Goal: Task Accomplishment & Management: Manage account settings

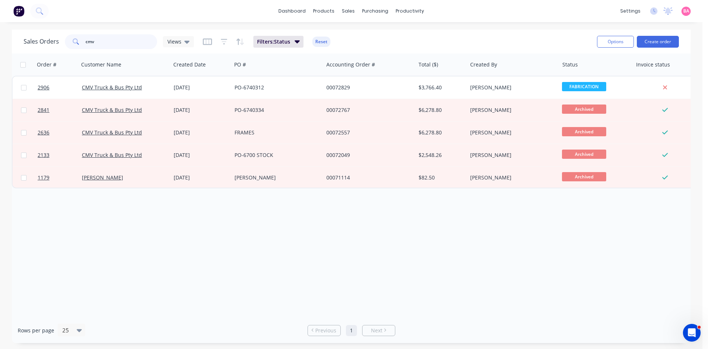
drag, startPoint x: 100, startPoint y: 42, endPoint x: 47, endPoint y: 34, distance: 53.7
click at [47, 34] on div "Sales Orders cmv Views" at bounding box center [109, 41] width 170 height 15
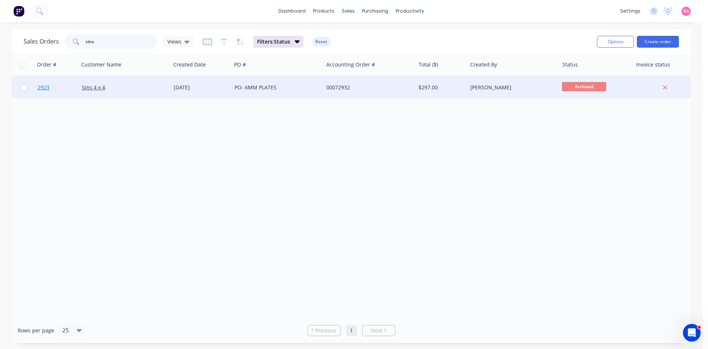
type input "sins"
click at [41, 87] on span "2923" at bounding box center [44, 87] width 12 height 7
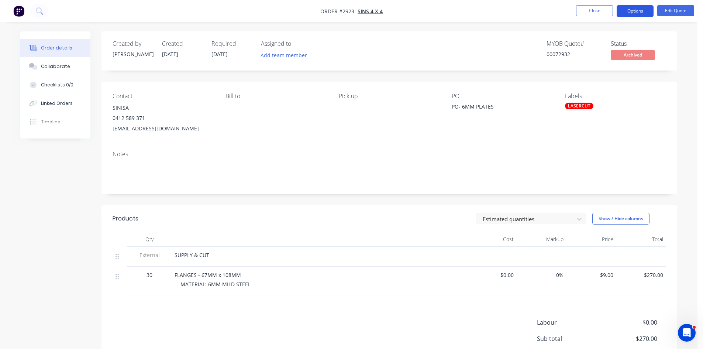
click at [635, 10] on button "Options" at bounding box center [634, 11] width 37 height 12
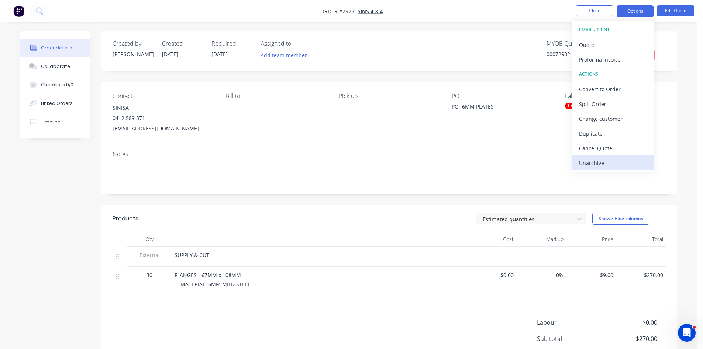
click at [597, 163] on div "Unarchive" at bounding box center [613, 163] width 68 height 11
click at [597, 161] on div "Archive" at bounding box center [613, 163] width 68 height 11
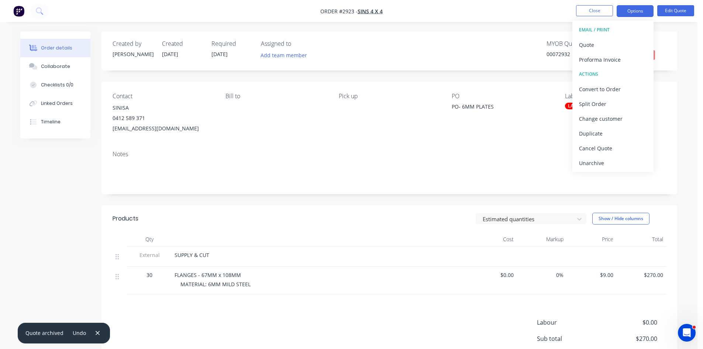
click at [558, 116] on div "Contact SINISA 0412 589 371 sins4x4@gmail.com Bill to Pick up PO PO- 6MM PLATES…" at bounding box center [388, 113] width 575 height 63
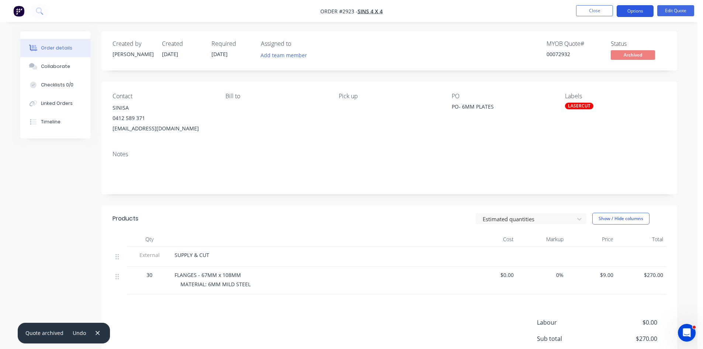
click at [645, 10] on button "Options" at bounding box center [634, 11] width 37 height 12
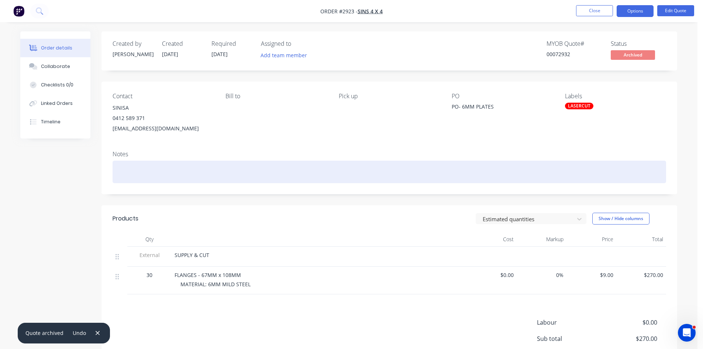
click at [517, 162] on div at bounding box center [389, 171] width 553 height 23
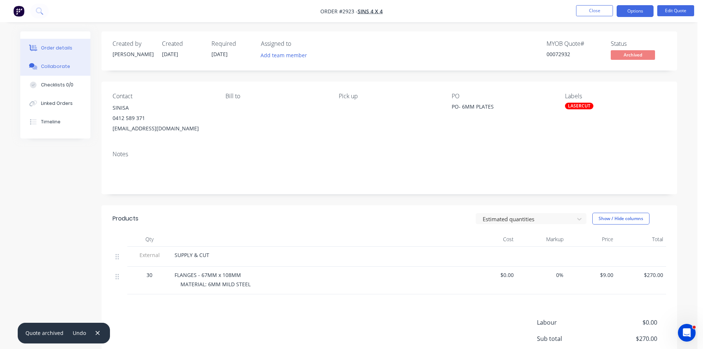
click at [53, 66] on div "Collaborate" at bounding box center [55, 66] width 29 height 7
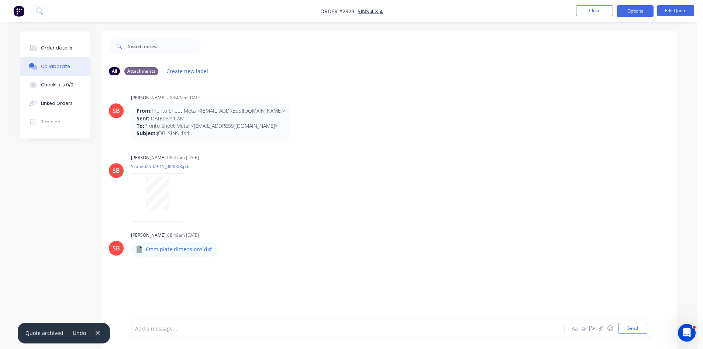
click at [162, 328] on div at bounding box center [327, 328] width 384 height 8
click at [631, 328] on button "Send" at bounding box center [632, 327] width 29 height 11
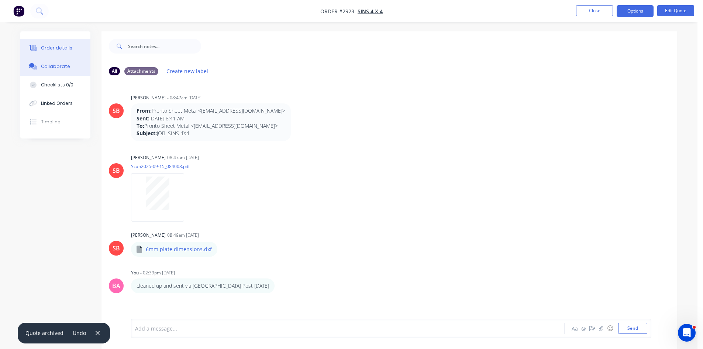
click at [60, 47] on div "Order details" at bounding box center [56, 48] width 31 height 7
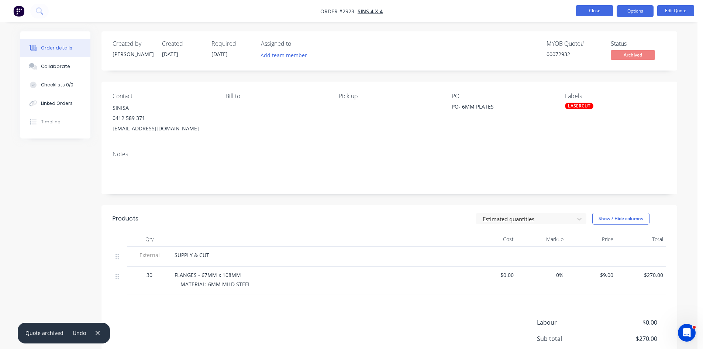
click at [595, 11] on button "Close" at bounding box center [594, 10] width 37 height 11
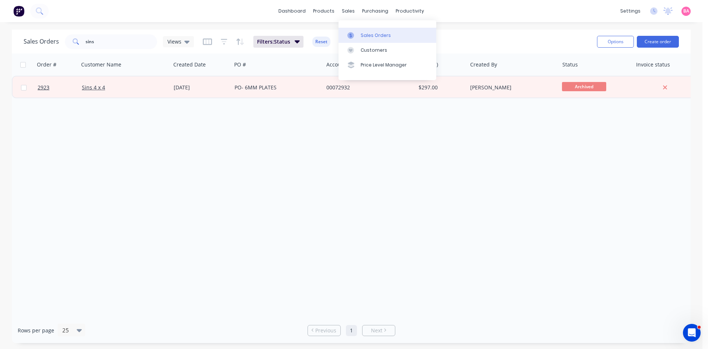
click at [378, 36] on div "Sales Orders" at bounding box center [376, 35] width 30 height 7
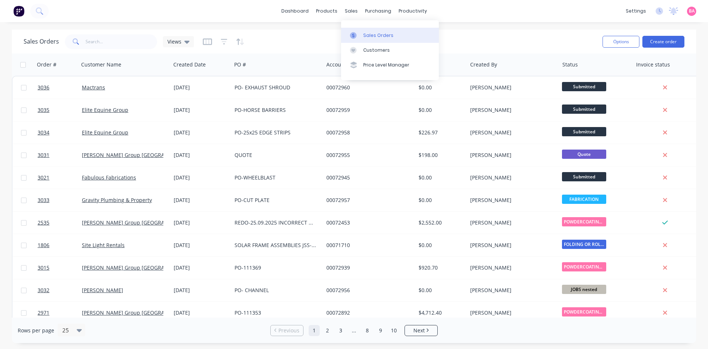
click at [374, 33] on div "Sales Orders" at bounding box center [378, 35] width 30 height 7
click at [102, 40] on input "text" at bounding box center [122, 41] width 72 height 15
type input "BOREAS"
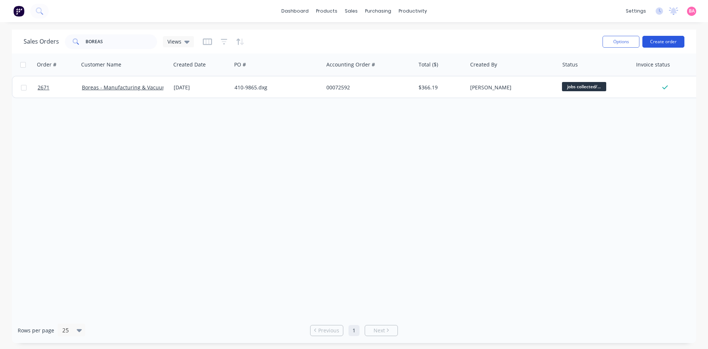
click at [663, 36] on button "Create order" at bounding box center [664, 42] width 42 height 12
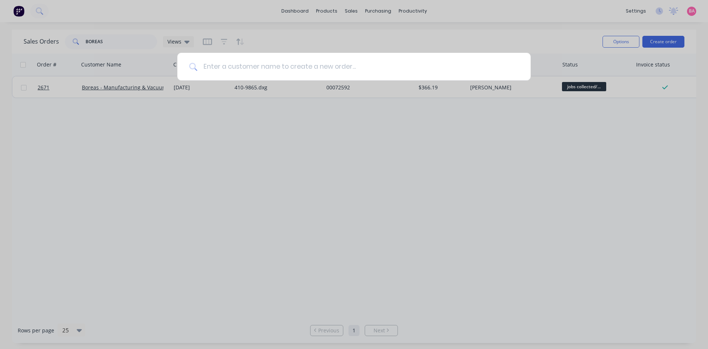
click at [264, 69] on input at bounding box center [358, 67] width 322 height 28
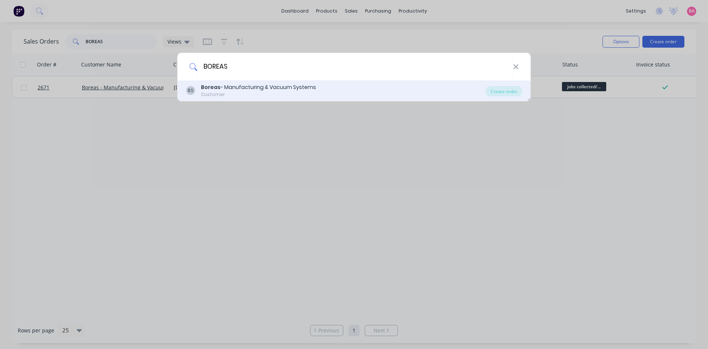
type input "BOREAS"
click at [238, 89] on div "Boreas - Manufacturing & Vacuum Systems" at bounding box center [258, 87] width 115 height 8
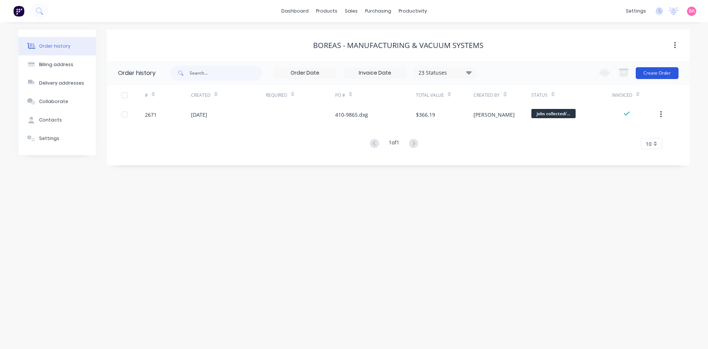
click at [654, 73] on button "Create Order" at bounding box center [657, 73] width 43 height 12
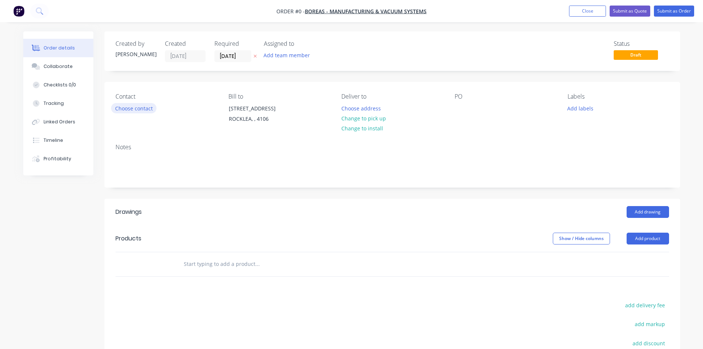
click at [147, 107] on button "Choose contact" at bounding box center [133, 108] width 45 height 10
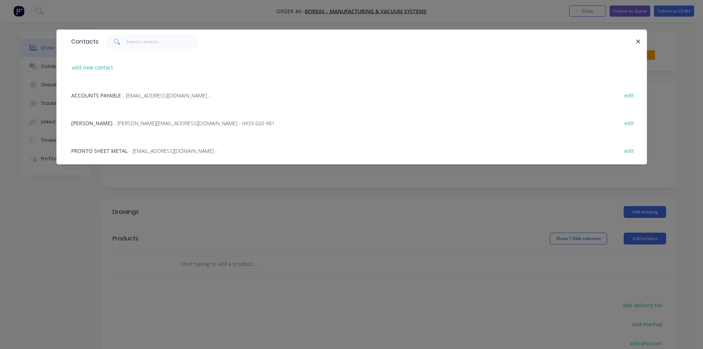
click at [118, 123] on span "- andrew.h@boreas.com.au - 0433 020 481" at bounding box center [194, 123] width 160 height 7
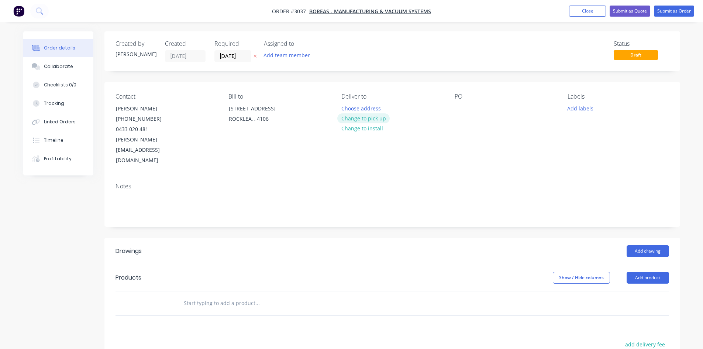
click at [371, 117] on button "Change to pick up" at bounding box center [363, 118] width 52 height 10
click at [456, 107] on div at bounding box center [460, 108] width 12 height 11
click at [575, 105] on button "Add labels" at bounding box center [580, 108] width 34 height 10
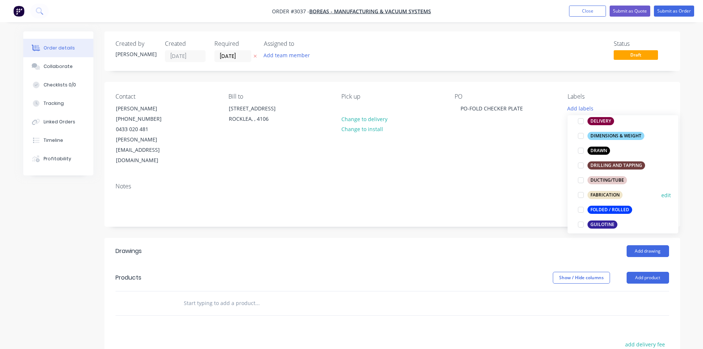
scroll to position [160, 0]
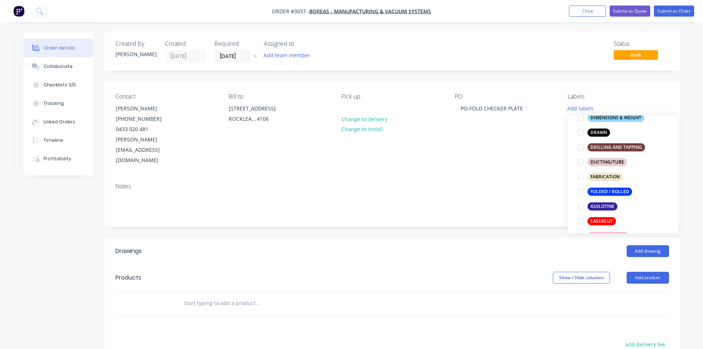
click at [608, 192] on div "FOLDED / ROLLED" at bounding box center [609, 191] width 45 height 8
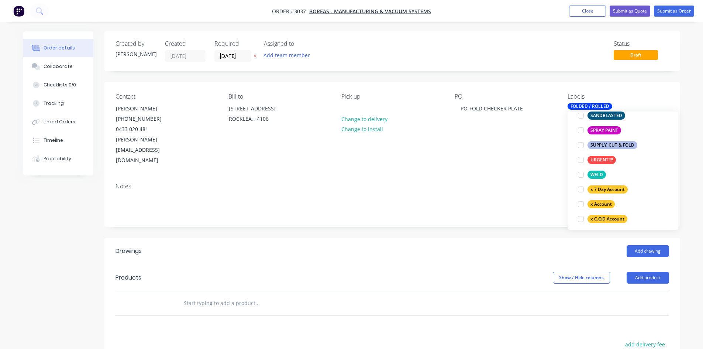
scroll to position [443, 0]
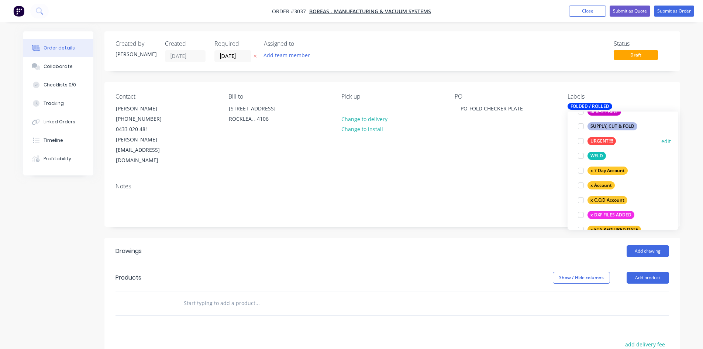
click at [581, 140] on div at bounding box center [580, 141] width 15 height 15
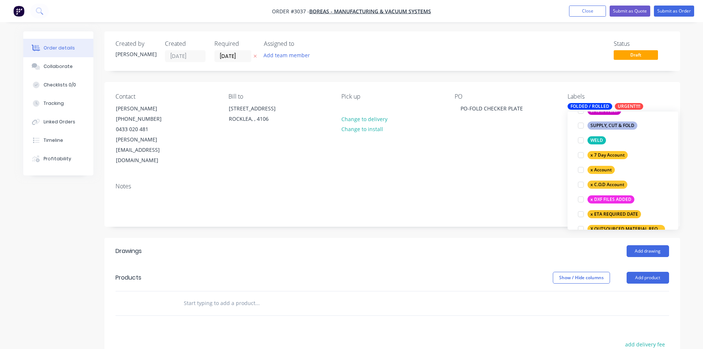
scroll to position [475, 0]
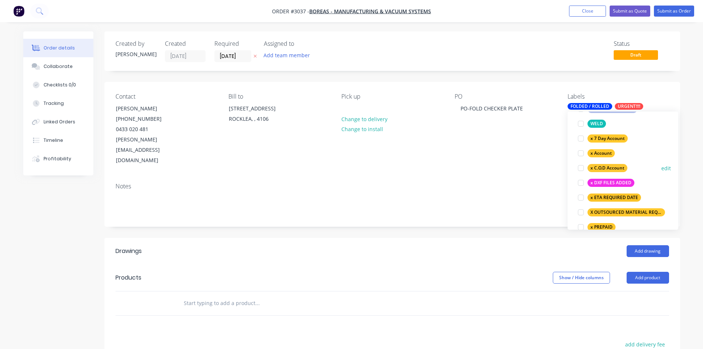
click at [581, 167] on div at bounding box center [580, 167] width 15 height 15
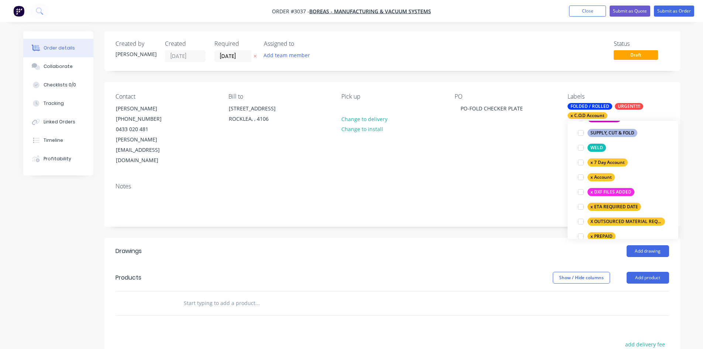
scroll to position [32, 0]
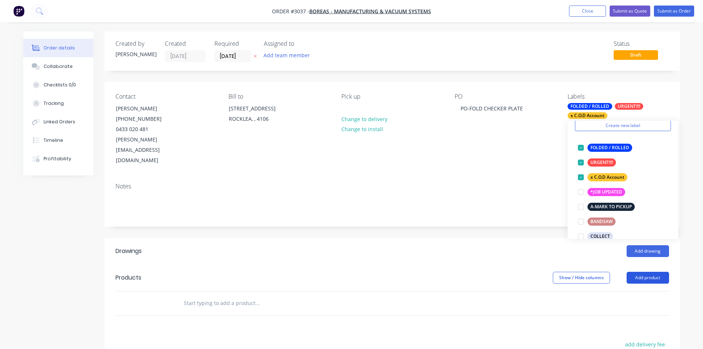
click at [650, 271] on button "Add product" at bounding box center [647, 277] width 42 height 12
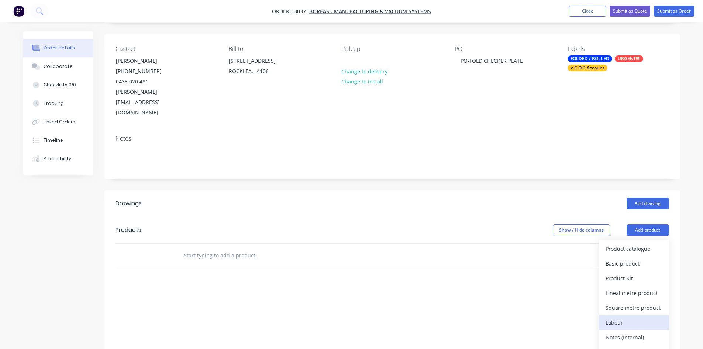
scroll to position [49, 0]
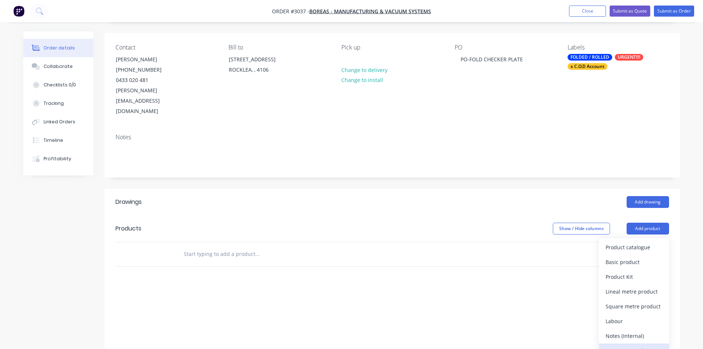
click at [635, 345] on div "Notes (External)" at bounding box center [633, 350] width 57 height 11
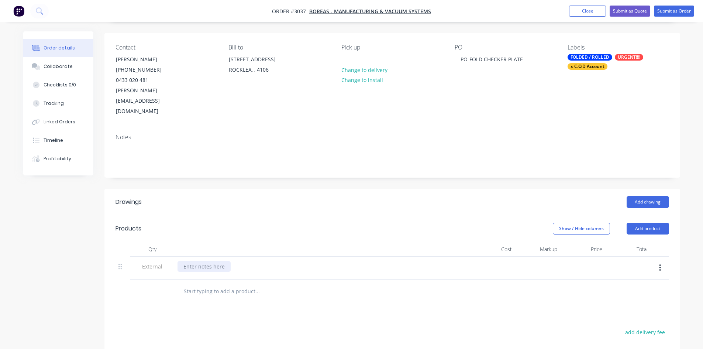
click at [210, 261] on div at bounding box center [203, 266] width 53 height 11
click at [218, 284] on input "text" at bounding box center [257, 291] width 148 height 15
type input "C"
type input "FOLD ONLY"
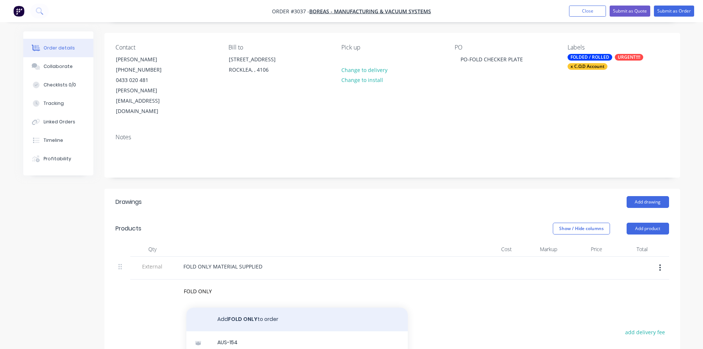
click at [259, 307] on button "Add FOLD ONLY to order" at bounding box center [296, 319] width 221 height 24
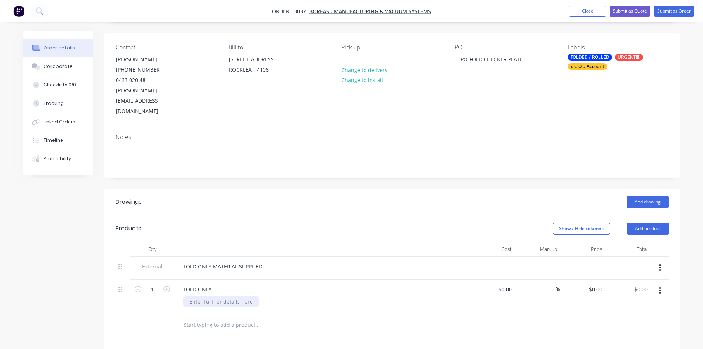
click at [209, 296] on div at bounding box center [220, 301] width 75 height 11
click at [256, 296] on div "MATERIAL SUPPLIED: 3MM CHECKER PLATE" at bounding box center [242, 301] width 119 height 11
click at [62, 66] on div "Collaborate" at bounding box center [58, 66] width 29 height 7
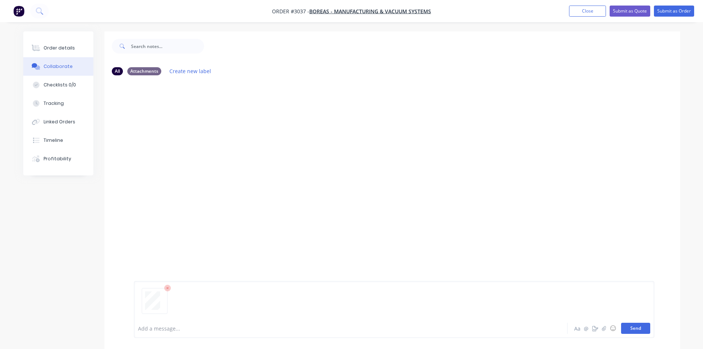
click at [637, 329] on button "Send" at bounding box center [635, 327] width 29 height 11
click at [58, 46] on div "Order details" at bounding box center [59, 48] width 31 height 7
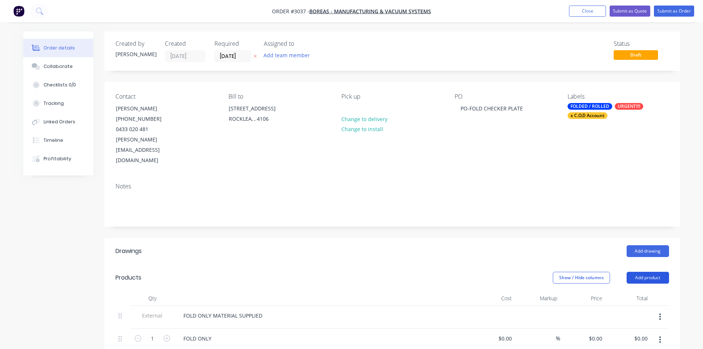
click at [645, 271] on button "Add product" at bounding box center [647, 277] width 42 height 12
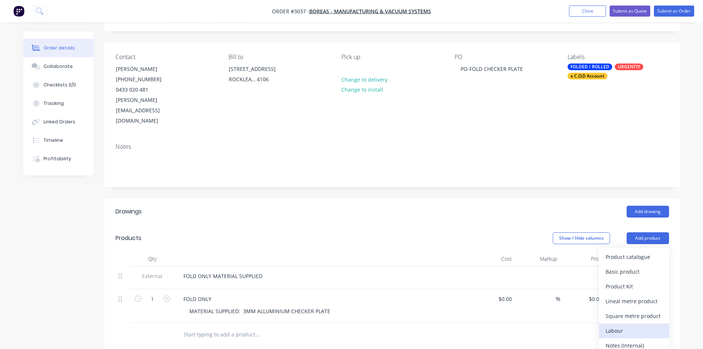
scroll to position [62, 0]
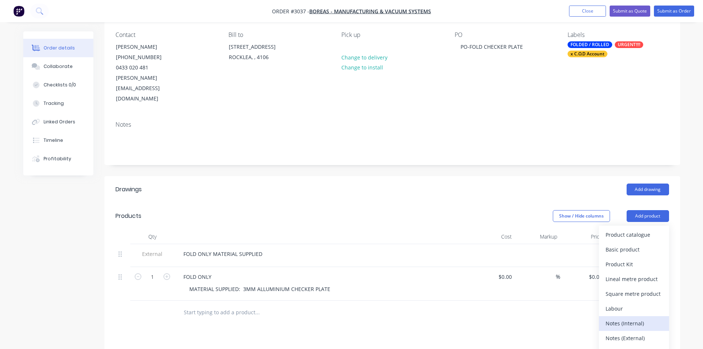
click at [622, 318] on div "Notes (Internal)" at bounding box center [633, 323] width 57 height 11
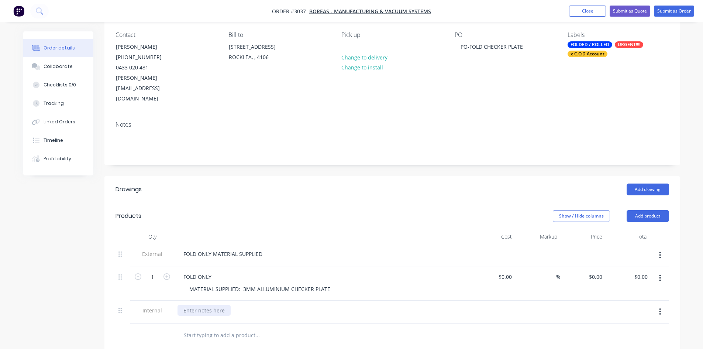
click at [206, 305] on div at bounding box center [203, 310] width 53 height 11
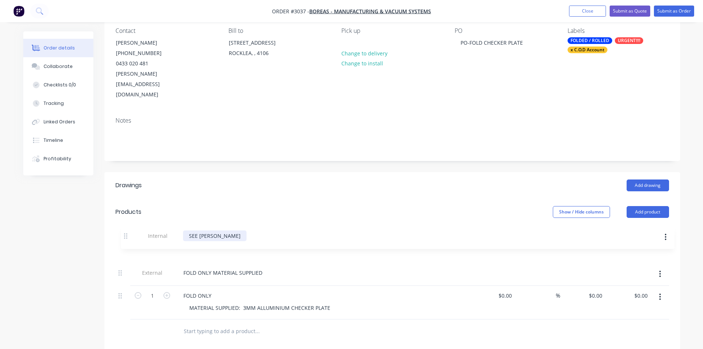
drag, startPoint x: 121, startPoint y: 292, endPoint x: 131, endPoint y: 220, distance: 72.7
click at [131, 240] on div "External FOLD ONLY MATERIAL SUPPLIED 1 FOLD ONLY MATERIAL SUPPLIED: 3MM ALLUMIN…" at bounding box center [391, 279] width 553 height 79
click at [62, 64] on div "Collaborate" at bounding box center [58, 66] width 29 height 7
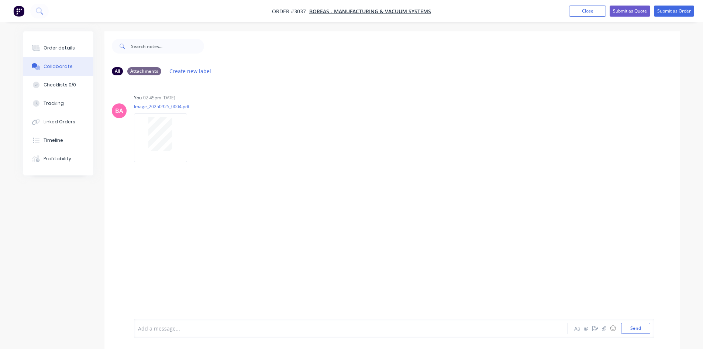
click at [177, 331] on div at bounding box center [330, 328] width 384 height 8
click at [634, 326] on button "Send" at bounding box center [635, 327] width 29 height 11
click at [170, 329] on div at bounding box center [330, 328] width 384 height 8
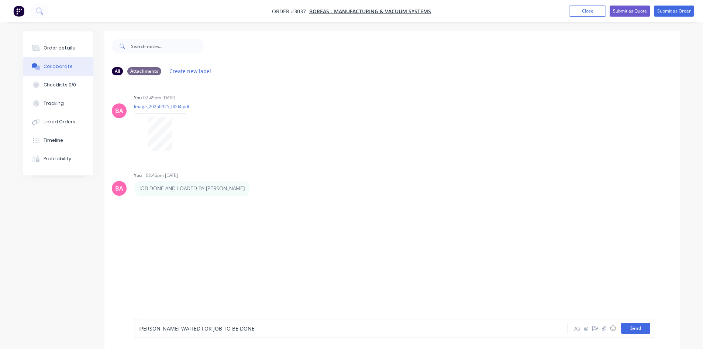
click at [631, 329] on button "Send" at bounding box center [635, 327] width 29 height 11
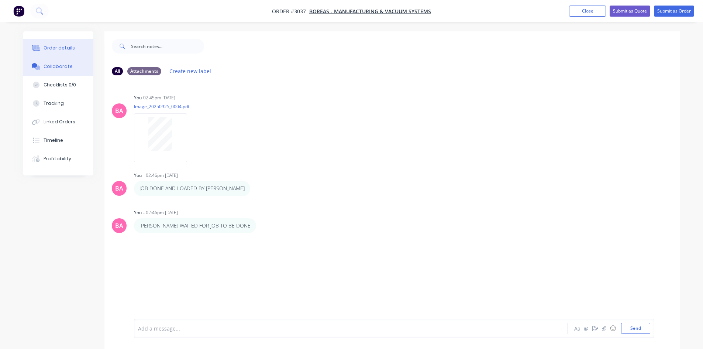
click at [71, 48] on div "Order details" at bounding box center [59, 48] width 31 height 7
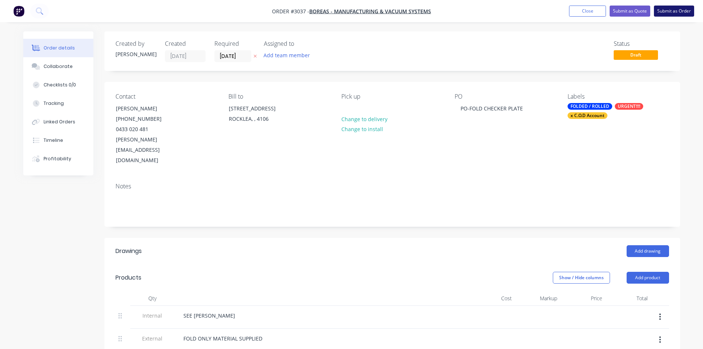
click at [675, 10] on button "Submit as Order" at bounding box center [674, 11] width 40 height 11
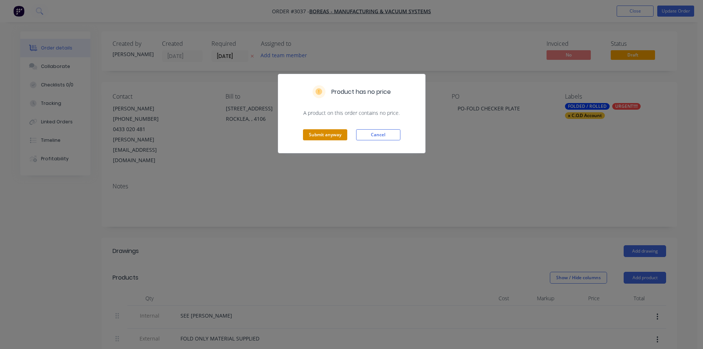
click at [333, 134] on button "Submit anyway" at bounding box center [325, 134] width 44 height 11
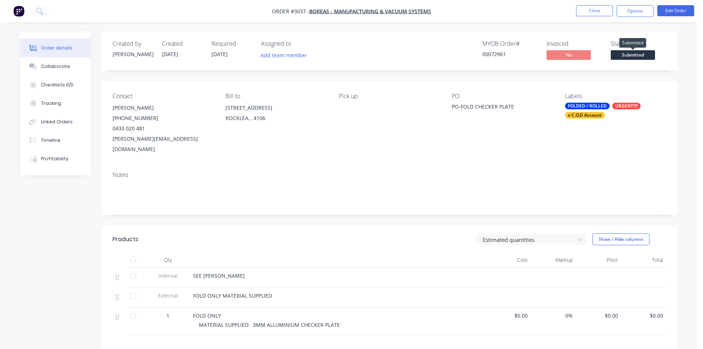
click at [632, 55] on span "Submitted" at bounding box center [632, 54] width 44 height 9
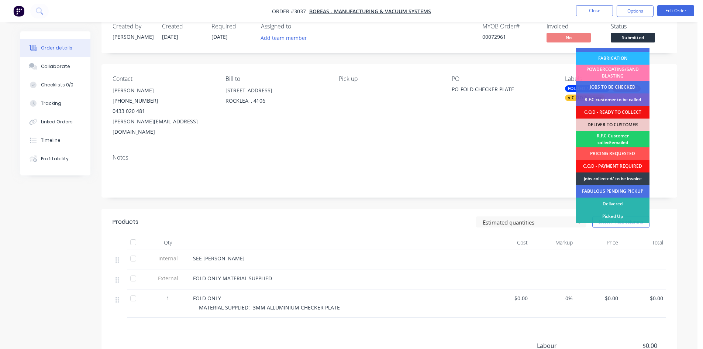
scroll to position [25, 0]
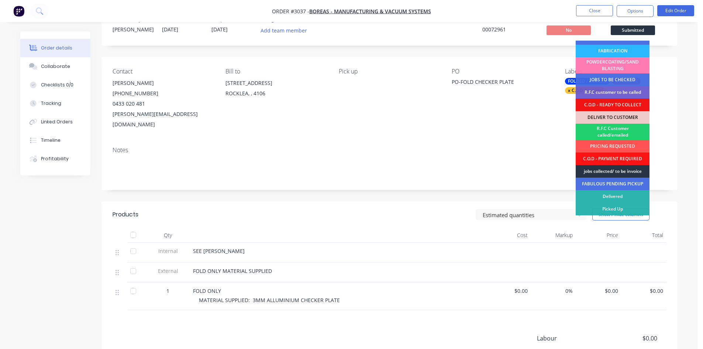
click at [615, 170] on div "jobs collected/ to be invoice" at bounding box center [612, 171] width 74 height 13
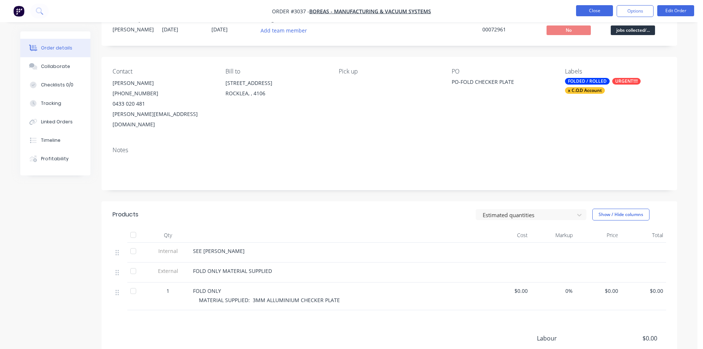
click at [589, 7] on button "Close" at bounding box center [594, 10] width 37 height 11
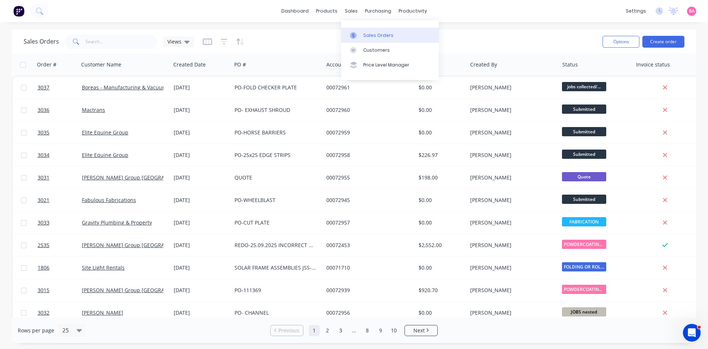
click at [374, 34] on div "Sales Orders" at bounding box center [378, 35] width 30 height 7
click at [128, 38] on input "text" at bounding box center [122, 41] width 72 height 15
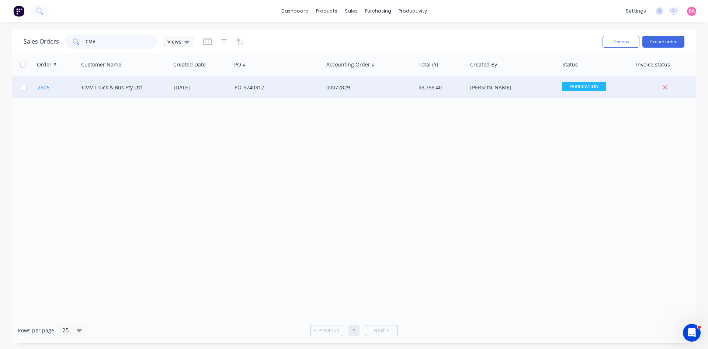
type input "CMV"
click at [45, 87] on span "2906" at bounding box center [44, 87] width 12 height 7
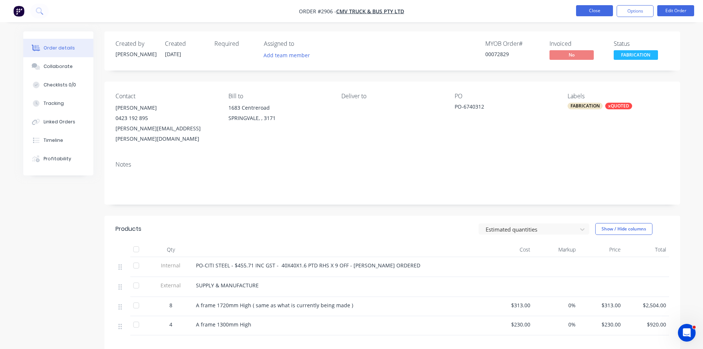
click at [585, 9] on button "Close" at bounding box center [594, 10] width 37 height 11
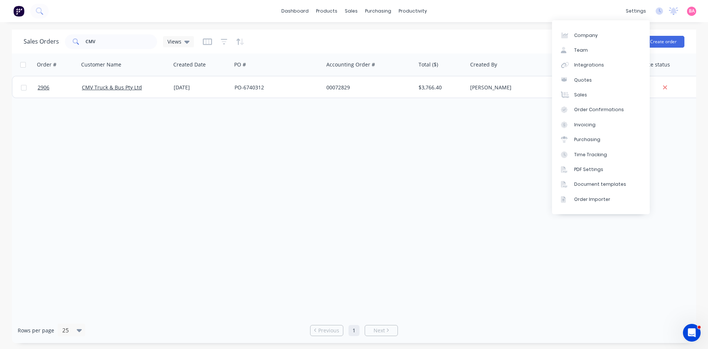
click at [414, 158] on div "Order # Customer Name Created Date PO # Accounting Order # Total ($) Created By…" at bounding box center [354, 185] width 685 height 264
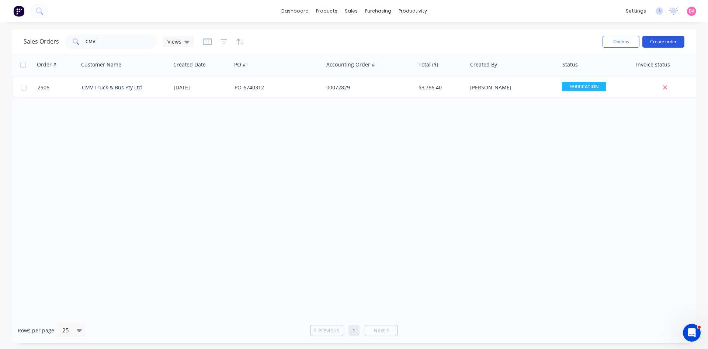
click at [667, 42] on button "Create order" at bounding box center [664, 42] width 42 height 12
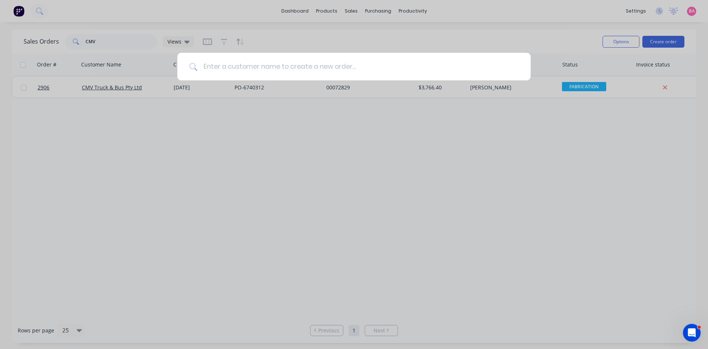
click at [259, 69] on input at bounding box center [358, 67] width 322 height 28
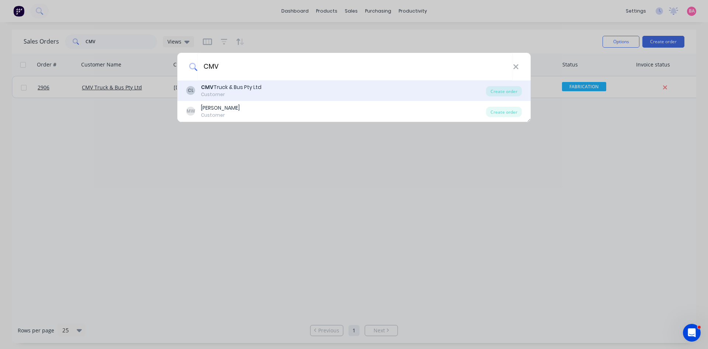
type input "CMV"
click at [224, 90] on div "CMV Truck & Bus Pty Ltd" at bounding box center [231, 87] width 60 height 8
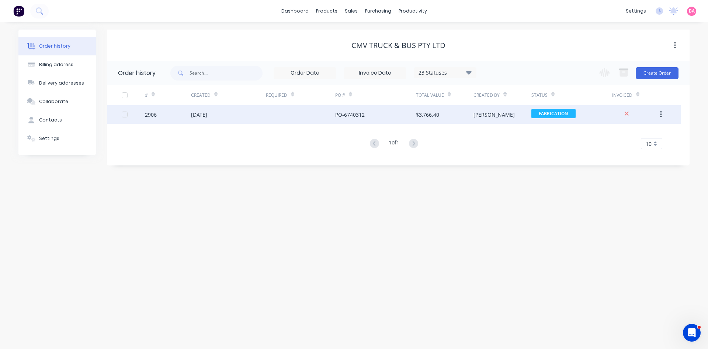
click at [149, 114] on div "2906" at bounding box center [151, 115] width 12 height 8
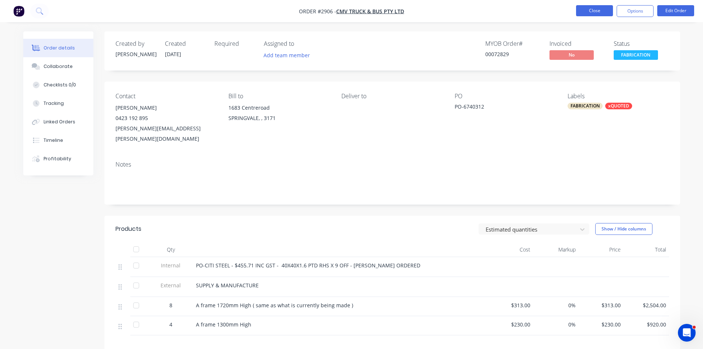
click at [599, 12] on button "Close" at bounding box center [594, 10] width 37 height 11
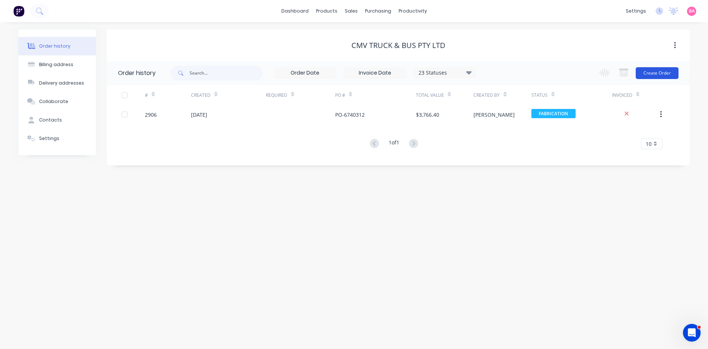
click at [666, 72] on button "Create Order" at bounding box center [657, 73] width 43 height 12
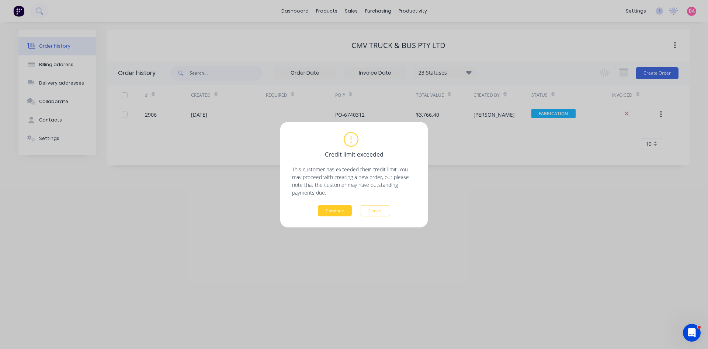
click at [341, 212] on button "Continue" at bounding box center [335, 210] width 34 height 11
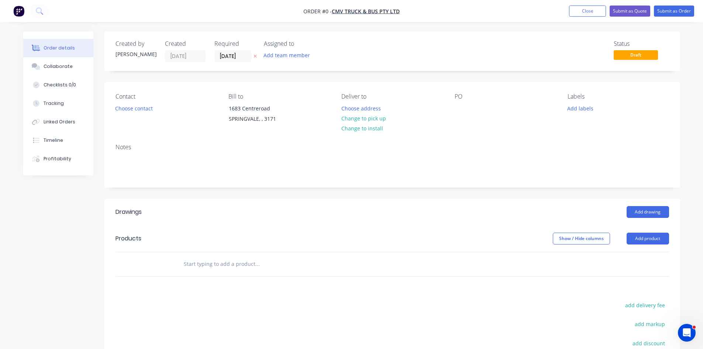
click at [255, 57] on icon "button" at bounding box center [254, 56] width 3 height 4
click at [134, 108] on button "Choose contact" at bounding box center [133, 108] width 45 height 10
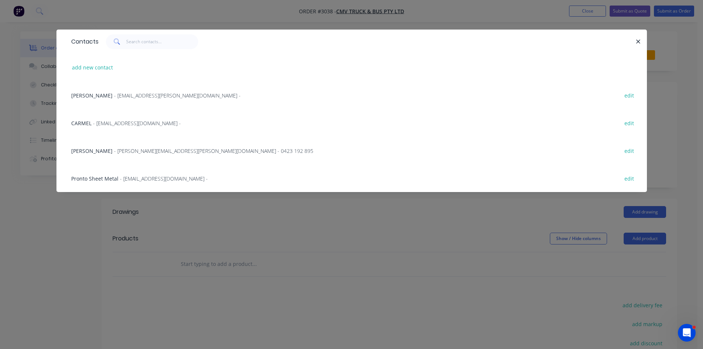
click at [125, 151] on span "- michael.warner@cmv.com.au - 0423 192 895" at bounding box center [213, 150] width 199 height 7
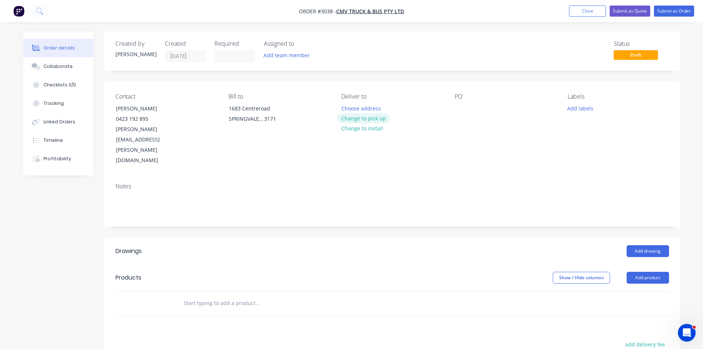
click at [373, 120] on button "Change to pick up" at bounding box center [363, 118] width 52 height 10
click at [460, 108] on div at bounding box center [460, 108] width 12 height 11
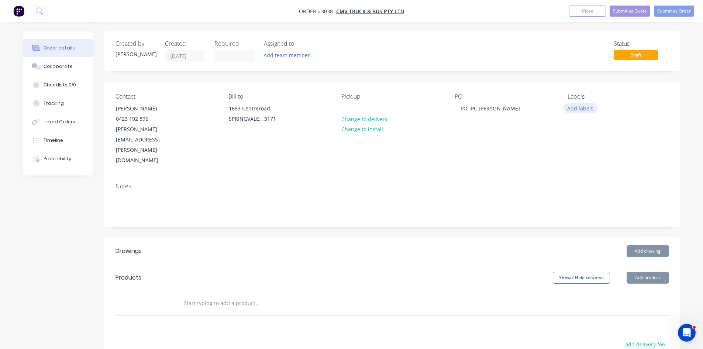
click at [571, 106] on button "Add labels" at bounding box center [580, 108] width 34 height 10
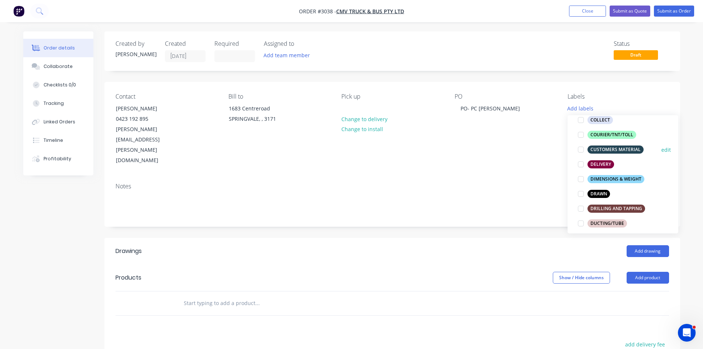
click at [623, 152] on div "CUSTOMERS MATERIAL" at bounding box center [615, 149] width 56 height 8
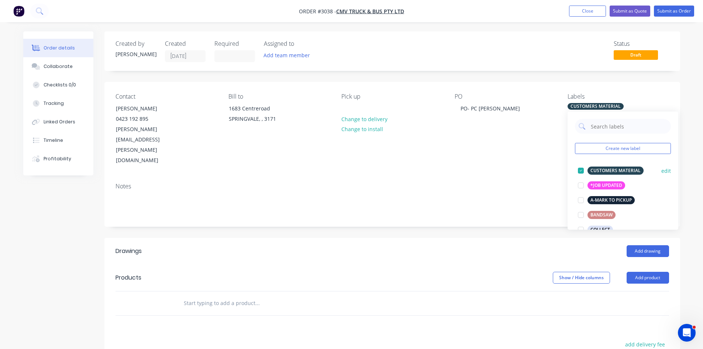
click at [580, 169] on div at bounding box center [580, 170] width 15 height 15
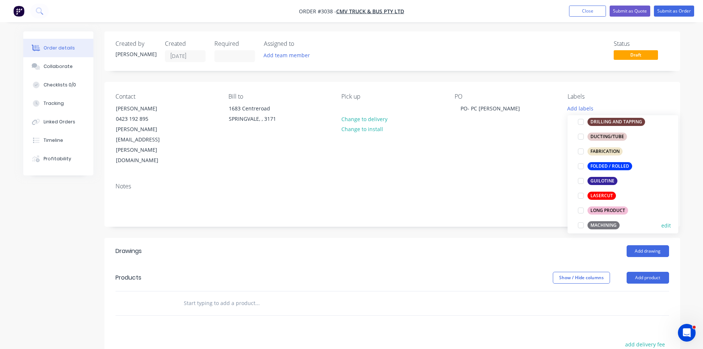
scroll to position [184, 0]
click at [581, 152] on div at bounding box center [580, 152] width 15 height 15
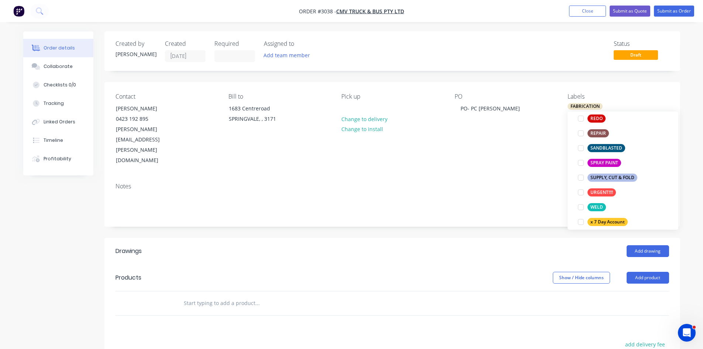
scroll to position [403, 0]
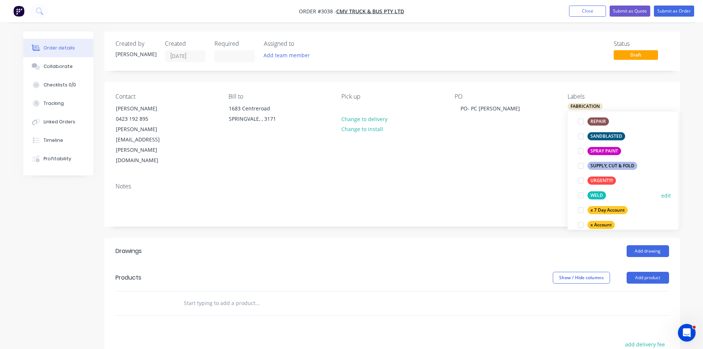
click at [582, 195] on div at bounding box center [580, 195] width 15 height 15
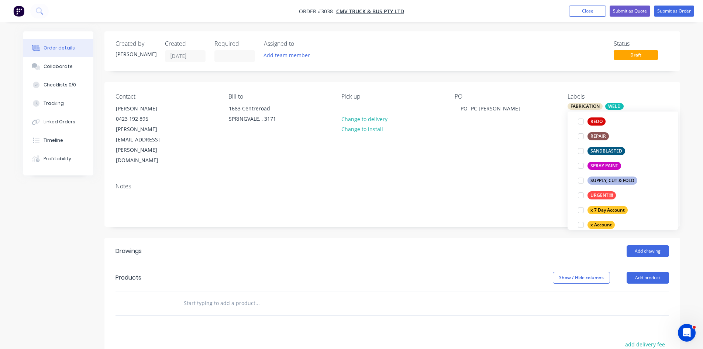
scroll to position [0, 0]
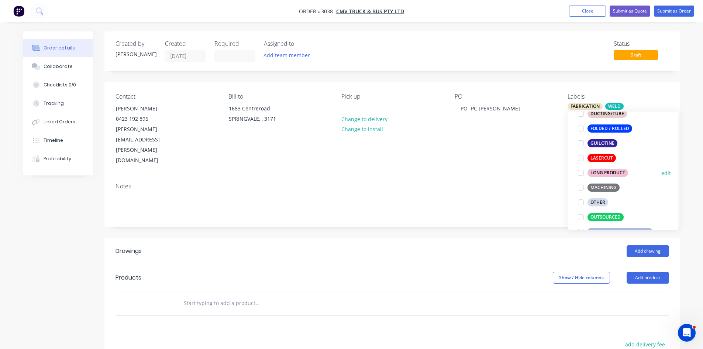
click at [581, 172] on div at bounding box center [580, 172] width 15 height 15
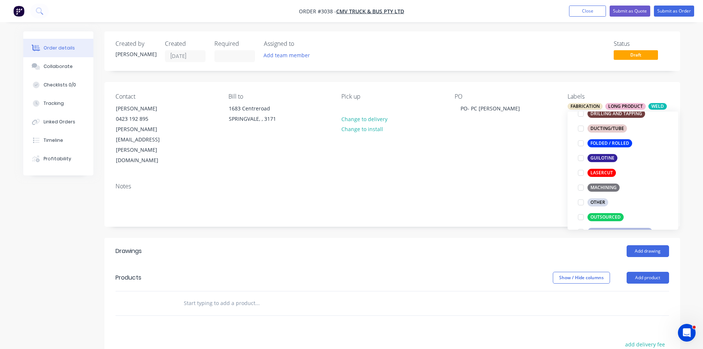
scroll to position [13, 0]
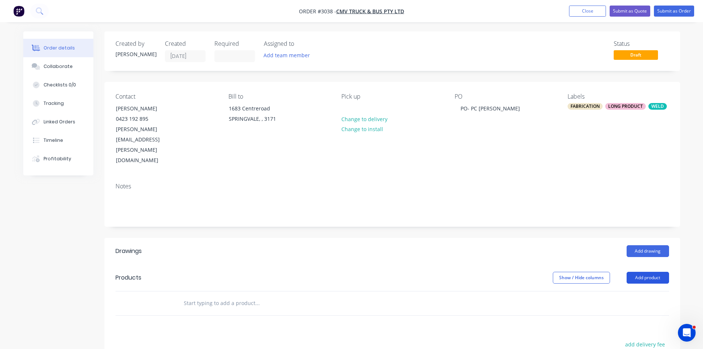
click at [649, 271] on button "Add product" at bounding box center [647, 277] width 42 height 12
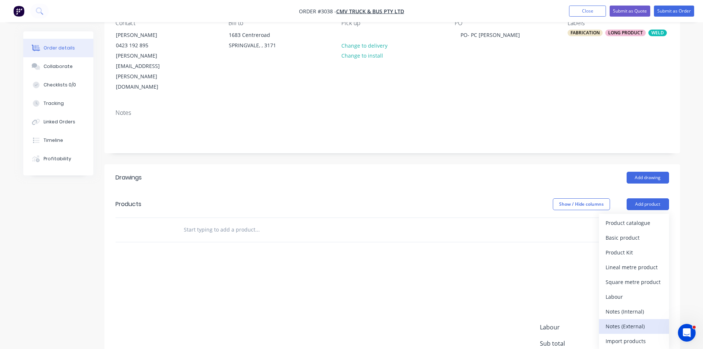
scroll to position [74, 0]
click at [627, 320] on div "Notes (External)" at bounding box center [633, 325] width 57 height 11
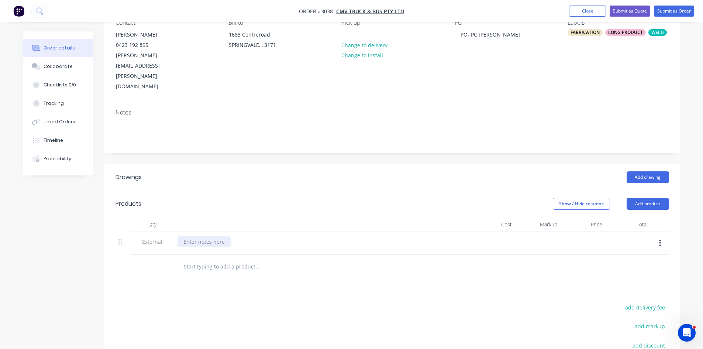
click at [204, 236] on div at bounding box center [203, 241] width 53 height 11
click at [193, 259] on input "text" at bounding box center [257, 266] width 148 height 15
type input "1"
type input "3"
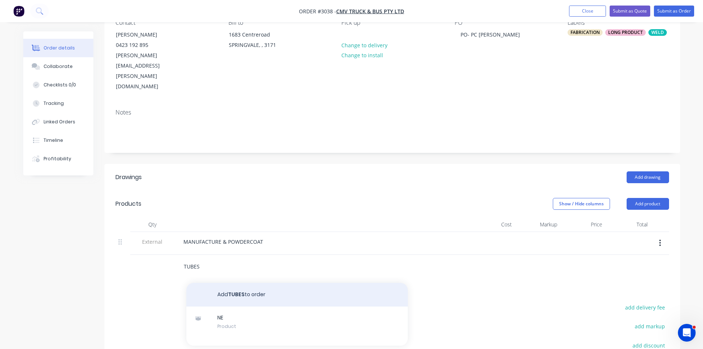
type input "TUBES"
click at [228, 283] on button "Add TUBES to order" at bounding box center [296, 295] width 221 height 24
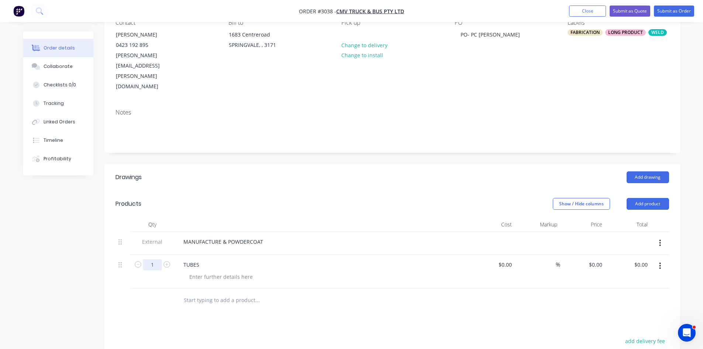
click at [158, 259] on input "1" at bounding box center [152, 264] width 19 height 11
type input "10"
click at [210, 255] on div "TUBES" at bounding box center [321, 272] width 295 height 34
click at [205, 259] on div "TUBES" at bounding box center [321, 264] width 289 height 11
click at [202, 271] on div at bounding box center [220, 276] width 75 height 11
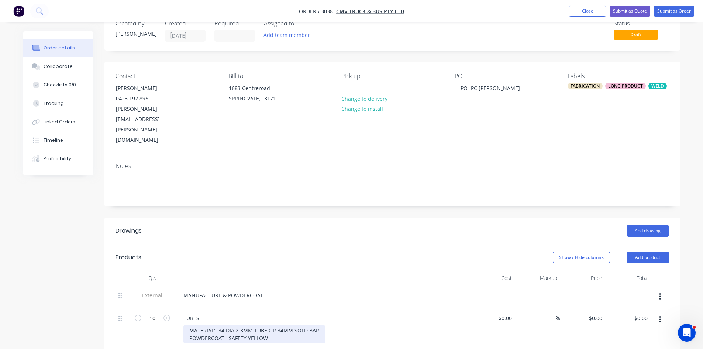
scroll to position [12, 0]
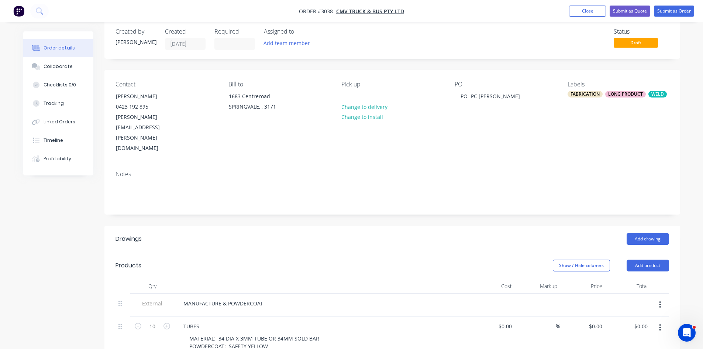
click at [584, 93] on div "FABRICATION" at bounding box center [584, 94] width 35 height 7
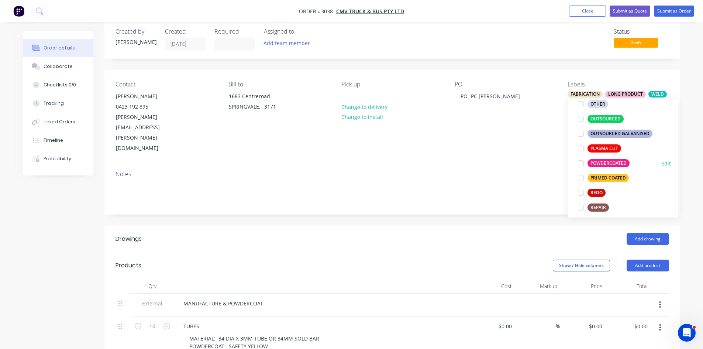
click at [581, 162] on div at bounding box center [580, 163] width 15 height 15
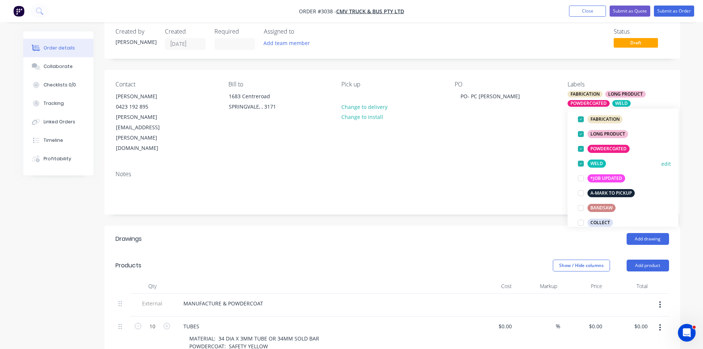
scroll to position [49, 0]
click at [58, 68] on div "Collaborate" at bounding box center [58, 66] width 29 height 7
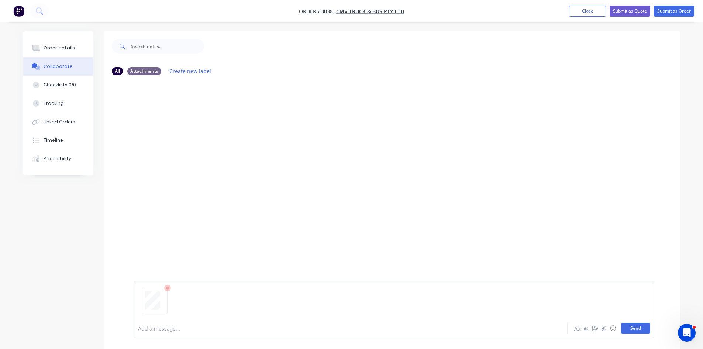
click at [641, 326] on button "Send" at bounding box center [635, 327] width 29 height 11
click at [58, 48] on div "Order details" at bounding box center [59, 48] width 31 height 7
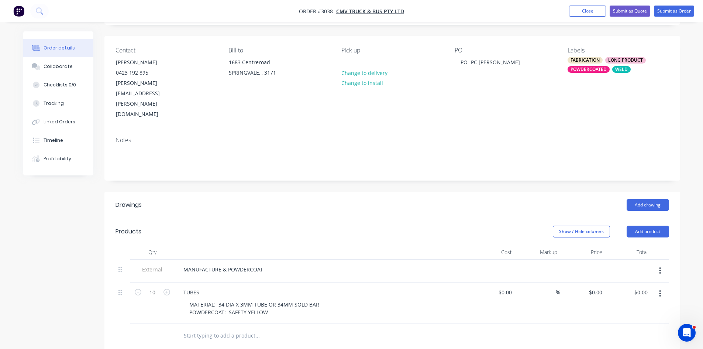
scroll to position [49, 0]
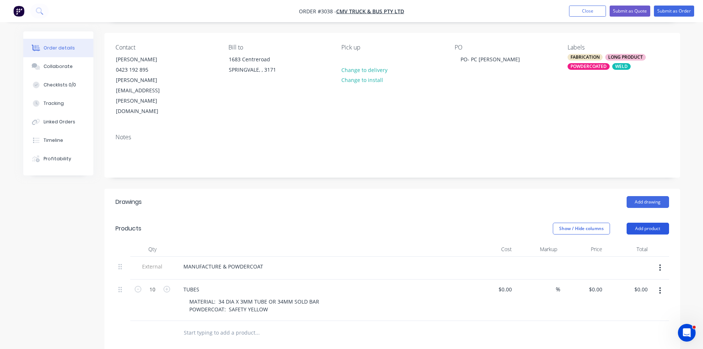
click at [646, 222] on button "Add product" at bounding box center [647, 228] width 42 height 12
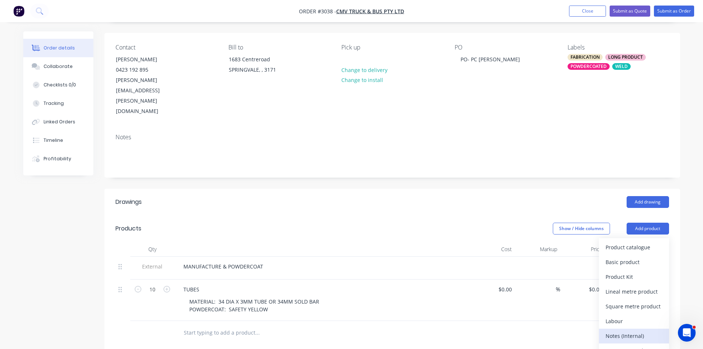
click at [633, 330] on div "Notes (Internal)" at bounding box center [633, 335] width 57 height 11
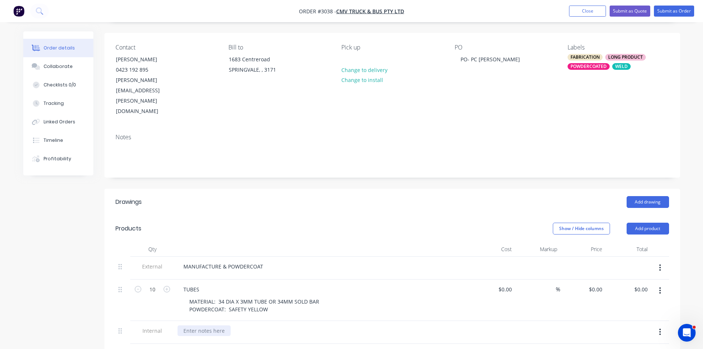
click at [199, 325] on div at bounding box center [203, 330] width 53 height 11
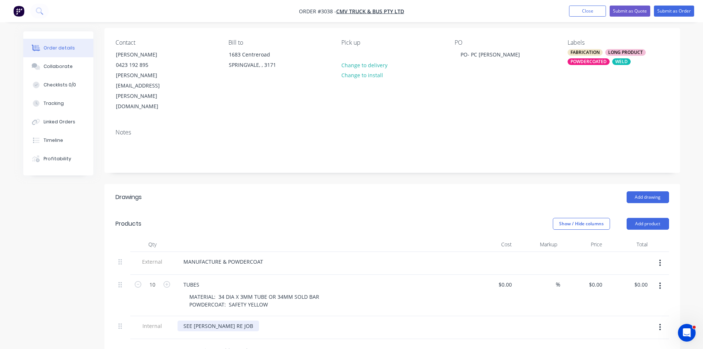
scroll to position [55, 0]
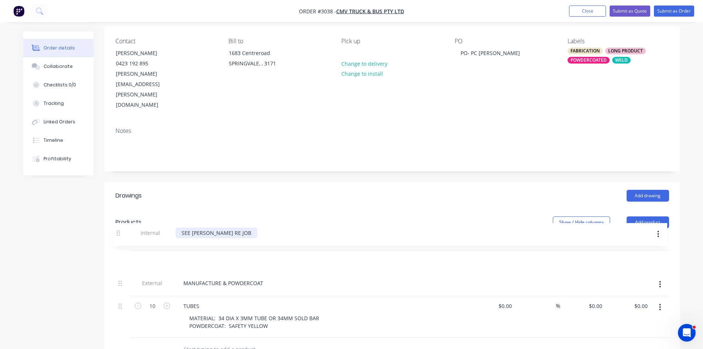
drag, startPoint x: 120, startPoint y: 300, endPoint x: 119, endPoint y: 231, distance: 69.4
click at [119, 250] on div "External MANUFACTURE & POWDERCOAT 10 TUBES MATERIAL: 34 DIA X 3MM TUBE OR 34MM …" at bounding box center [391, 293] width 553 height 87
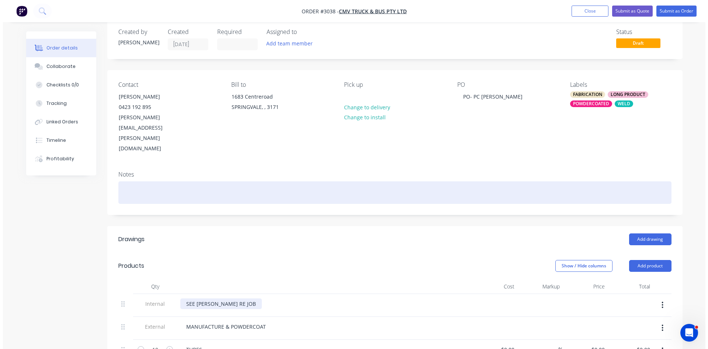
scroll to position [0, 0]
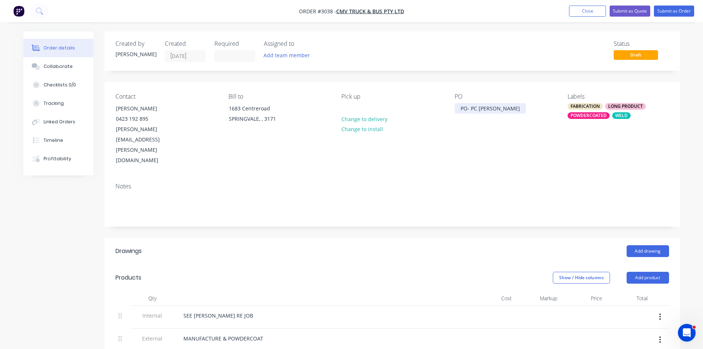
click at [471, 108] on div "PO- PC POLES" at bounding box center [489, 108] width 71 height 11
click at [478, 107] on div "PO- PC POLES" at bounding box center [489, 108] width 71 height 11
click at [470, 108] on div "PO-POLES" at bounding box center [472, 108] width 36 height 11
click at [677, 7] on button "Submit as Order" at bounding box center [674, 11] width 40 height 11
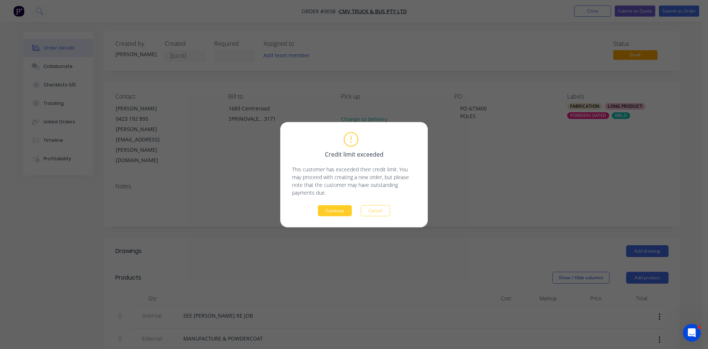
click at [326, 213] on button "Continue" at bounding box center [335, 210] width 34 height 11
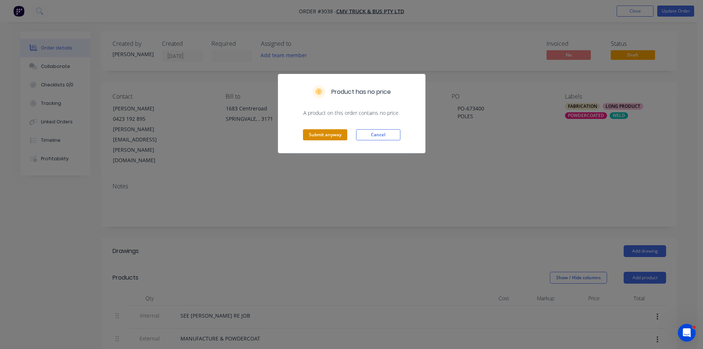
click at [331, 134] on button "Submit anyway" at bounding box center [325, 134] width 44 height 11
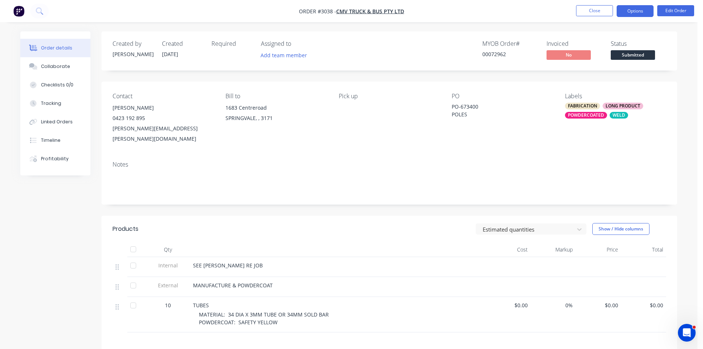
click at [643, 8] on button "Options" at bounding box center [634, 11] width 37 height 12
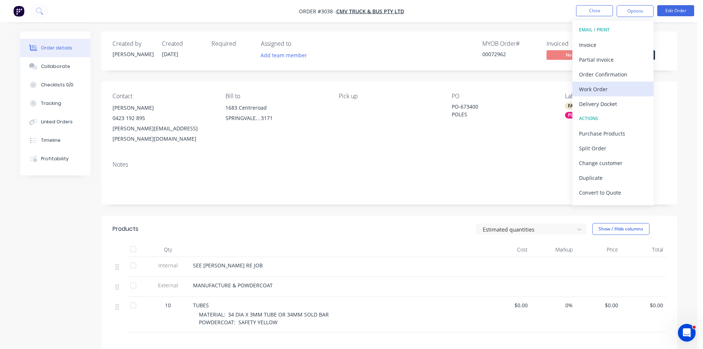
click at [598, 90] on div "Work Order" at bounding box center [613, 89] width 68 height 11
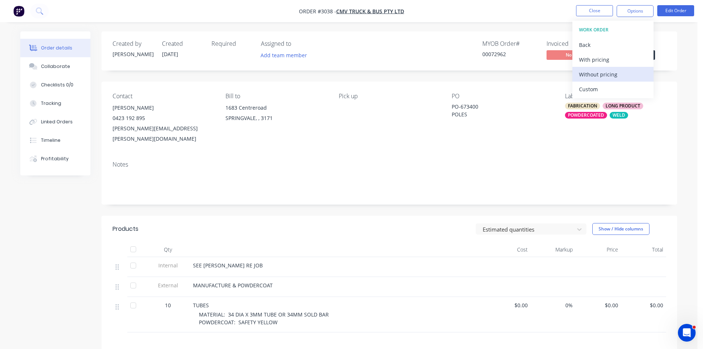
click at [605, 75] on div "Without pricing" at bounding box center [613, 74] width 68 height 11
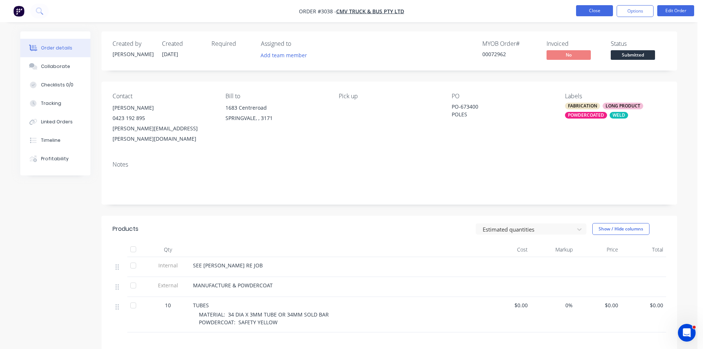
click at [600, 10] on button "Close" at bounding box center [594, 10] width 37 height 11
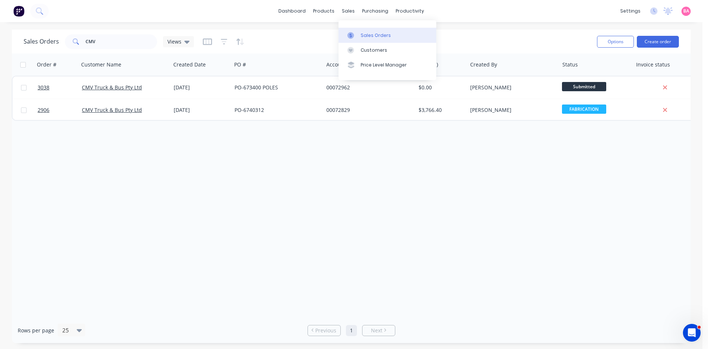
click at [373, 37] on div "Sales Orders" at bounding box center [376, 35] width 30 height 7
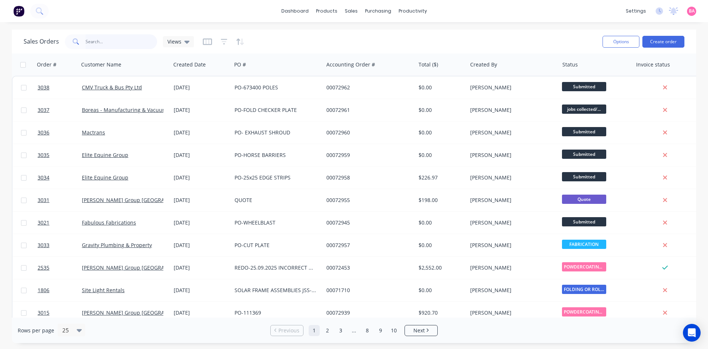
click at [118, 44] on input "text" at bounding box center [122, 41] width 72 height 15
type input "2991"
click at [98, 43] on input "text" at bounding box center [122, 41] width 72 height 15
type input "BRADBURY"
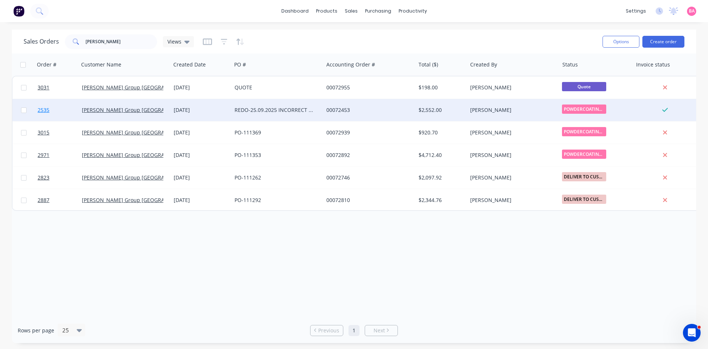
click at [41, 109] on span "2535" at bounding box center [44, 109] width 12 height 7
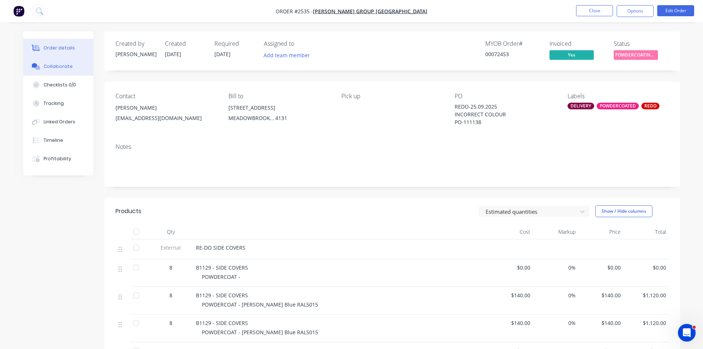
click at [59, 67] on div "Collaborate" at bounding box center [58, 66] width 29 height 7
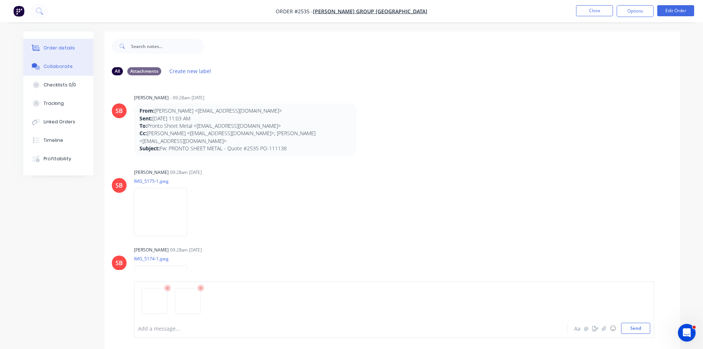
click at [53, 49] on div "Order details" at bounding box center [59, 48] width 31 height 7
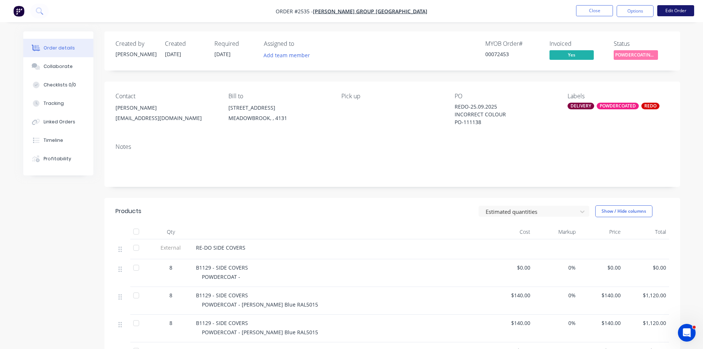
click at [679, 10] on button "Edit Order" at bounding box center [675, 10] width 37 height 11
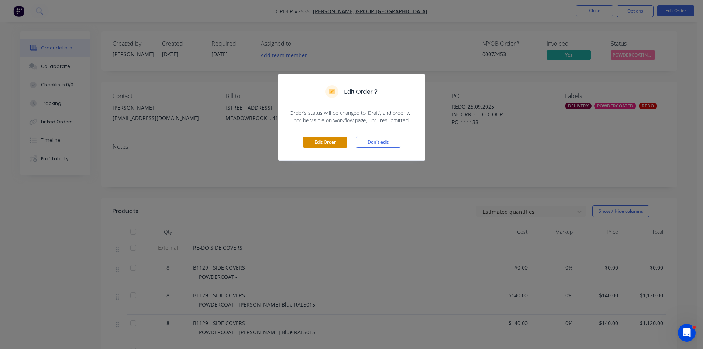
click at [323, 141] on button "Edit Order" at bounding box center [325, 141] width 44 height 11
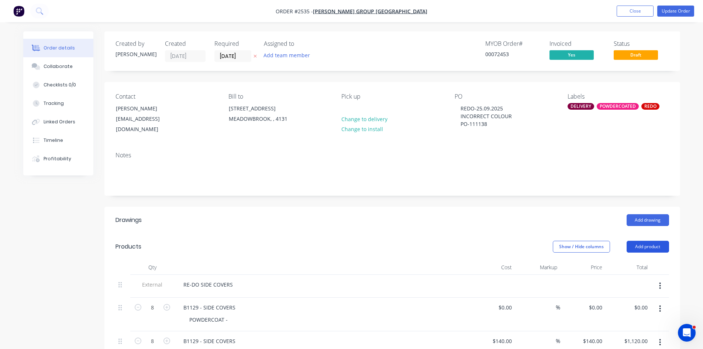
click at [648, 241] on button "Add product" at bounding box center [647, 247] width 42 height 12
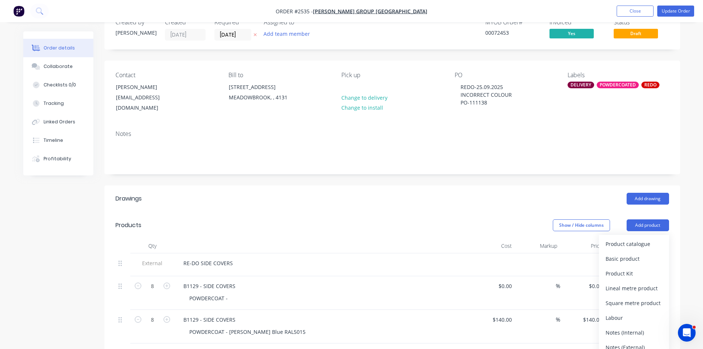
scroll to position [37, 0]
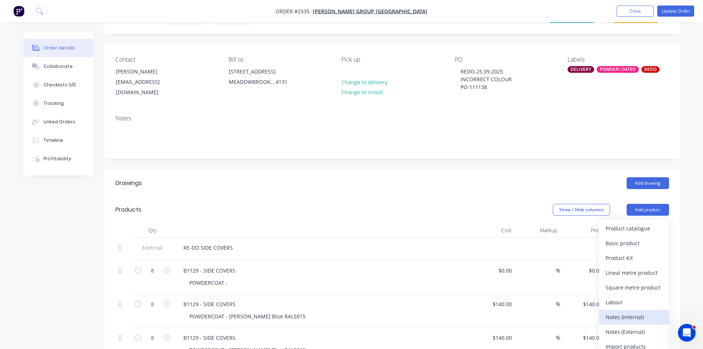
click at [629, 311] on div "Notes (Internal)" at bounding box center [633, 316] width 57 height 11
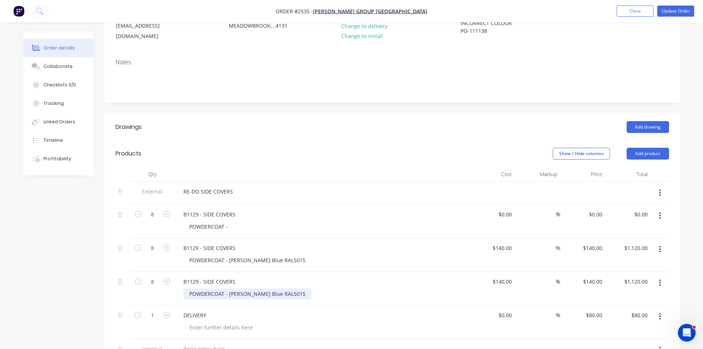
scroll to position [123, 0]
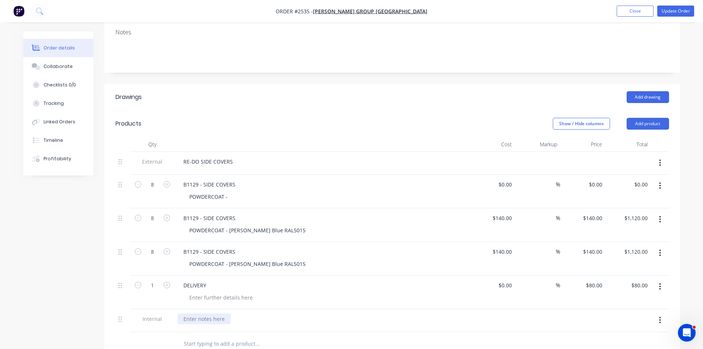
click at [195, 314] on div at bounding box center [203, 318] width 53 height 11
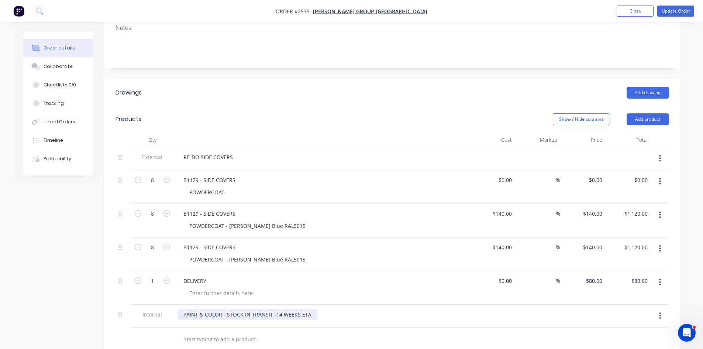
scroll to position [129, 0]
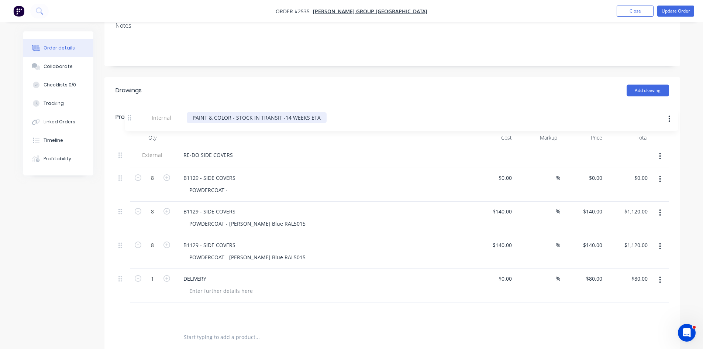
drag, startPoint x: 119, startPoint y: 315, endPoint x: 126, endPoint y: 124, distance: 190.8
click at [126, 124] on div "Products Show / Hide columns Add product Qty Cost Markup Price Total External R…" at bounding box center [391, 226] width 575 height 245
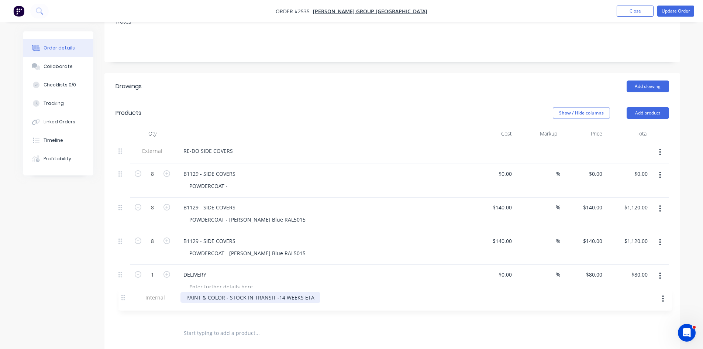
scroll to position [134, 0]
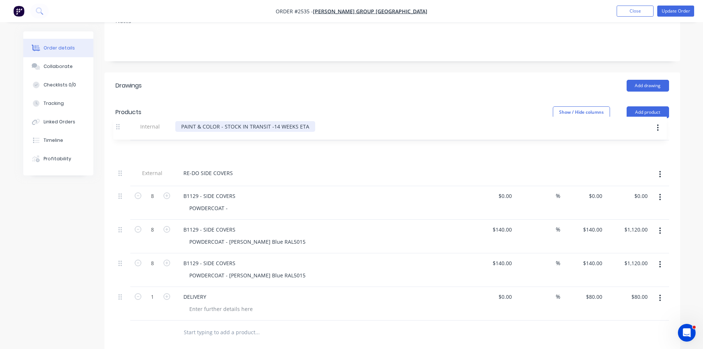
drag, startPoint x: 121, startPoint y: 309, endPoint x: 121, endPoint y: 128, distance: 180.7
click at [121, 128] on div "Qty Cost Markup Price Total External RE-DO SIDE COVERS 8 B1129 - SIDE COVERS PO…" at bounding box center [391, 222] width 553 height 195
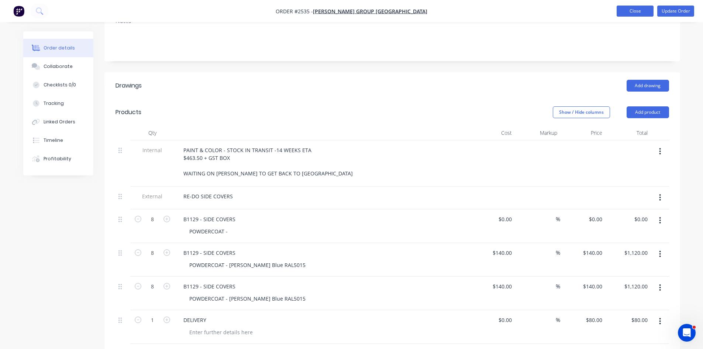
click at [634, 13] on button "Close" at bounding box center [634, 11] width 37 height 11
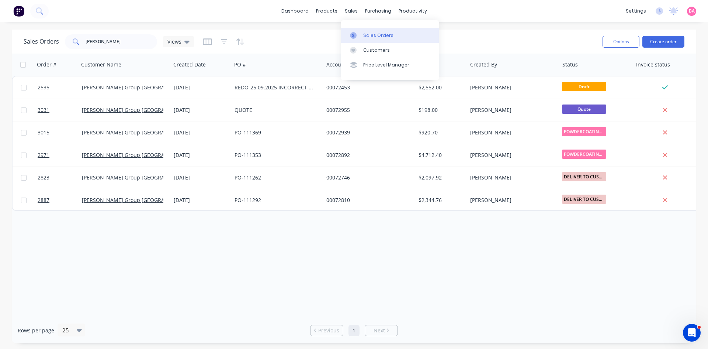
click at [372, 36] on div "Sales Orders" at bounding box center [378, 35] width 30 height 7
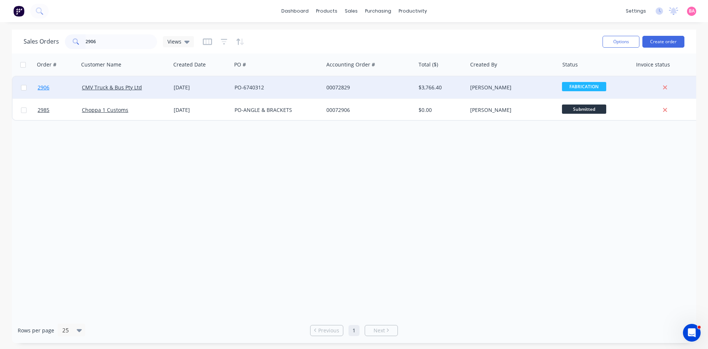
type input "2906"
click at [40, 87] on span "2906" at bounding box center [44, 87] width 12 height 7
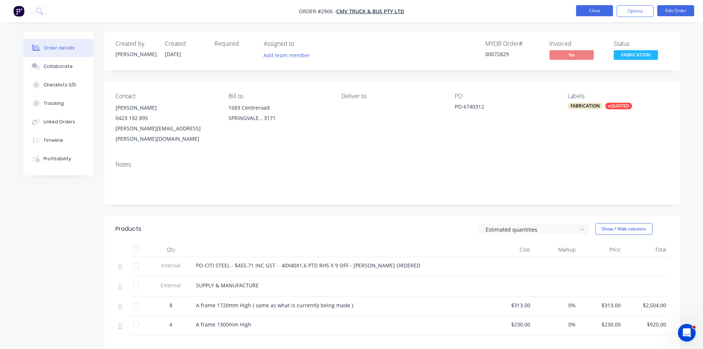
click at [600, 9] on button "Close" at bounding box center [594, 10] width 37 height 11
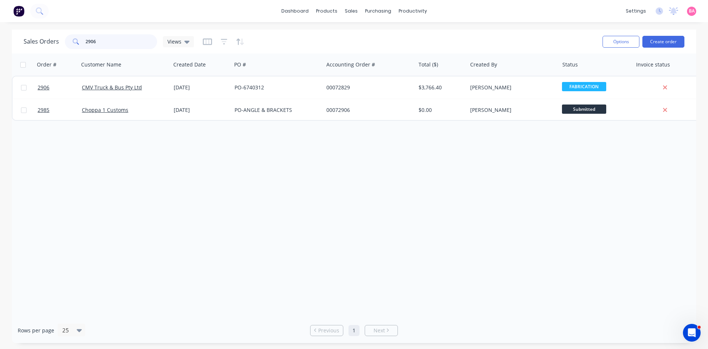
drag, startPoint x: 101, startPoint y: 43, endPoint x: 71, endPoint y: 40, distance: 30.4
click at [71, 40] on div "2906" at bounding box center [111, 41] width 92 height 15
type input "SUSPENSION"
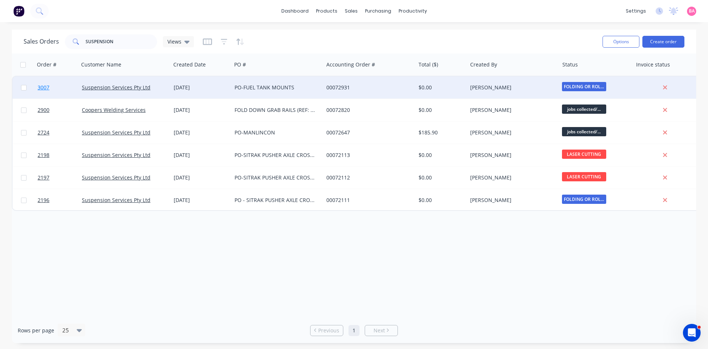
click at [44, 85] on span "3007" at bounding box center [44, 87] width 12 height 7
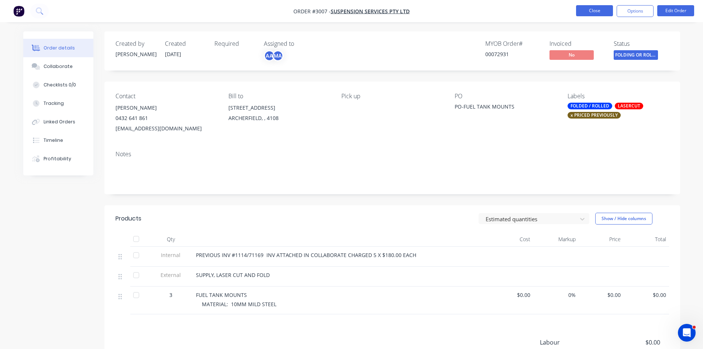
click at [599, 7] on button "Close" at bounding box center [594, 10] width 37 height 11
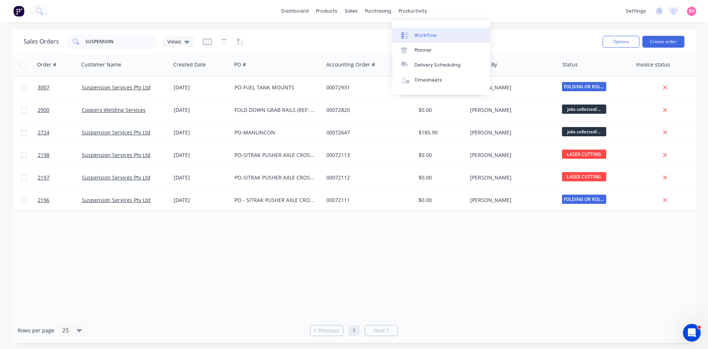
click at [427, 33] on div "Workflow" at bounding box center [426, 35] width 22 height 7
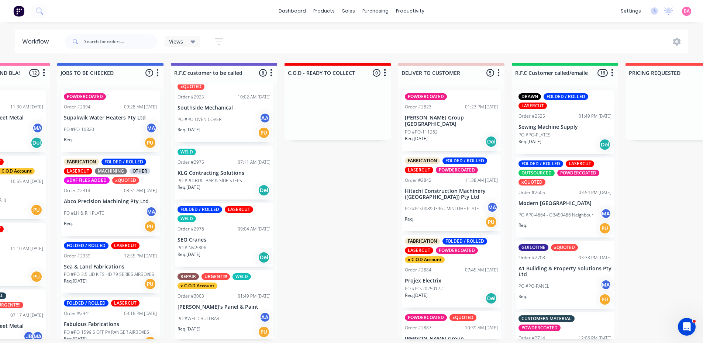
scroll to position [308, 0]
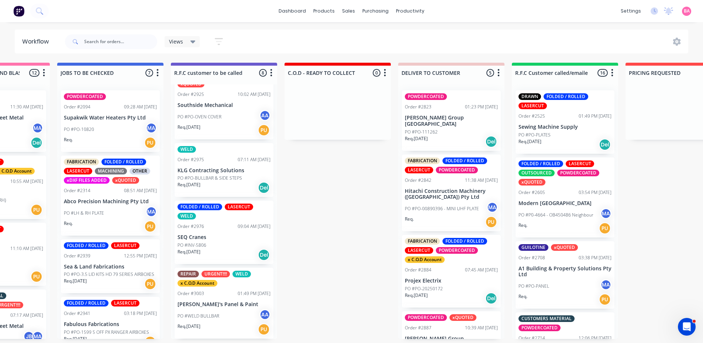
click at [212, 313] on p "PO #WELD BULLBAR" at bounding box center [198, 316] width 42 height 7
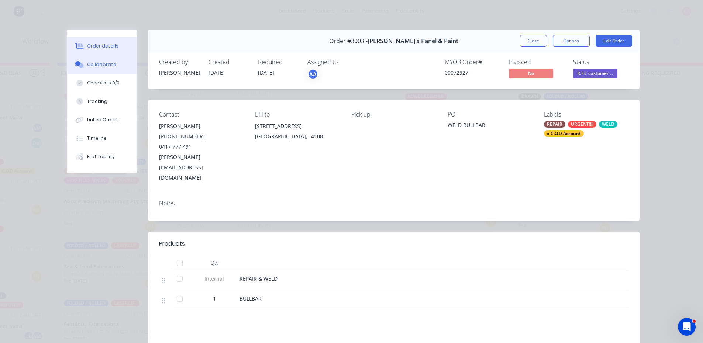
click at [103, 66] on div "Collaborate" at bounding box center [101, 64] width 29 height 7
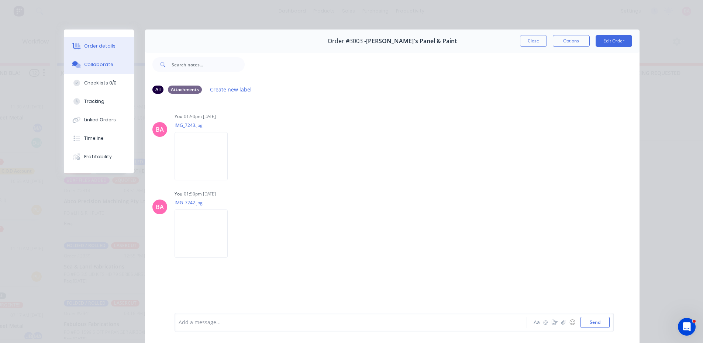
click at [92, 39] on button "Order details" at bounding box center [99, 46] width 70 height 18
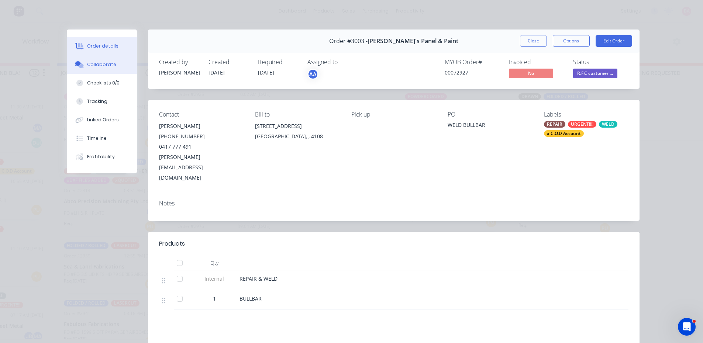
click at [104, 63] on div "Collaborate" at bounding box center [101, 64] width 29 height 7
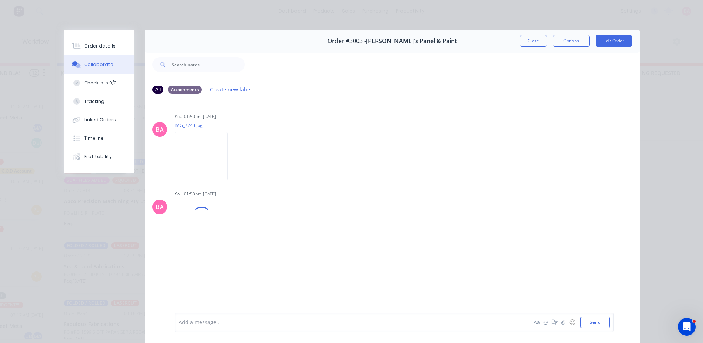
click at [207, 325] on div at bounding box center [340, 323] width 323 height 8
click at [104, 44] on div "Order details" at bounding box center [99, 46] width 31 height 7
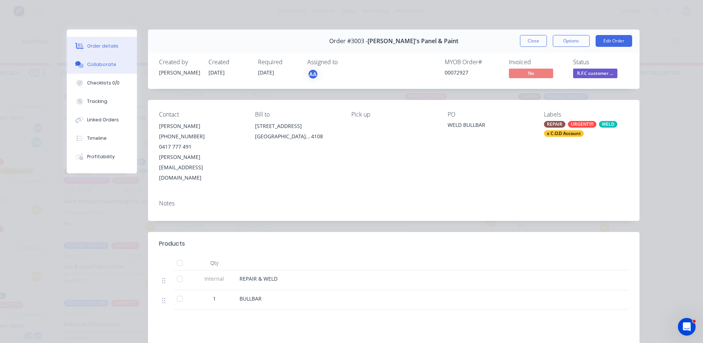
click at [94, 64] on div "Collaborate" at bounding box center [101, 64] width 29 height 7
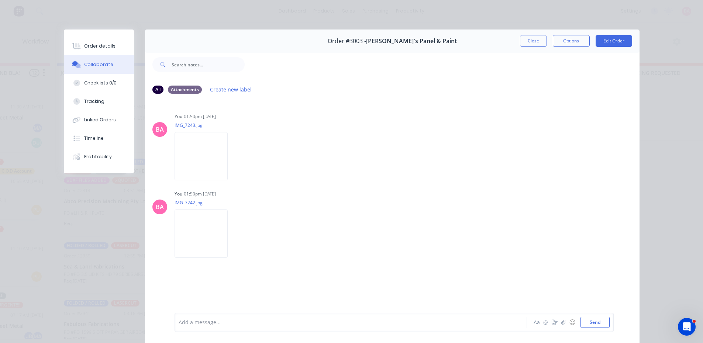
click at [207, 321] on div at bounding box center [340, 323] width 323 height 8
click at [596, 322] on button "Send" at bounding box center [594, 322] width 29 height 11
click at [98, 43] on div "Order details" at bounding box center [99, 46] width 31 height 7
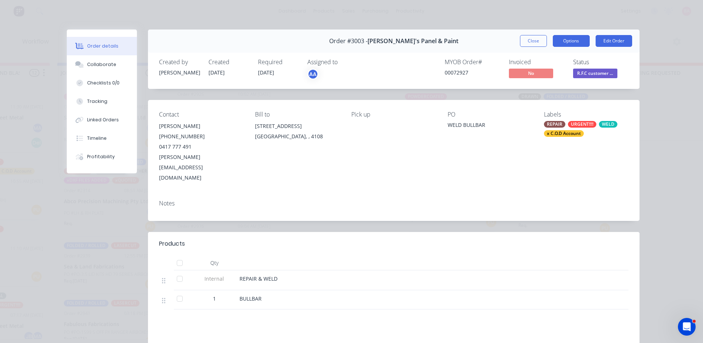
click at [575, 40] on button "Options" at bounding box center [571, 41] width 37 height 12
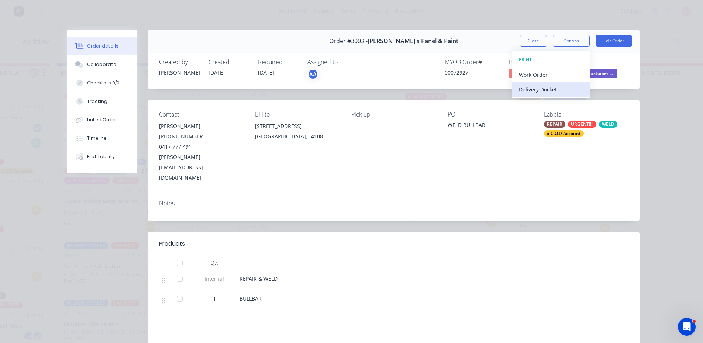
click at [532, 89] on div "Delivery Docket" at bounding box center [551, 89] width 64 height 11
click at [529, 87] on div "Standard" at bounding box center [551, 89] width 64 height 11
click at [528, 39] on button "Close" at bounding box center [533, 41] width 27 height 12
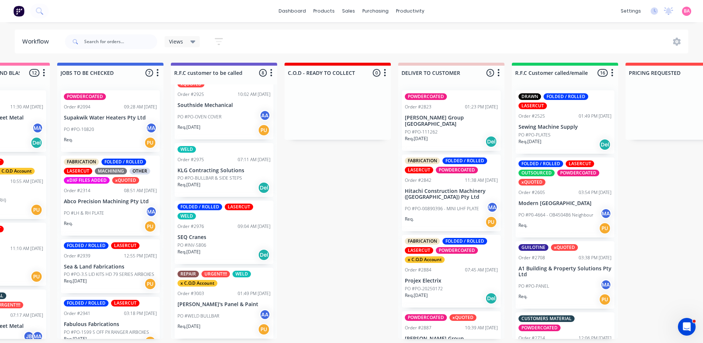
click at [208, 315] on p "PO #WELD BULLBAR" at bounding box center [198, 316] width 42 height 7
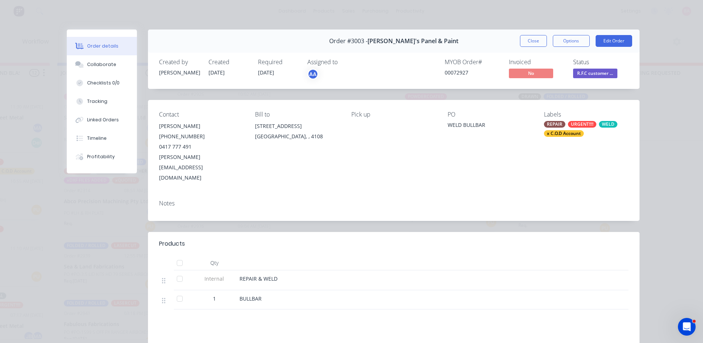
click at [592, 72] on span "R.F.C customer ..." at bounding box center [595, 73] width 44 height 9
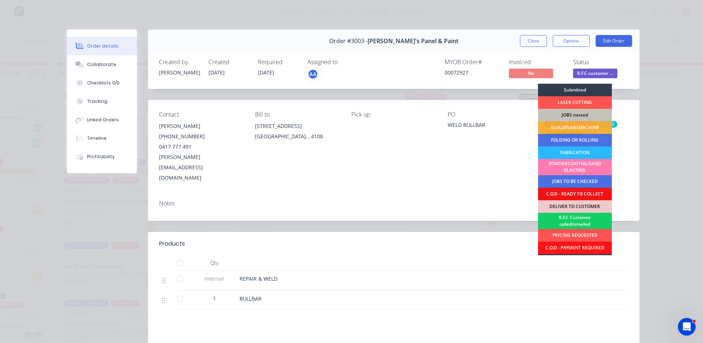
click at [582, 220] on div "R.F.C Customer called/emailed" at bounding box center [575, 221] width 74 height 16
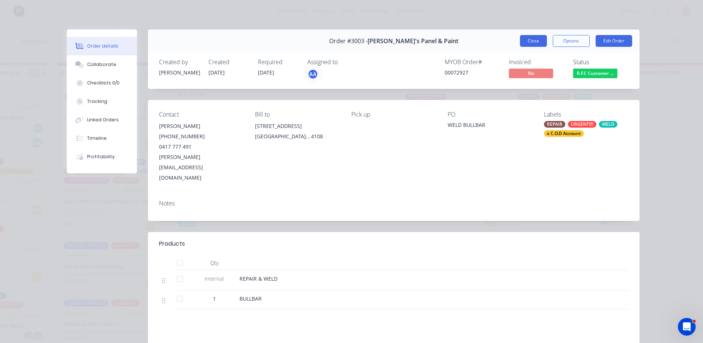
click at [529, 40] on button "Close" at bounding box center [533, 41] width 27 height 12
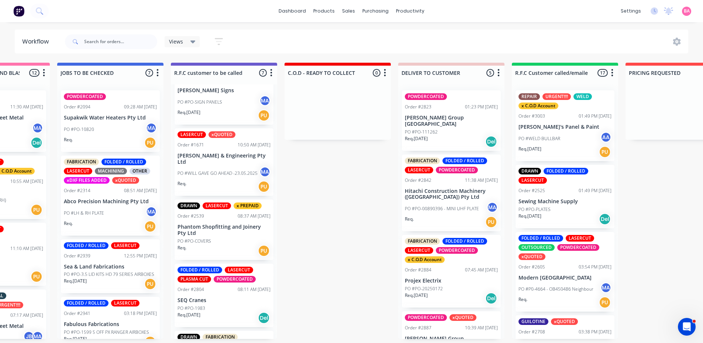
scroll to position [0, 0]
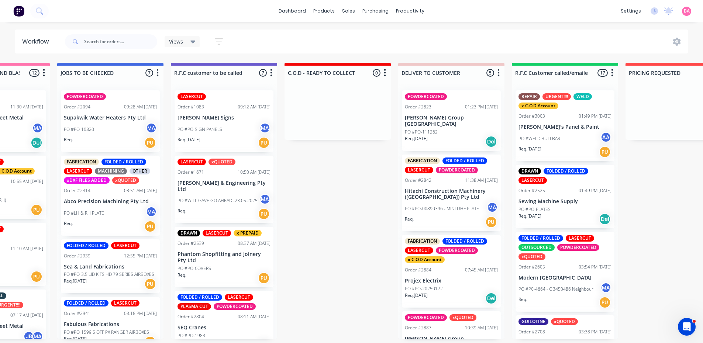
click at [211, 125] on div "PO #PO-SIGN PANELS MA" at bounding box center [223, 129] width 93 height 14
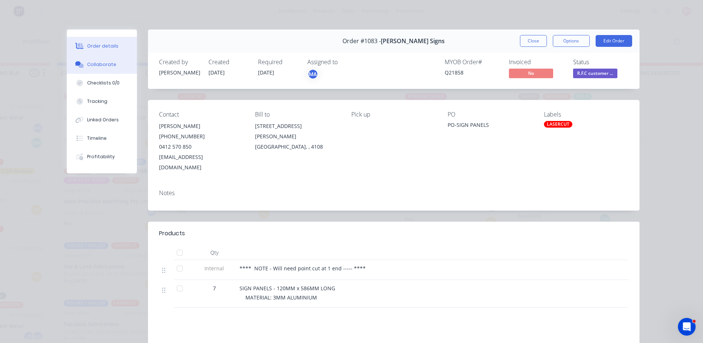
click at [101, 63] on div "Collaborate" at bounding box center [101, 64] width 29 height 7
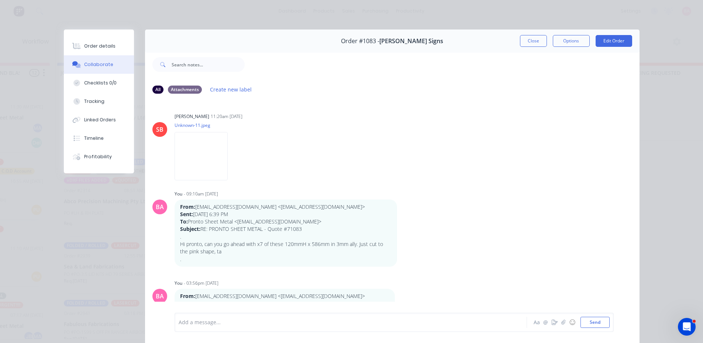
scroll to position [37, 0]
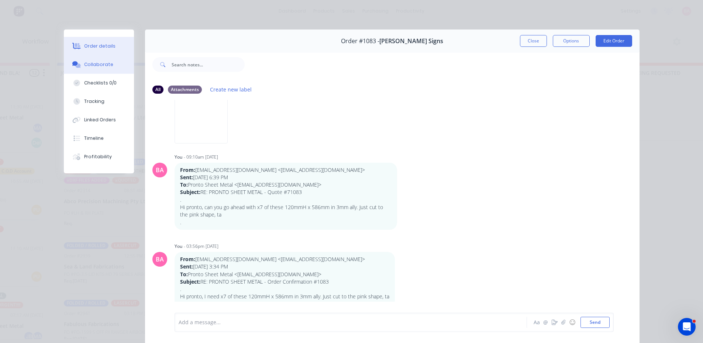
click at [100, 47] on div "Order details" at bounding box center [99, 46] width 31 height 7
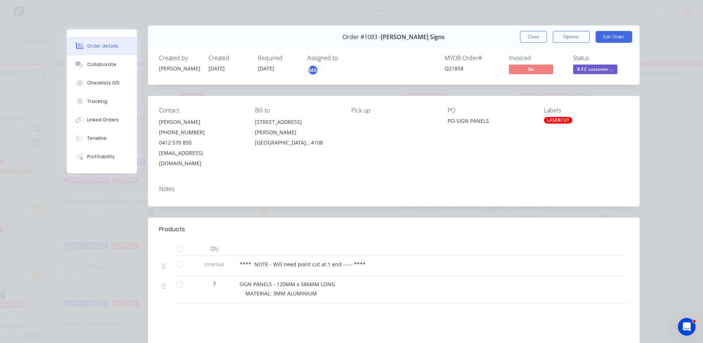
scroll to position [0, 0]
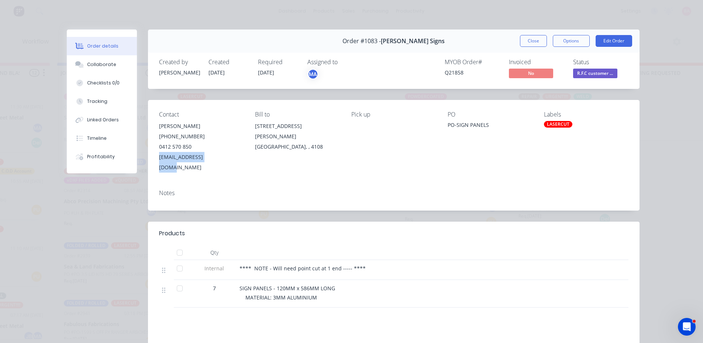
drag, startPoint x: 208, startPoint y: 158, endPoint x: 156, endPoint y: 155, distance: 52.1
click at [159, 155] on div "sales@jcsigns.com.au" at bounding box center [201, 162] width 84 height 21
copy div "sales@jcsigns.com.au"
click at [105, 62] on div "Collaborate" at bounding box center [101, 64] width 29 height 7
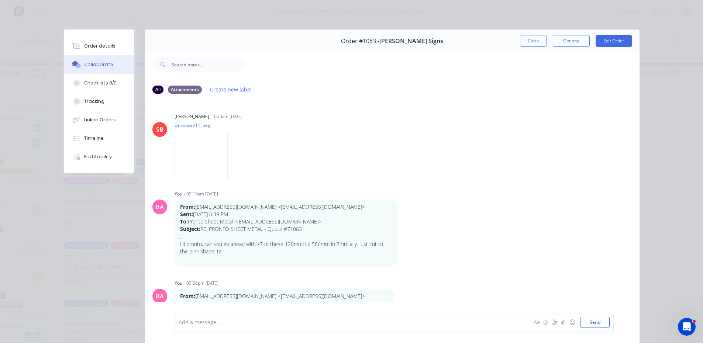
click at [217, 326] on div at bounding box center [340, 323] width 323 height 8
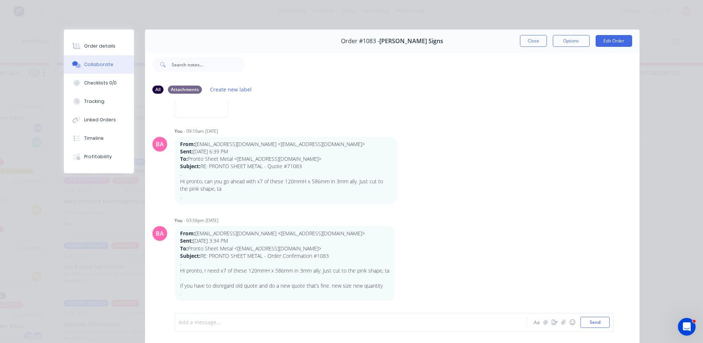
scroll to position [56, 0]
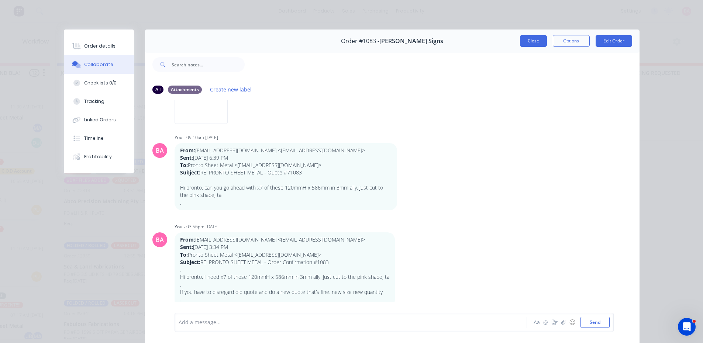
click at [529, 39] on button "Close" at bounding box center [533, 41] width 27 height 12
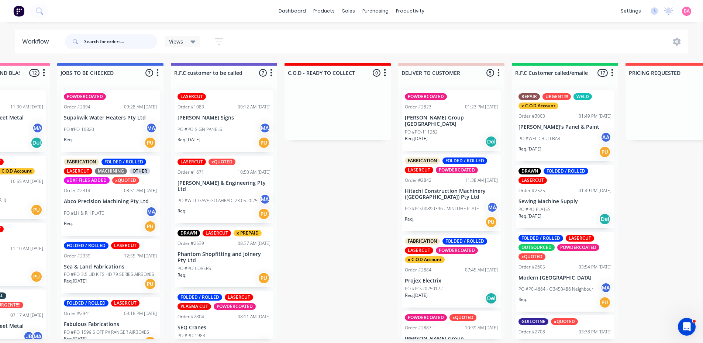
click at [96, 39] on input "text" at bounding box center [120, 41] width 73 height 15
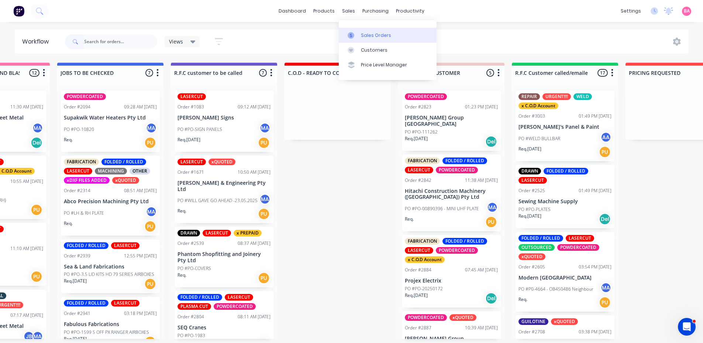
click at [376, 37] on div "Sales Orders" at bounding box center [376, 35] width 30 height 7
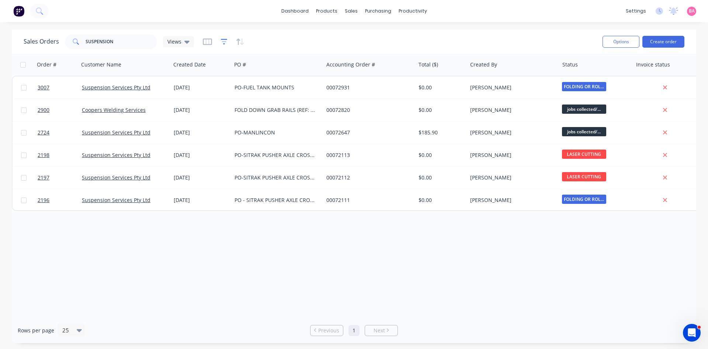
click at [221, 39] on icon "button" at bounding box center [224, 42] width 7 height 6
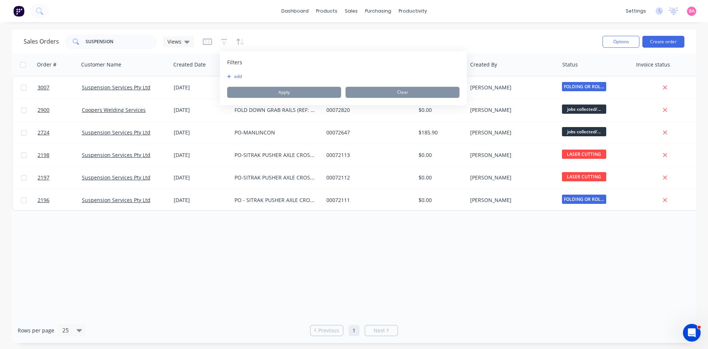
click at [239, 74] on button "add" at bounding box center [236, 76] width 18 height 6
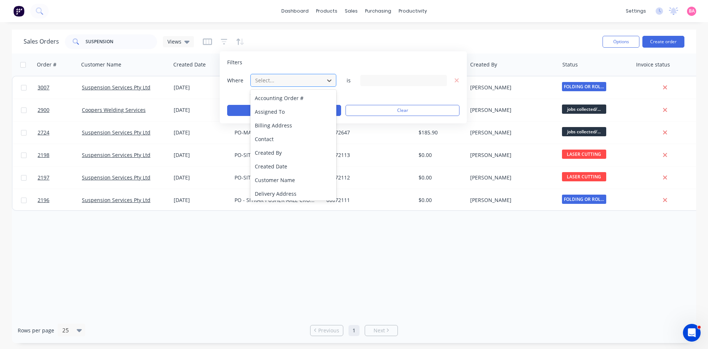
click at [301, 84] on div at bounding box center [288, 80] width 66 height 9
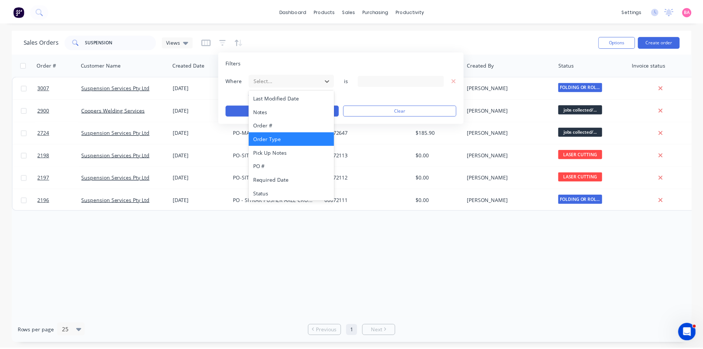
scroll to position [193, 0]
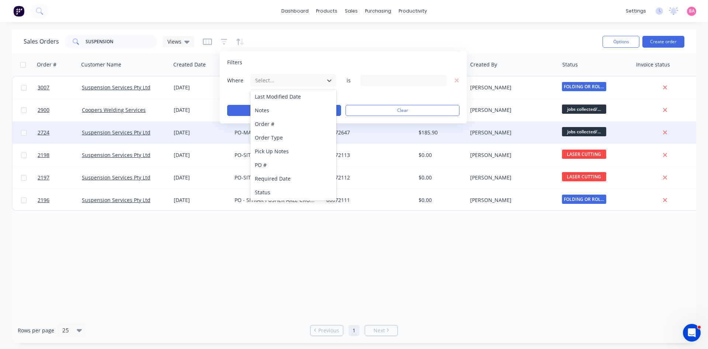
drag, startPoint x: 262, startPoint y: 193, endPoint x: 383, endPoint y: 135, distance: 133.5
click at [264, 191] on div "Status" at bounding box center [293, 192] width 86 height 14
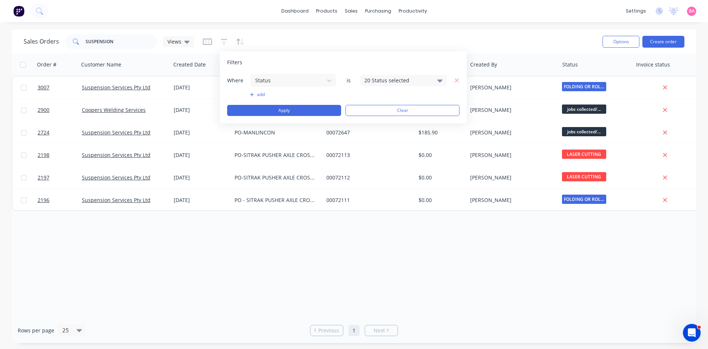
click at [442, 82] on icon at bounding box center [439, 80] width 5 height 8
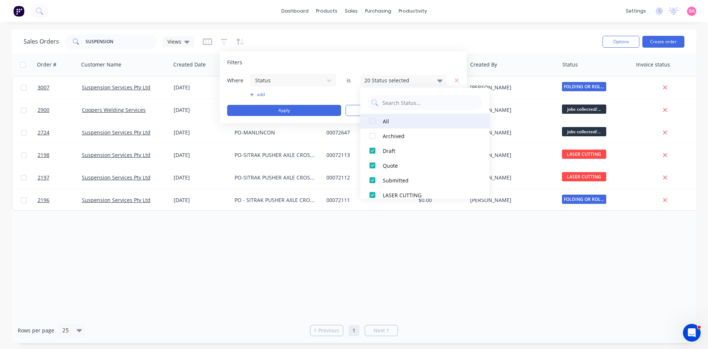
click at [376, 121] on div at bounding box center [372, 121] width 15 height 15
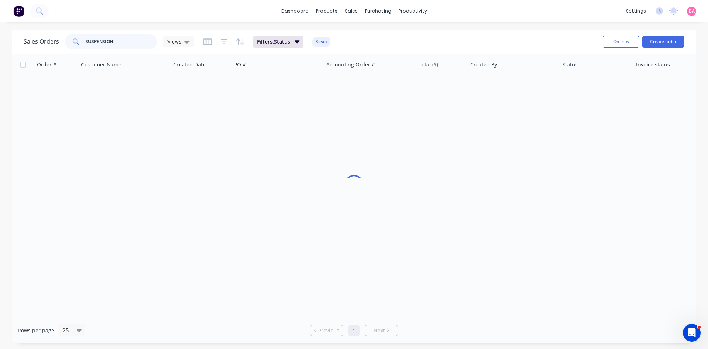
click at [122, 43] on input "SUSPENSION" at bounding box center [122, 41] width 72 height 15
drag, startPoint x: 122, startPoint y: 43, endPoint x: 21, endPoint y: 27, distance: 102.8
click at [29, 28] on div "dashboard products sales purchasing productivity dashboard products Product Cat…" at bounding box center [354, 174] width 708 height 349
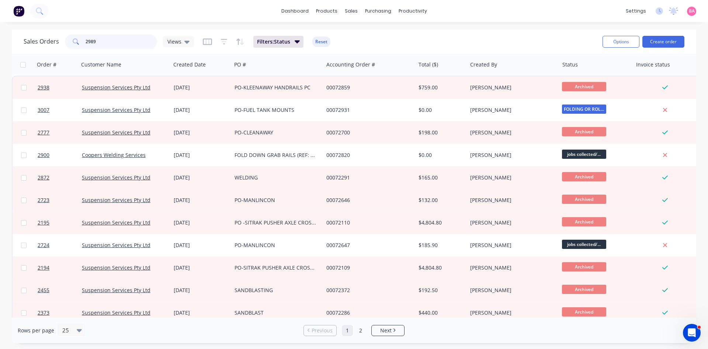
type input "2989"
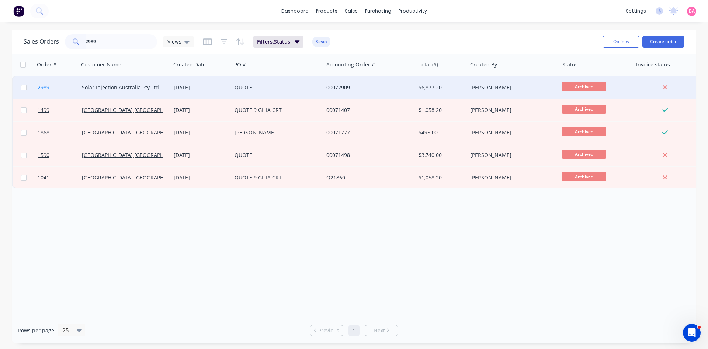
click at [44, 88] on span "2989" at bounding box center [44, 87] width 12 height 7
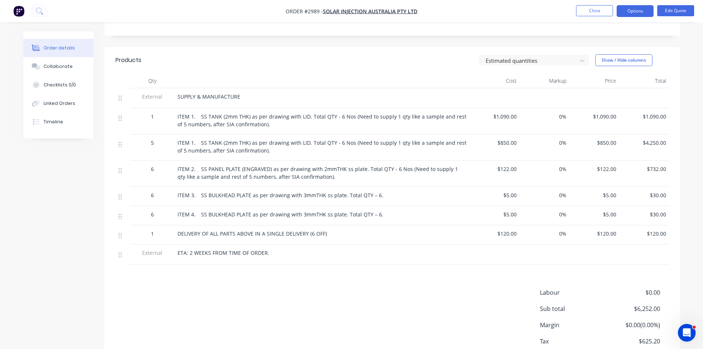
scroll to position [172, 0]
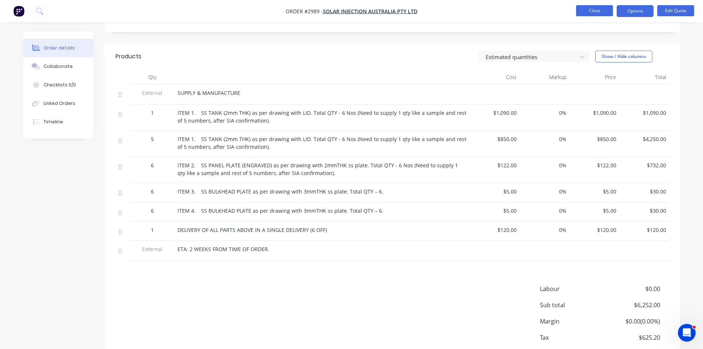
click at [591, 9] on button "Close" at bounding box center [594, 10] width 37 height 11
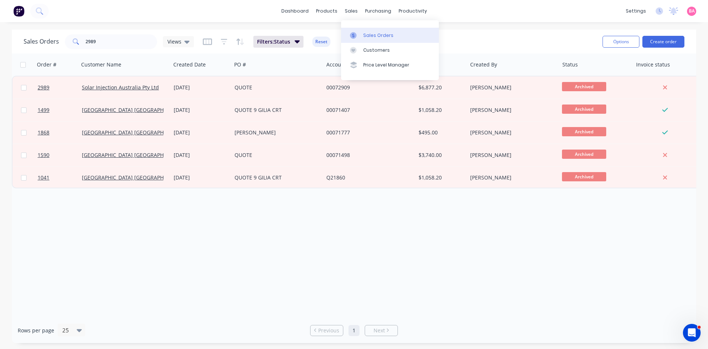
click at [372, 36] on div "Sales Orders" at bounding box center [378, 35] width 30 height 7
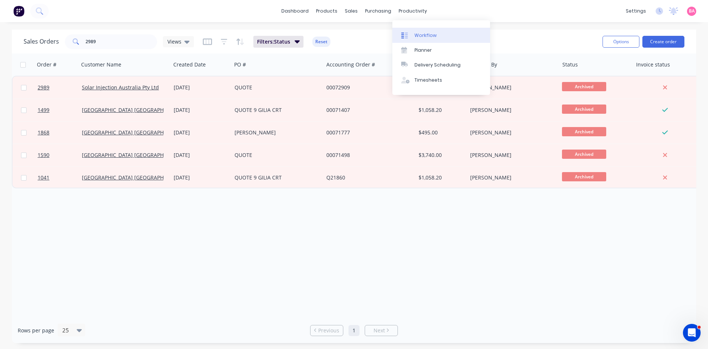
click at [419, 33] on div "Workflow" at bounding box center [426, 35] width 22 height 7
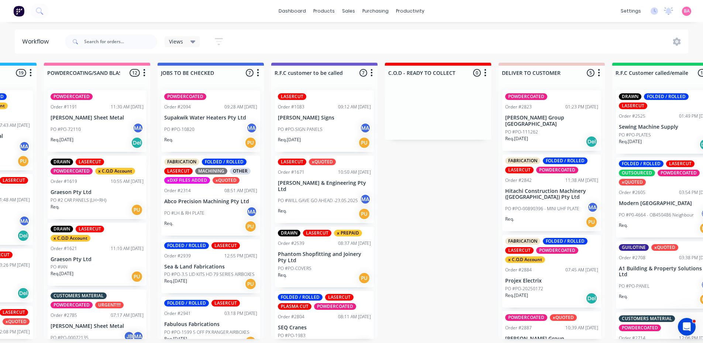
click at [301, 137] on p "Req. 19/03/25" at bounding box center [289, 139] width 23 height 7
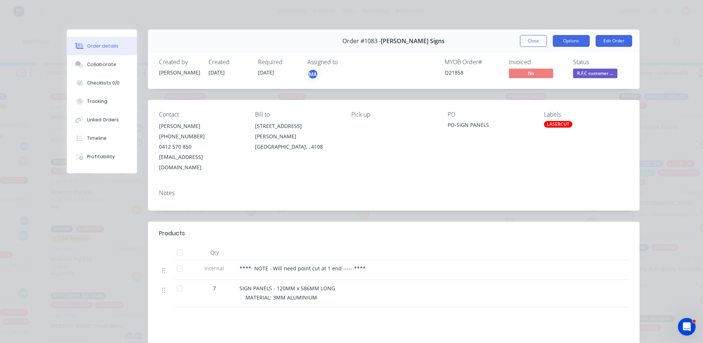
click at [570, 40] on button "Options" at bounding box center [571, 41] width 37 height 12
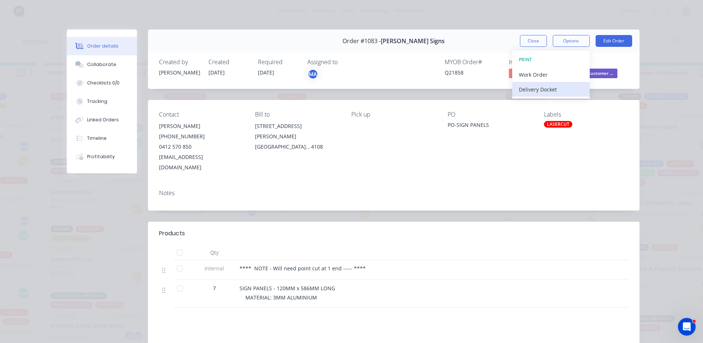
click at [537, 90] on div "Delivery Docket" at bounding box center [551, 89] width 64 height 11
click at [537, 90] on div "Standard" at bounding box center [551, 89] width 64 height 11
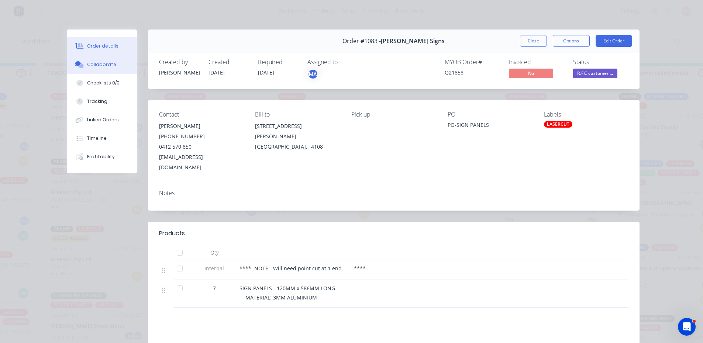
click at [92, 65] on div "Collaborate" at bounding box center [101, 64] width 29 height 7
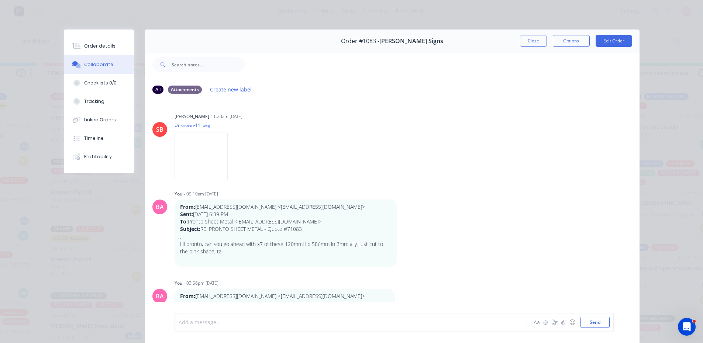
click at [214, 324] on div at bounding box center [340, 323] width 323 height 8
click at [597, 322] on button "Send" at bounding box center [594, 322] width 29 height 11
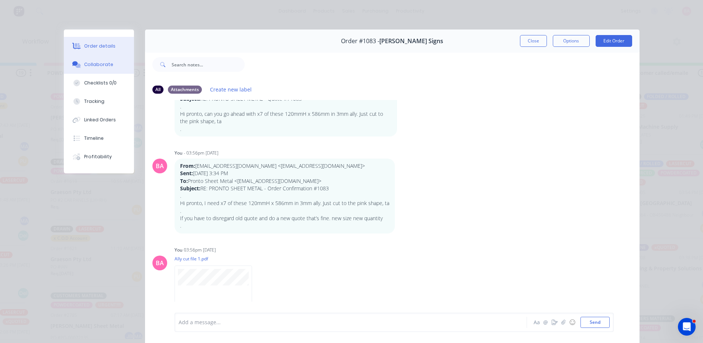
click at [100, 48] on div "Order details" at bounding box center [99, 46] width 31 height 7
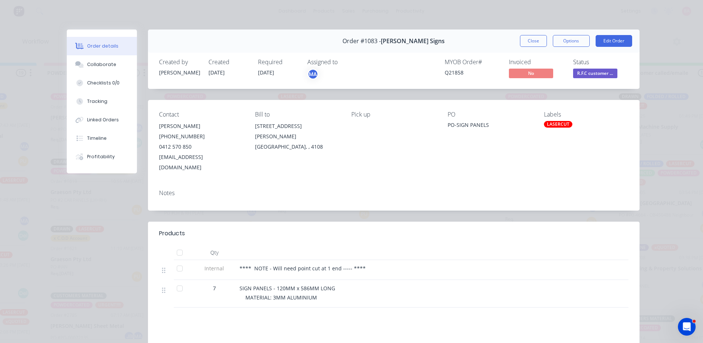
click at [587, 72] on span "R.F.C customer ..." at bounding box center [595, 73] width 44 height 9
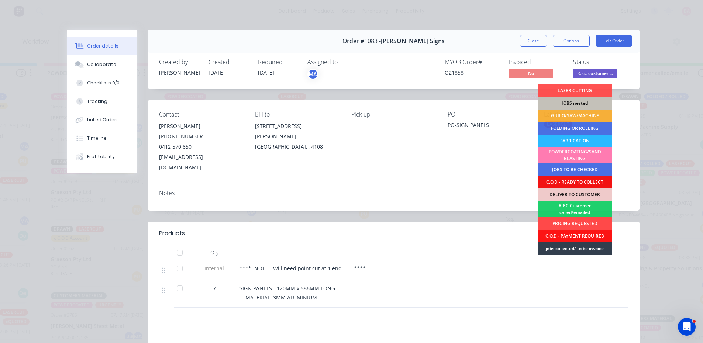
scroll to position [12, 0]
click at [571, 207] on div "R.F.C Customer called/emailed" at bounding box center [575, 209] width 74 height 16
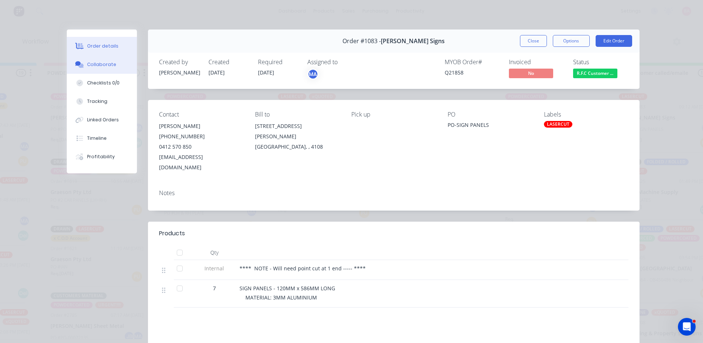
click at [93, 63] on div "Collaborate" at bounding box center [101, 64] width 29 height 7
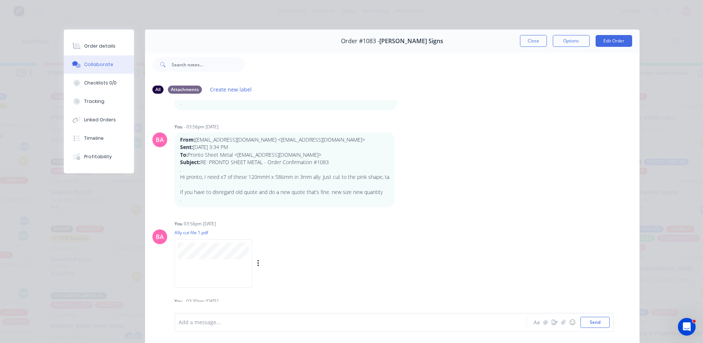
scroll to position [160, 0]
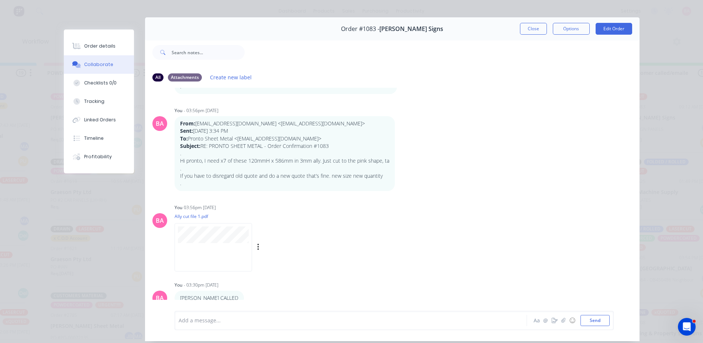
click at [330, 265] on div "Labels Download Delete" at bounding box center [254, 247] width 160 height 55
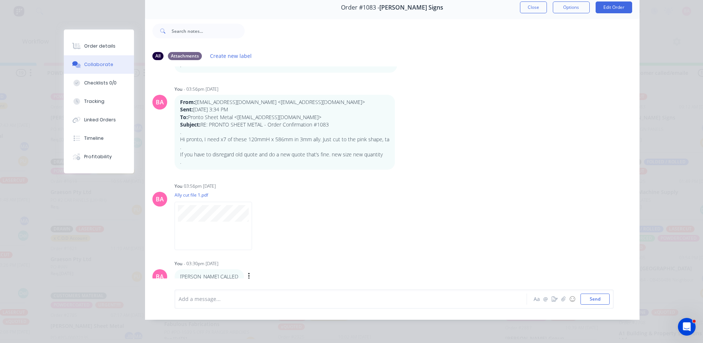
scroll to position [1, 654]
click at [534, 3] on button "Close" at bounding box center [533, 7] width 27 height 12
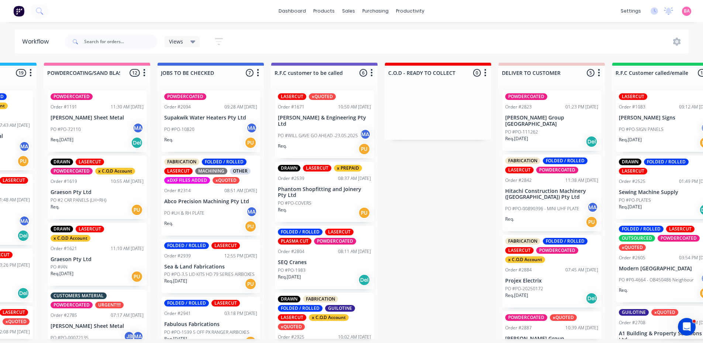
click at [331, 133] on p "PO #WILL GAVE GO AHEAD -23.05.2025" at bounding box center [318, 135] width 80 height 7
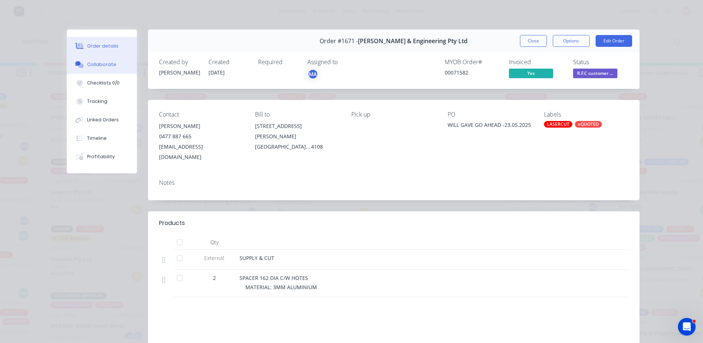
click at [100, 63] on div "Collaborate" at bounding box center [101, 64] width 29 height 7
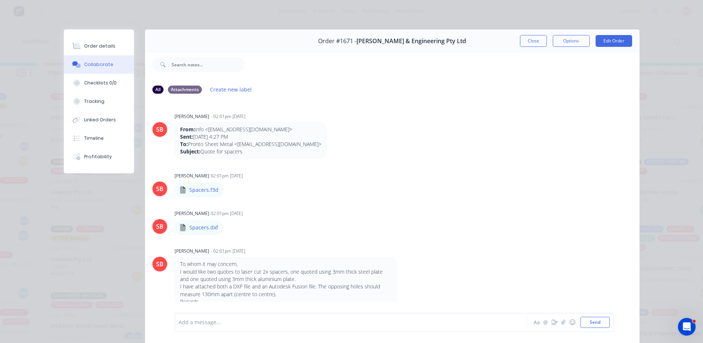
click at [231, 325] on div at bounding box center [340, 323] width 323 height 8
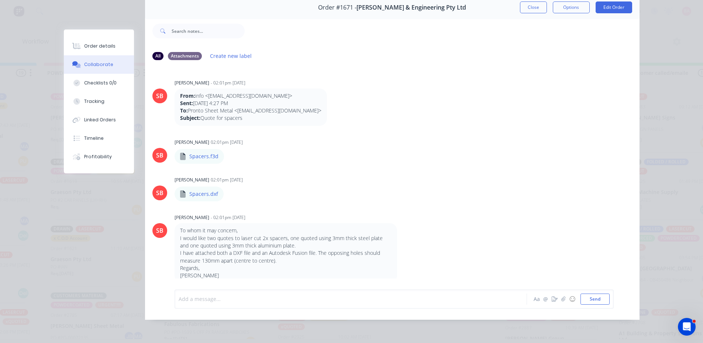
scroll to position [39, 0]
click at [221, 299] on div at bounding box center [340, 299] width 323 height 8
click at [585, 295] on button "Send" at bounding box center [594, 299] width 29 height 11
click at [94, 45] on div "Order details" at bounding box center [99, 46] width 31 height 7
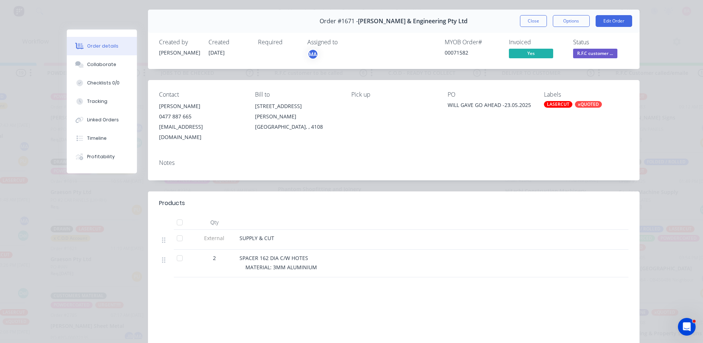
scroll to position [14, 0]
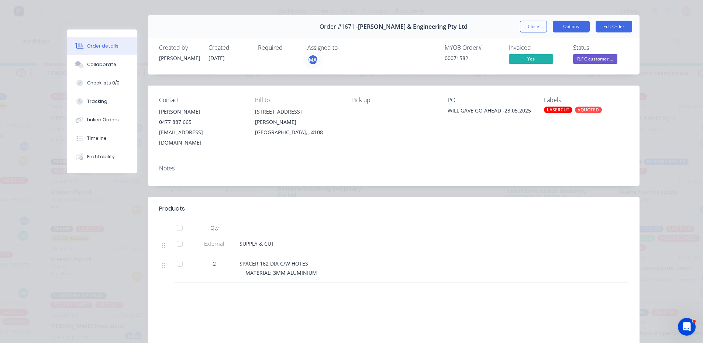
click at [566, 26] on button "Options" at bounding box center [571, 27] width 37 height 12
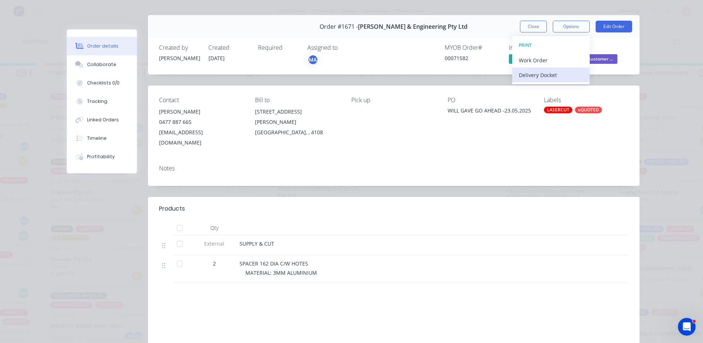
click at [537, 77] on div "Delivery Docket" at bounding box center [551, 75] width 64 height 11
click at [528, 76] on div "Standard" at bounding box center [551, 75] width 64 height 11
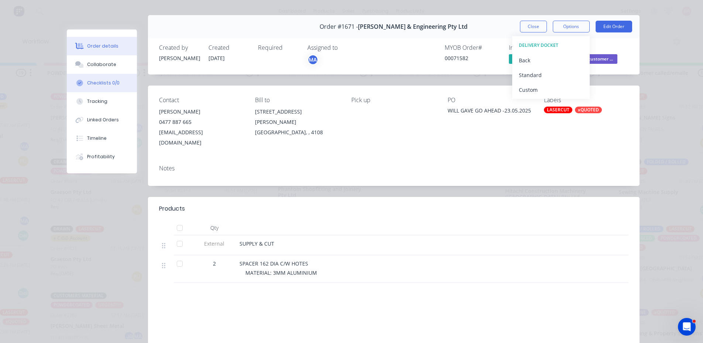
drag, startPoint x: 104, startPoint y: 62, endPoint x: 101, endPoint y: 83, distance: 21.1
click at [104, 62] on div "Collaborate" at bounding box center [101, 64] width 29 height 7
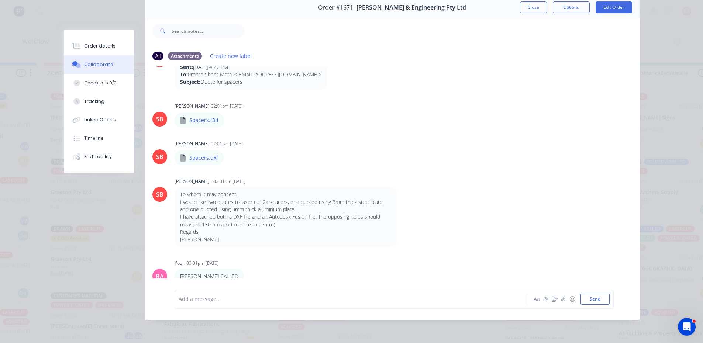
scroll to position [39, 0]
click at [529, 3] on button "Close" at bounding box center [533, 7] width 27 height 12
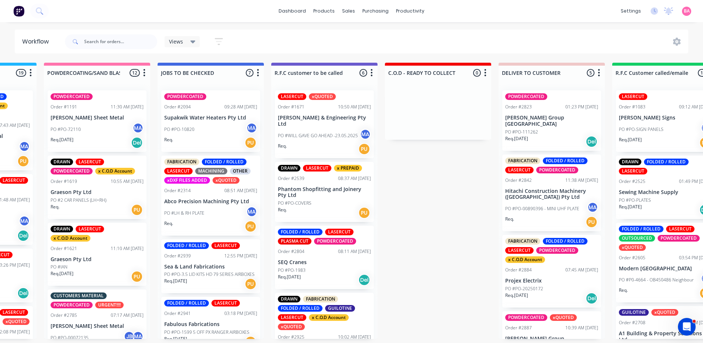
click at [315, 118] on p "[PERSON_NAME] & Engineering Pty Ltd" at bounding box center [324, 121] width 93 height 13
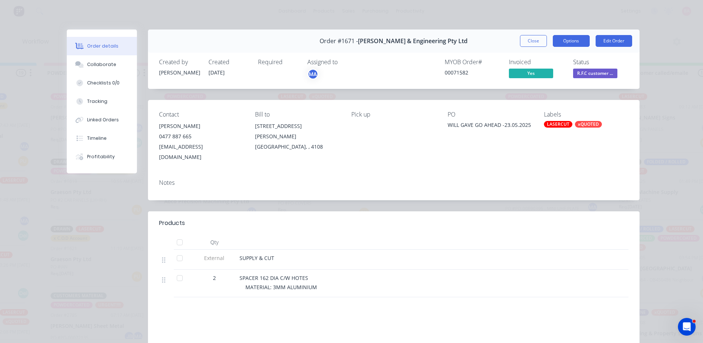
click at [570, 38] on button "Options" at bounding box center [571, 41] width 37 height 12
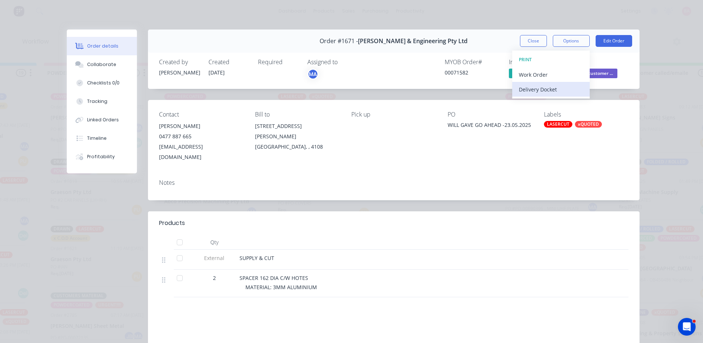
click at [529, 90] on div "Delivery Docket" at bounding box center [551, 89] width 64 height 11
click at [537, 91] on div "Standard" at bounding box center [551, 89] width 64 height 11
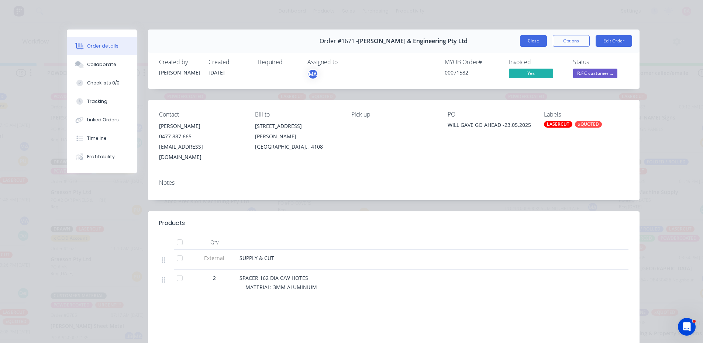
click at [530, 38] on button "Close" at bounding box center [533, 41] width 27 height 12
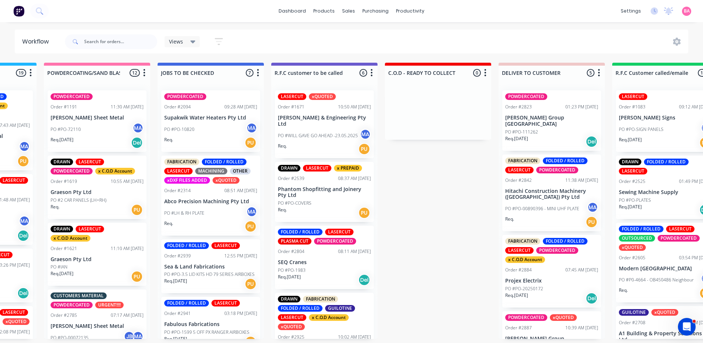
click at [327, 125] on p "[PERSON_NAME] & Engineering Pty Ltd" at bounding box center [324, 121] width 93 height 13
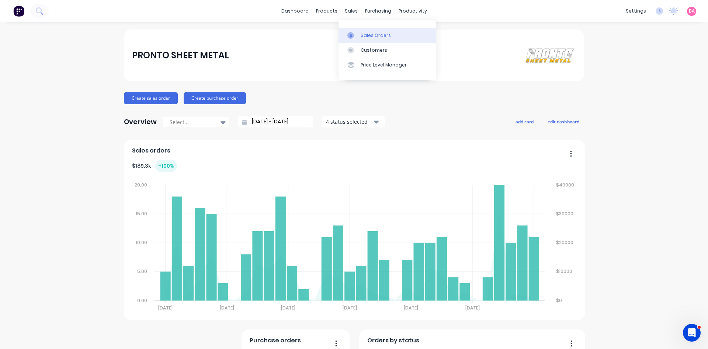
click at [370, 32] on div "Sales Orders" at bounding box center [376, 35] width 30 height 7
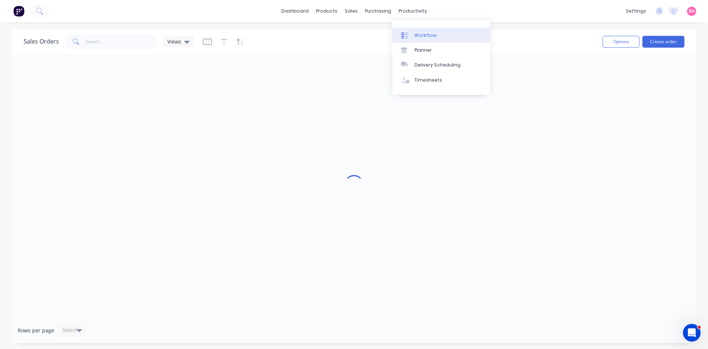
click at [422, 35] on div "Workflow" at bounding box center [426, 35] width 22 height 7
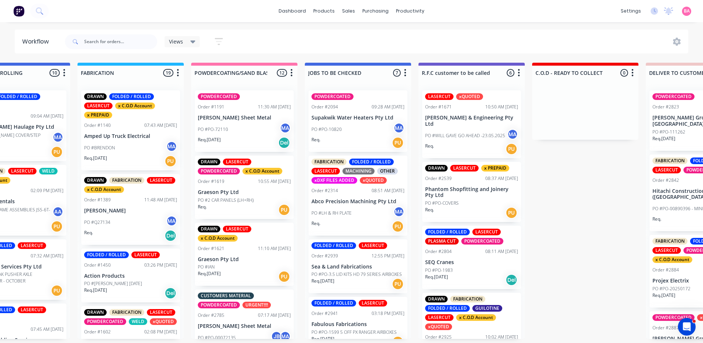
scroll to position [0, 632]
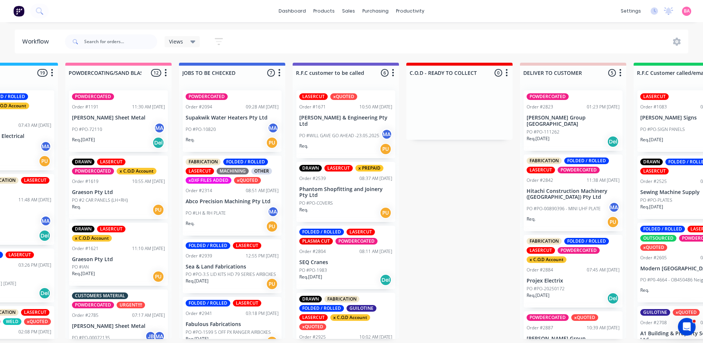
click at [349, 132] on p "PO #WILL GAVE GO AHEAD -23.05.2025" at bounding box center [339, 135] width 80 height 7
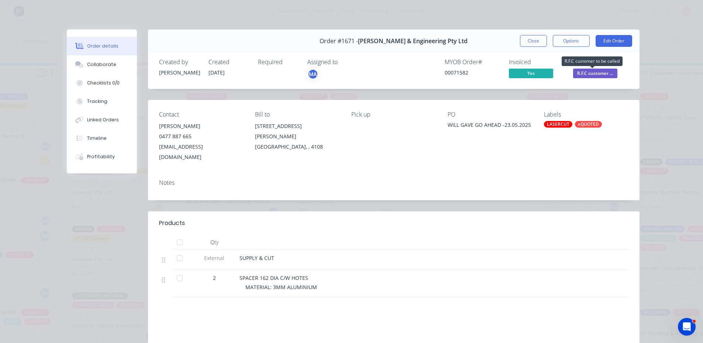
click at [592, 72] on span "R.F.C customer ..." at bounding box center [595, 73] width 44 height 9
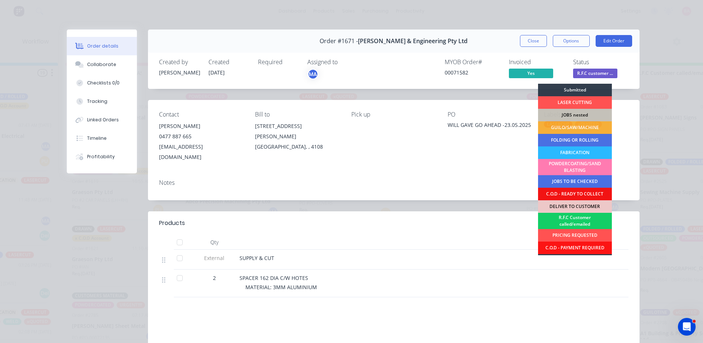
click at [567, 218] on div "R.F.C Customer called/emailed" at bounding box center [575, 221] width 74 height 16
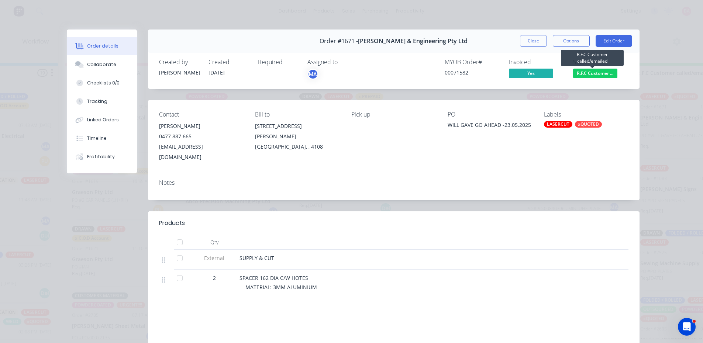
click at [590, 74] on span "R.F.C Customer ..." at bounding box center [595, 73] width 44 height 9
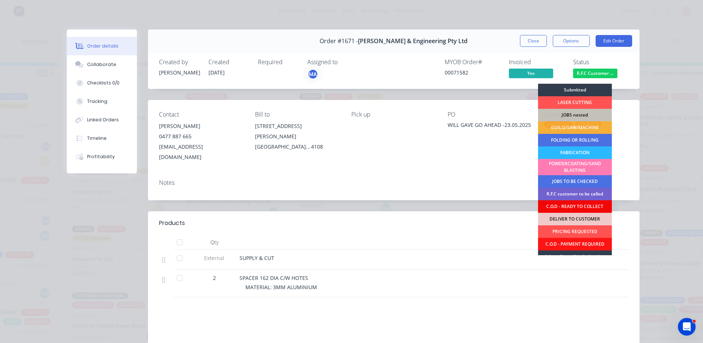
click at [571, 205] on div "C.O.D - READY TO COLLECT" at bounding box center [575, 206] width 74 height 13
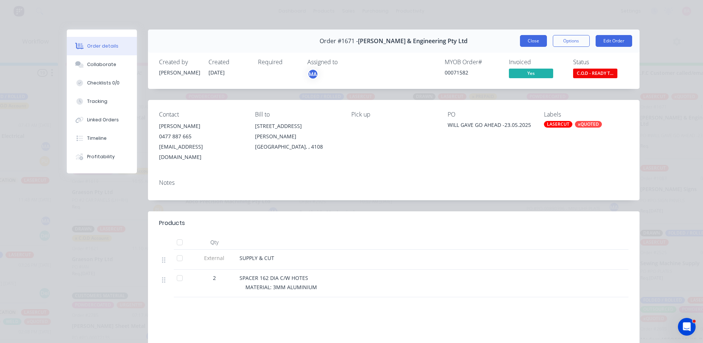
click at [528, 39] on button "Close" at bounding box center [533, 41] width 27 height 12
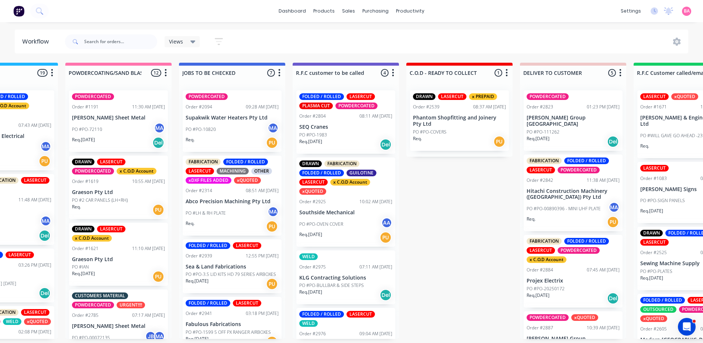
click at [357, 205] on div "DRAWN FABRICATION FOLDED / ROLLED GUILOTINE LASERCUT x C.O.D Account xQUOTED Or…" at bounding box center [345, 202] width 99 height 89
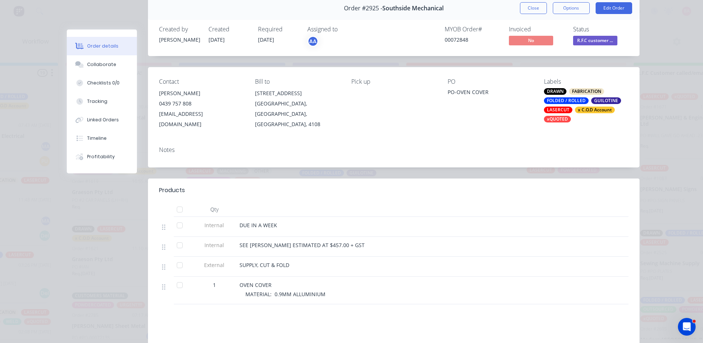
scroll to position [37, 0]
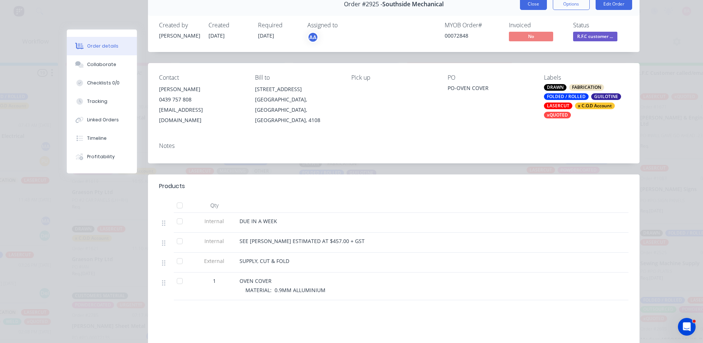
click at [539, 4] on button "Close" at bounding box center [533, 4] width 27 height 12
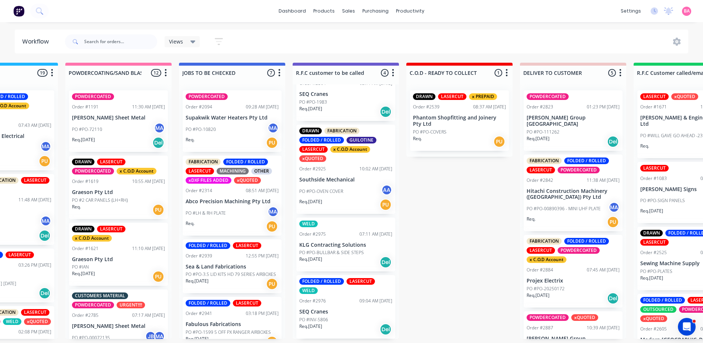
scroll to position [1, 632]
click at [345, 242] on p "KLG Contracting Solutions" at bounding box center [345, 245] width 93 height 6
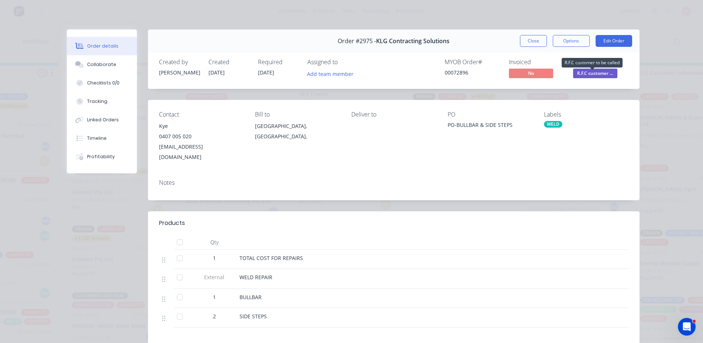
click at [584, 71] on span "R.F.C customer ..." at bounding box center [595, 73] width 44 height 9
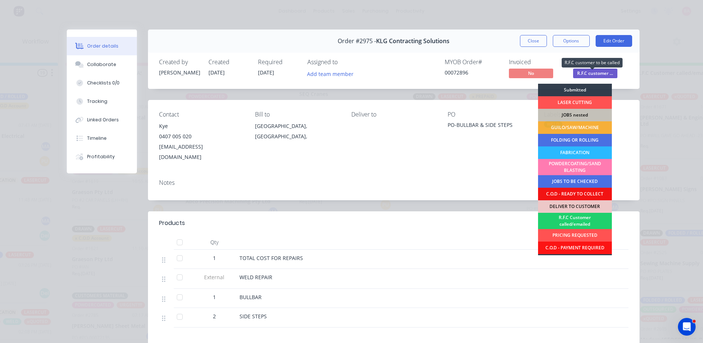
click at [584, 71] on span "R.F.C customer ..." at bounding box center [595, 73] width 44 height 9
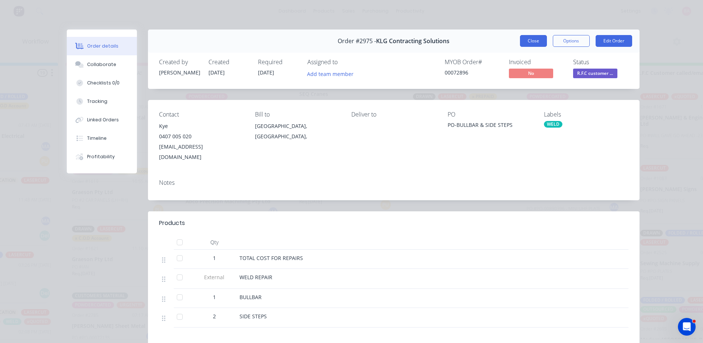
click at [530, 42] on button "Close" at bounding box center [533, 41] width 27 height 12
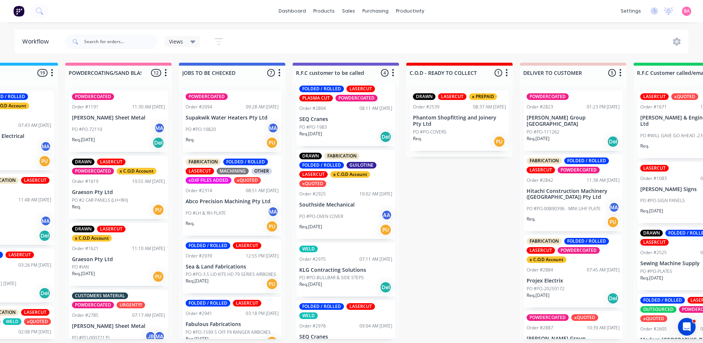
scroll to position [0, 0]
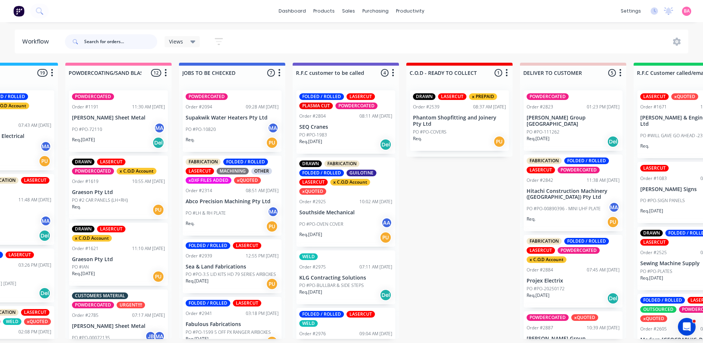
click at [103, 42] on input "text" at bounding box center [120, 41] width 73 height 15
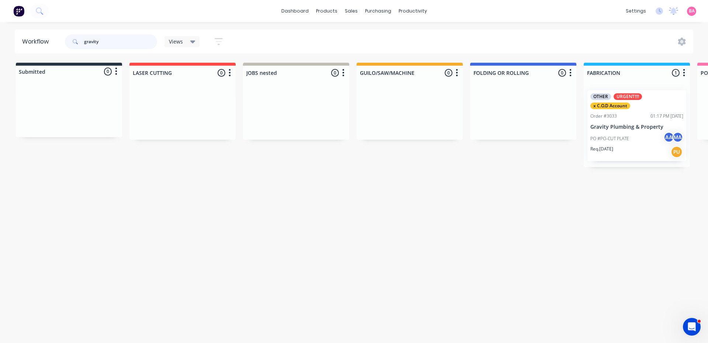
type input "gravity"
click at [624, 131] on div "OTHER URGENT!!!! x C.O.D Account Order #3033 01:17 PM [DATE] Gravity Plumbing &…" at bounding box center [637, 125] width 99 height 71
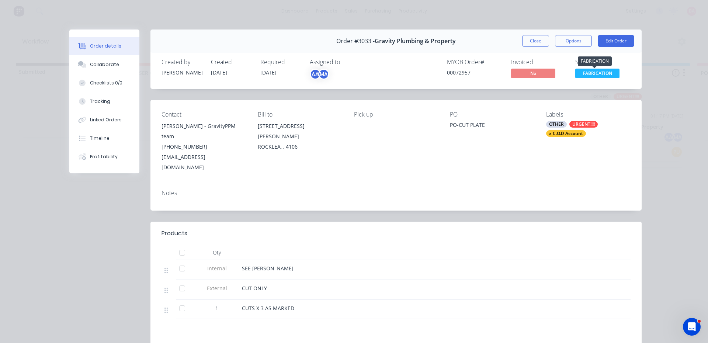
click at [593, 73] on span "FABRICATION" at bounding box center [597, 73] width 44 height 9
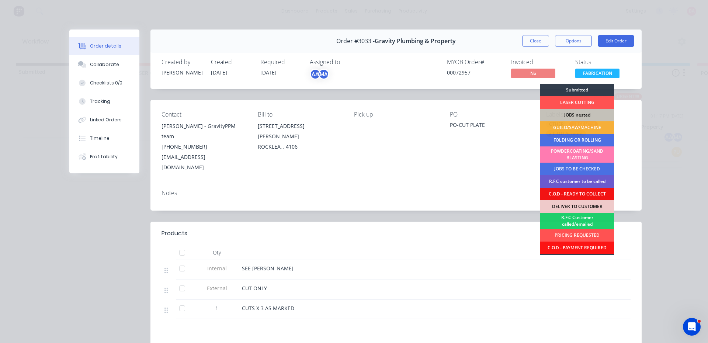
click at [575, 180] on div "R.F.C customer to be called" at bounding box center [577, 181] width 74 height 13
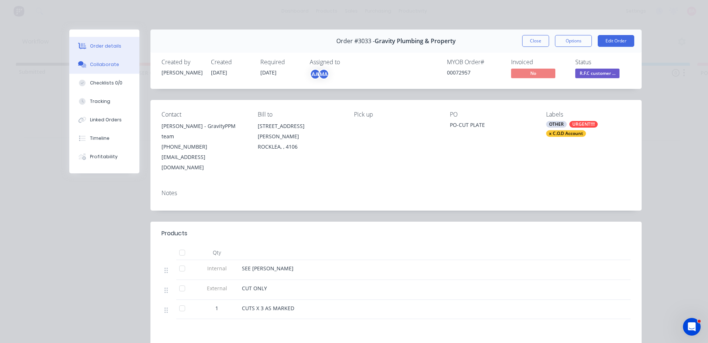
click at [105, 61] on div "Collaborate" at bounding box center [104, 64] width 29 height 7
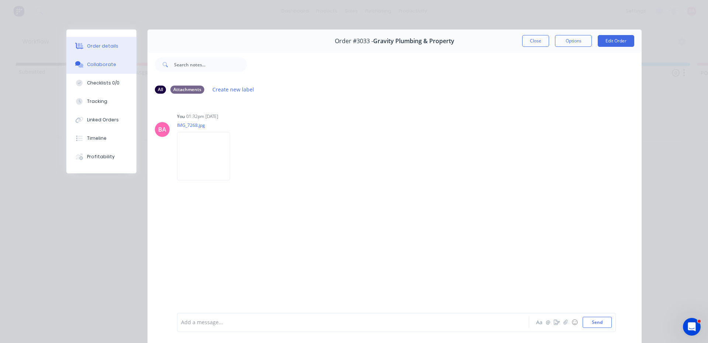
click at [103, 45] on div "Order details" at bounding box center [102, 46] width 31 height 7
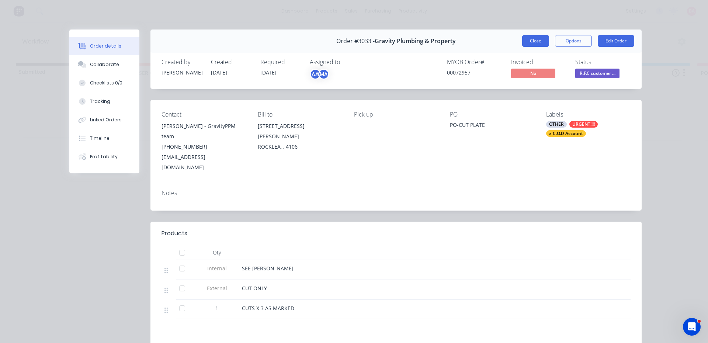
click at [536, 41] on button "Close" at bounding box center [535, 41] width 27 height 12
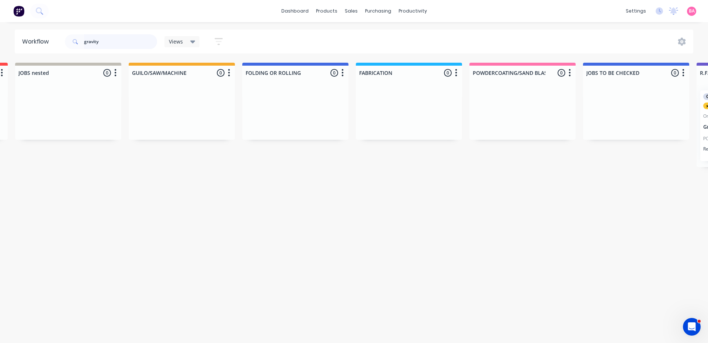
scroll to position [0, 162]
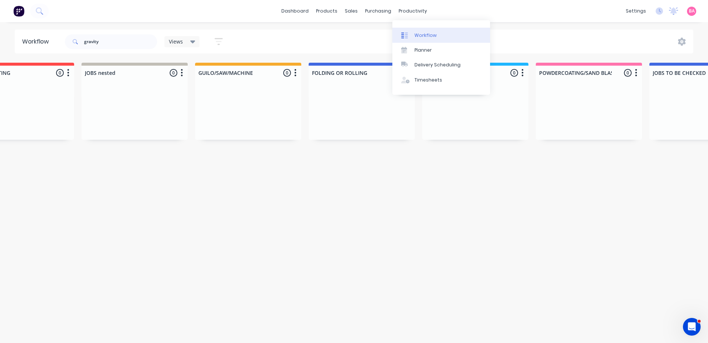
click at [414, 36] on link "Workflow" at bounding box center [441, 35] width 98 height 15
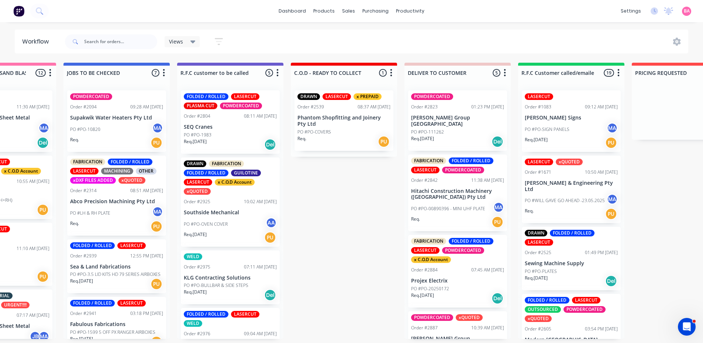
click at [267, 290] on div "Del" at bounding box center [270, 295] width 12 height 12
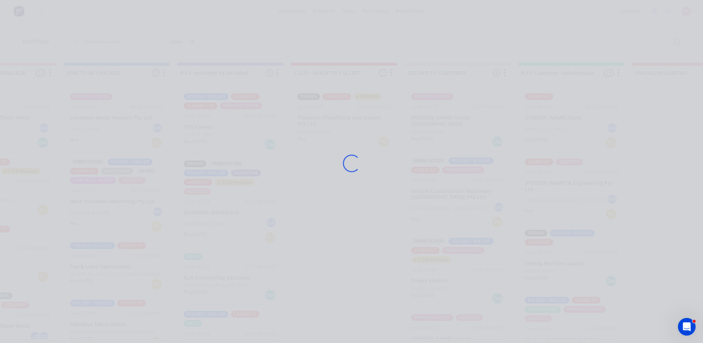
scroll to position [49, 0]
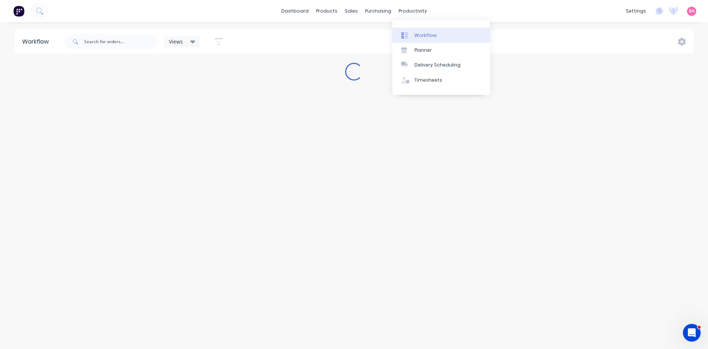
click at [423, 34] on div "Workflow" at bounding box center [426, 35] width 22 height 7
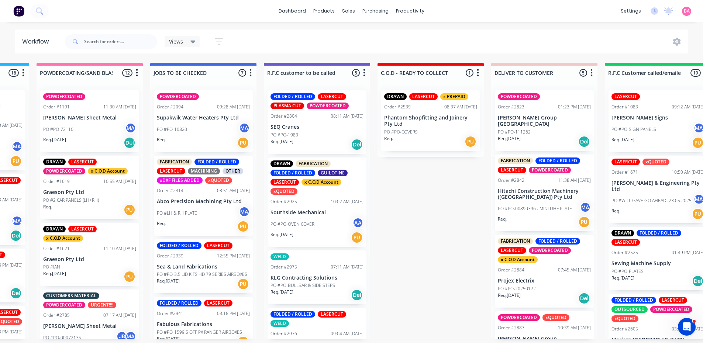
click at [321, 129] on p "SEQ Cranes" at bounding box center [316, 127] width 93 height 6
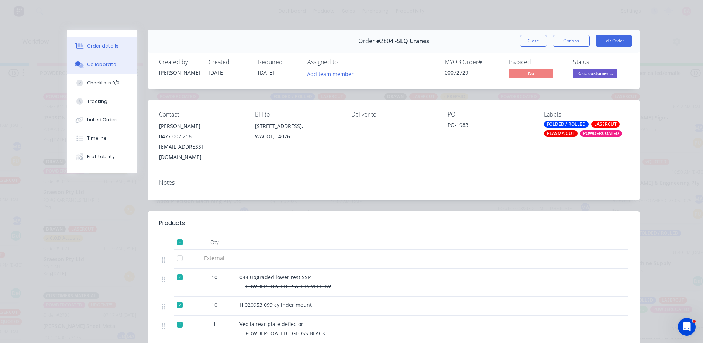
click at [95, 64] on div "Collaborate" at bounding box center [101, 64] width 29 height 7
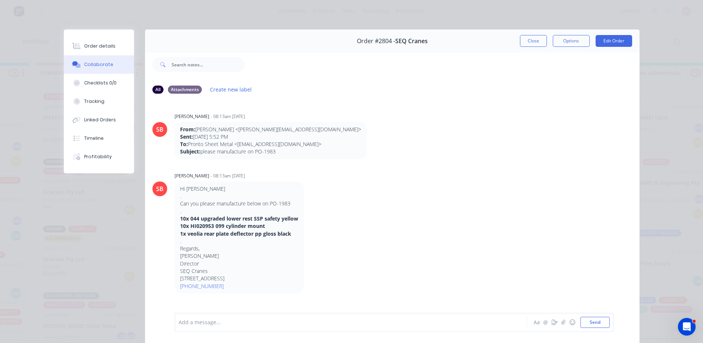
click at [227, 323] on div at bounding box center [340, 323] width 323 height 8
click at [586, 323] on button "Send" at bounding box center [594, 322] width 29 height 11
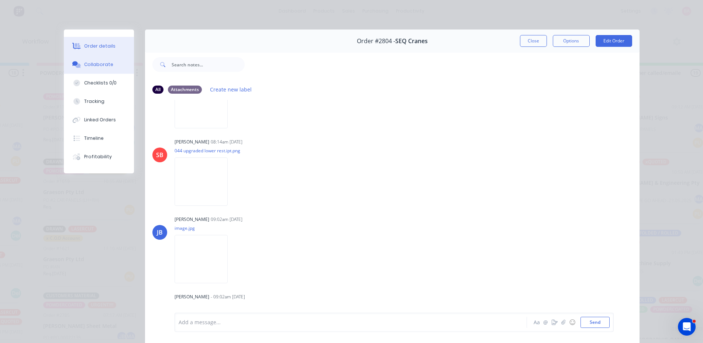
click at [94, 45] on div "Order details" at bounding box center [99, 46] width 31 height 7
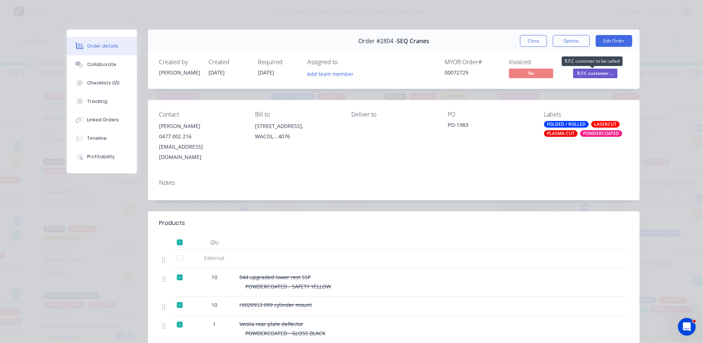
click at [602, 73] on span "R.F.C customer ..." at bounding box center [595, 73] width 44 height 9
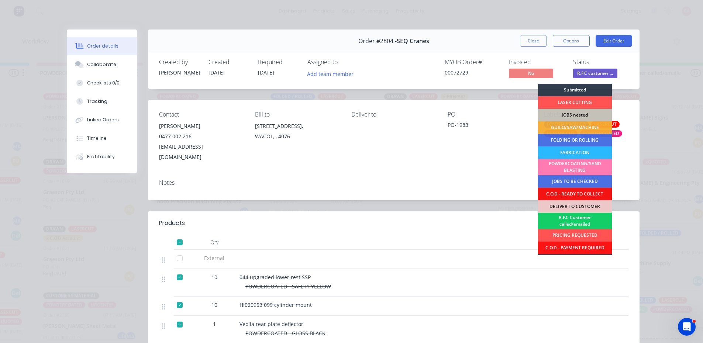
click at [576, 222] on div "R.F.C Customer called/emailed" at bounding box center [575, 221] width 74 height 16
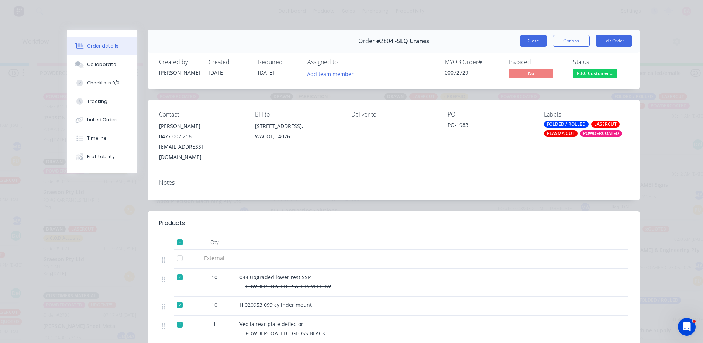
click at [533, 41] on button "Close" at bounding box center [533, 41] width 27 height 12
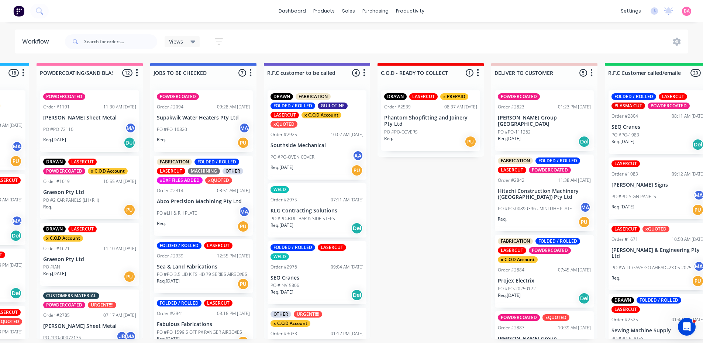
click at [302, 287] on div "PO #INV-5806" at bounding box center [316, 285] width 93 height 7
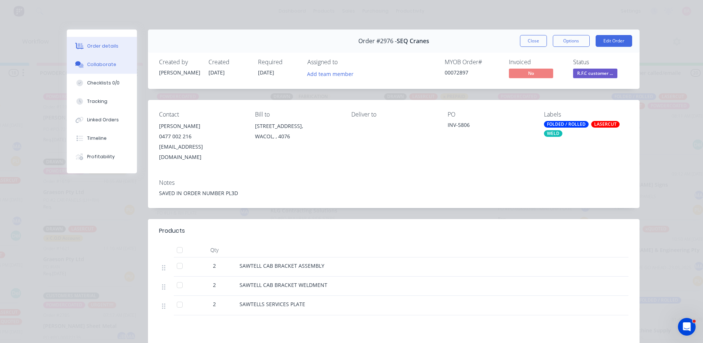
click at [101, 62] on div "Collaborate" at bounding box center [101, 64] width 29 height 7
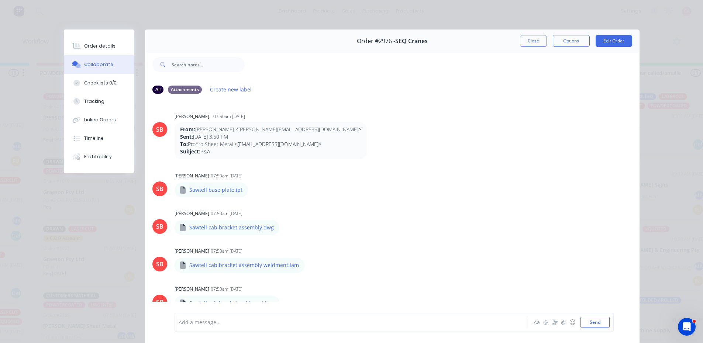
click at [207, 321] on div at bounding box center [340, 323] width 323 height 8
click at [90, 41] on button "Order details" at bounding box center [99, 46] width 70 height 18
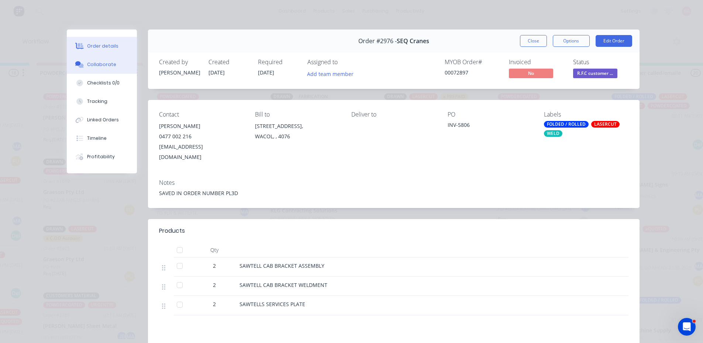
click at [101, 63] on div "Collaborate" at bounding box center [101, 64] width 29 height 7
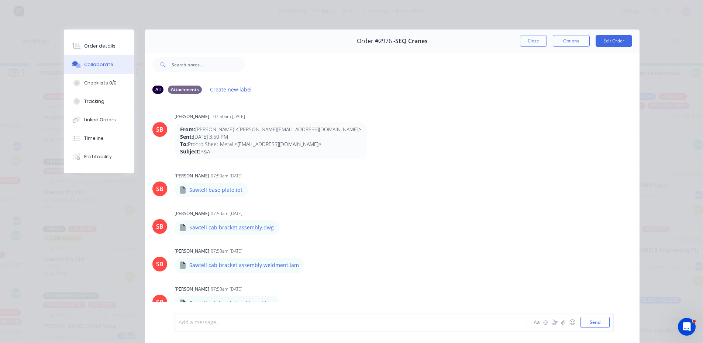
click at [242, 319] on div at bounding box center [340, 323] width 323 height 8
click at [592, 319] on button "Send" at bounding box center [594, 322] width 29 height 11
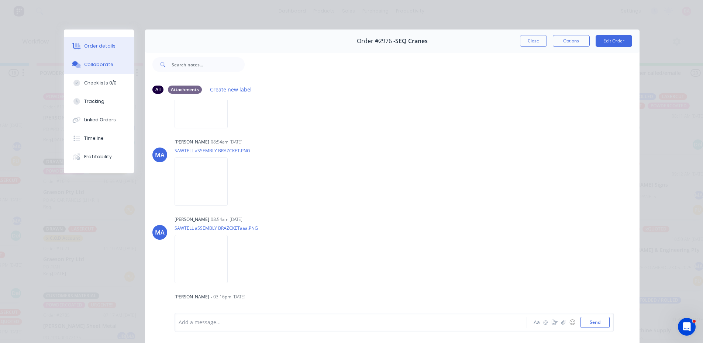
click at [104, 46] on div "Order details" at bounding box center [99, 46] width 31 height 7
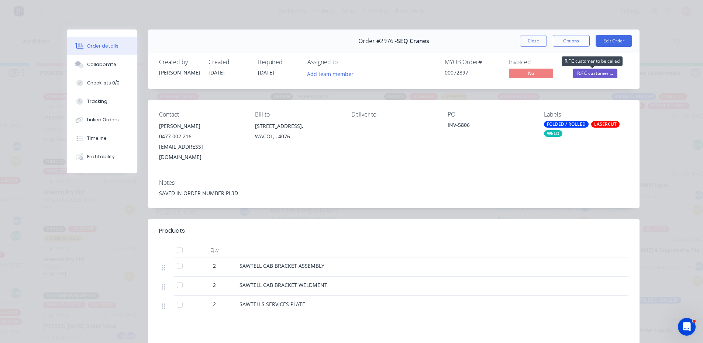
click at [599, 69] on span "R.F.C customer ..." at bounding box center [595, 73] width 44 height 9
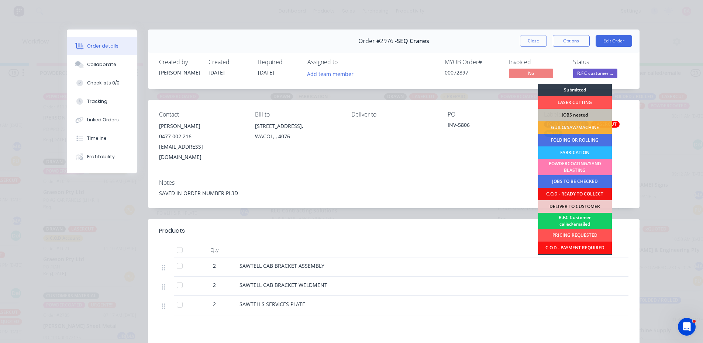
click at [577, 219] on div "R.F.C Customer called/emailed" at bounding box center [575, 221] width 74 height 16
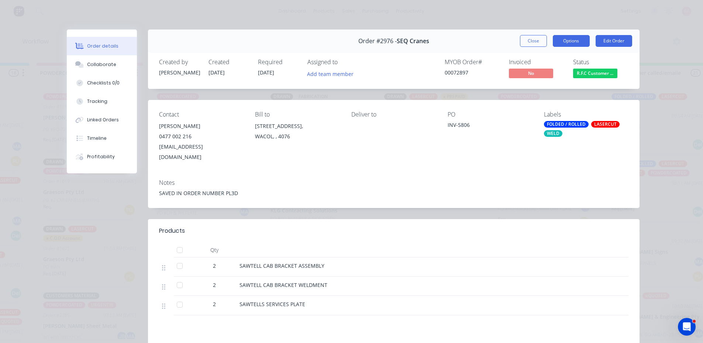
click at [569, 38] on button "Options" at bounding box center [571, 41] width 37 height 12
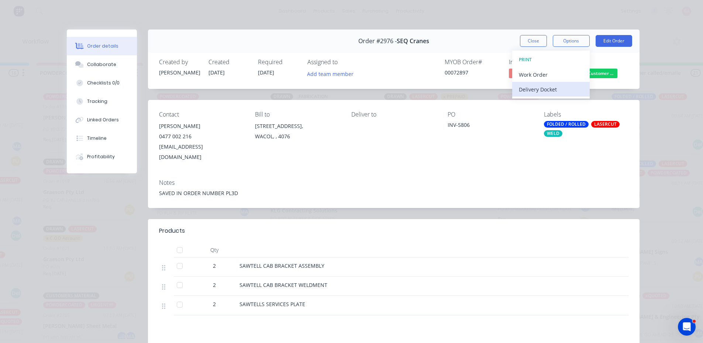
click at [532, 89] on div "Delivery Docket" at bounding box center [551, 89] width 64 height 11
click at [525, 90] on div "Standard" at bounding box center [551, 89] width 64 height 11
click at [525, 41] on button "Close" at bounding box center [533, 41] width 27 height 12
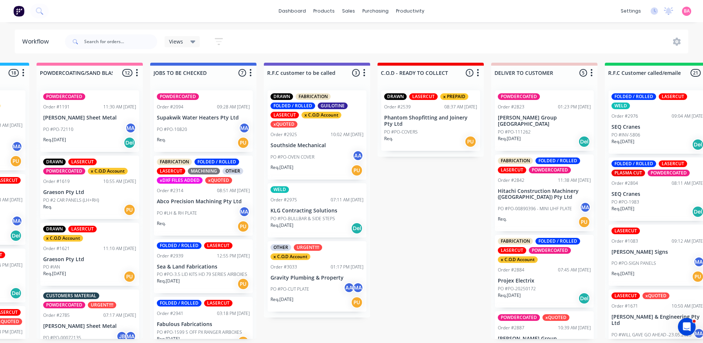
scroll to position [0, 661]
click at [660, 201] on div "PO #PO-1983" at bounding box center [657, 202] width 93 height 7
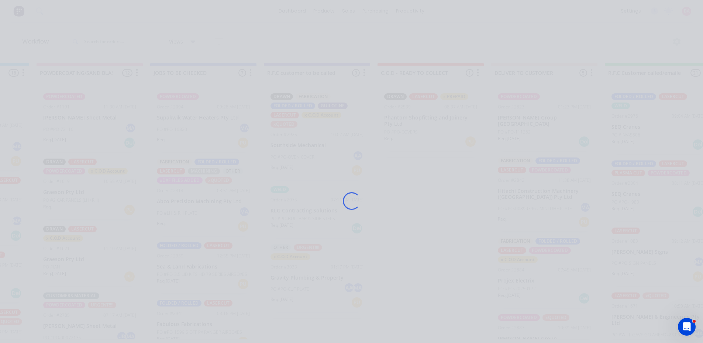
click at [660, 201] on div "Loading..." at bounding box center [351, 171] width 703 height 343
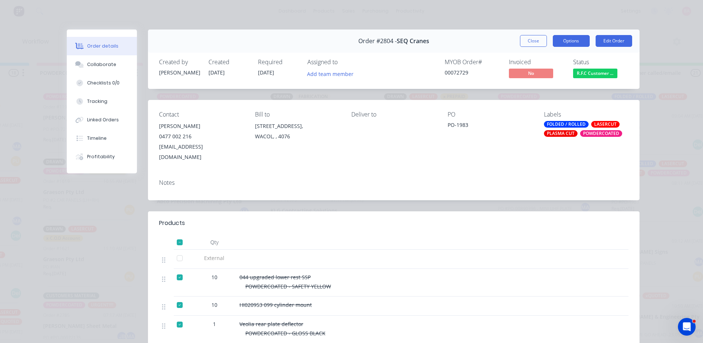
click at [564, 38] on button "Options" at bounding box center [571, 41] width 37 height 12
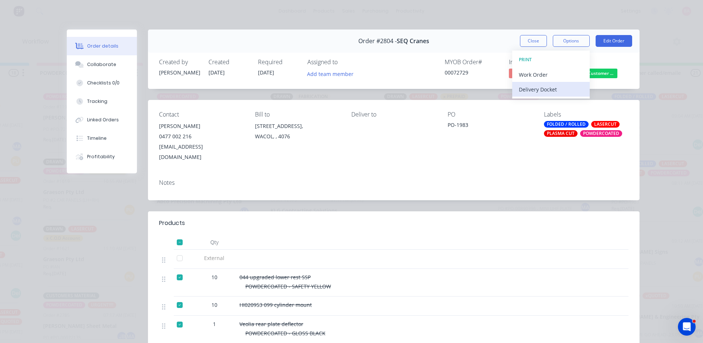
click at [530, 86] on div "Delivery Docket" at bounding box center [551, 89] width 64 height 11
click at [532, 87] on div "Standard" at bounding box center [551, 89] width 64 height 11
click at [528, 39] on button "Close" at bounding box center [533, 41] width 27 height 12
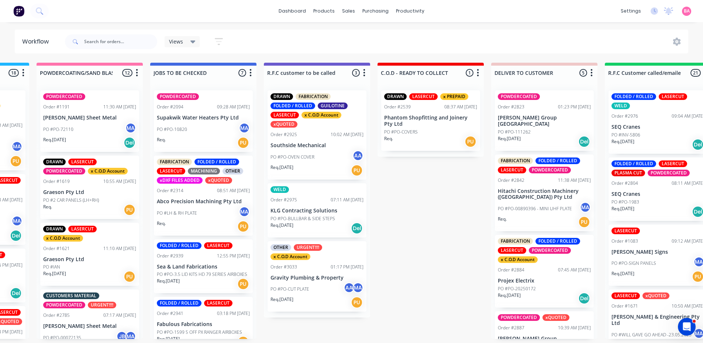
click at [644, 130] on div "FOLDED / ROLLED LASERCUT WELD Order #2976 09:04 AM 22/09/25 SEQ Cranes PO #INV-…" at bounding box center [657, 121] width 99 height 63
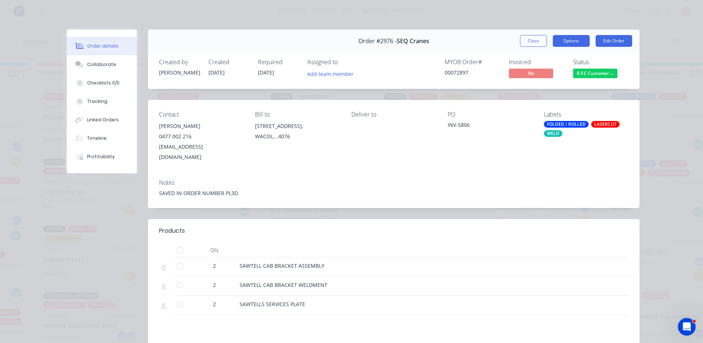
click at [571, 40] on button "Options" at bounding box center [571, 41] width 37 height 12
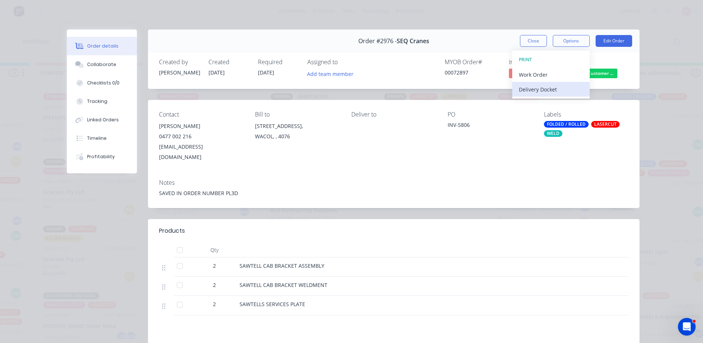
click at [537, 92] on div "Delivery Docket" at bounding box center [551, 89] width 64 height 11
click at [533, 90] on div "Standard" at bounding box center [551, 89] width 64 height 11
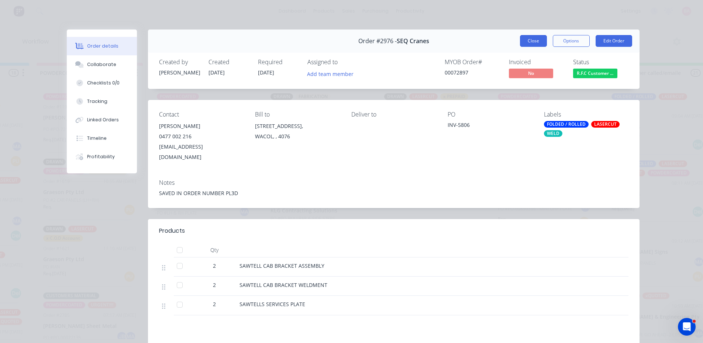
click at [525, 38] on button "Close" at bounding box center [533, 41] width 27 height 12
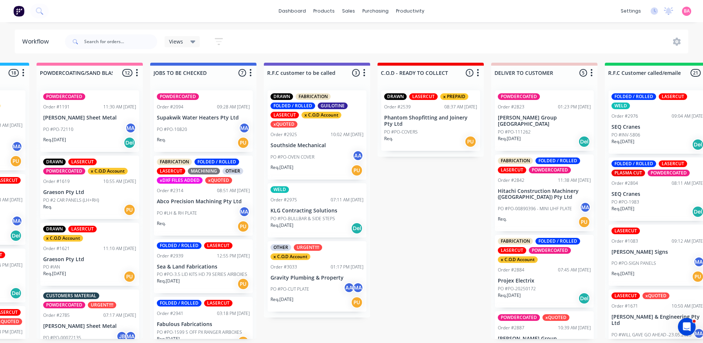
click at [434, 121] on p "Phantom Shopfitting and Joinery Pty Ltd" at bounding box center [430, 121] width 93 height 13
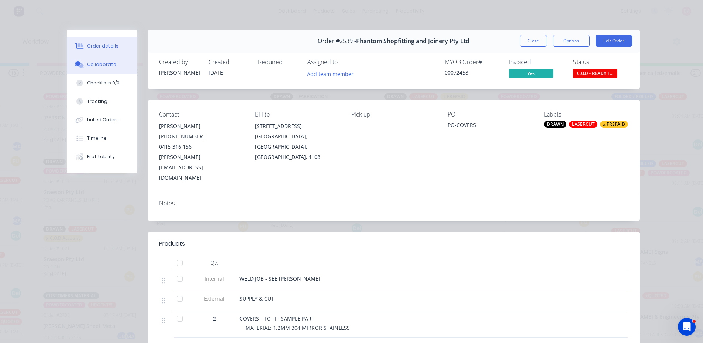
click at [101, 60] on button "Collaborate" at bounding box center [102, 64] width 70 height 18
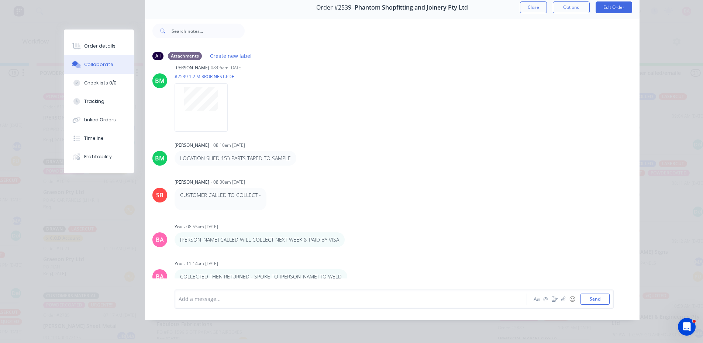
scroll to position [39, 0]
click at [103, 45] on div "Order details" at bounding box center [99, 46] width 31 height 7
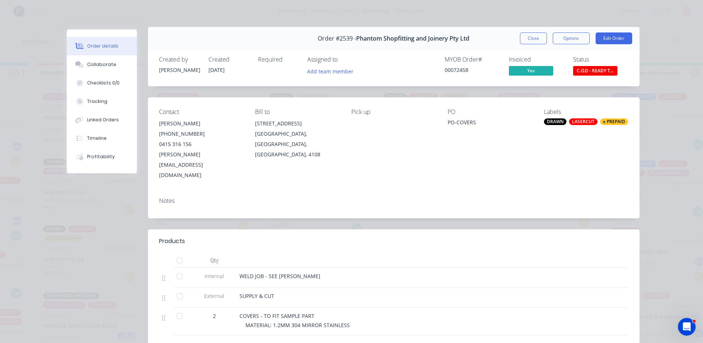
scroll to position [2, 0]
click at [532, 40] on button "Close" at bounding box center [533, 39] width 27 height 12
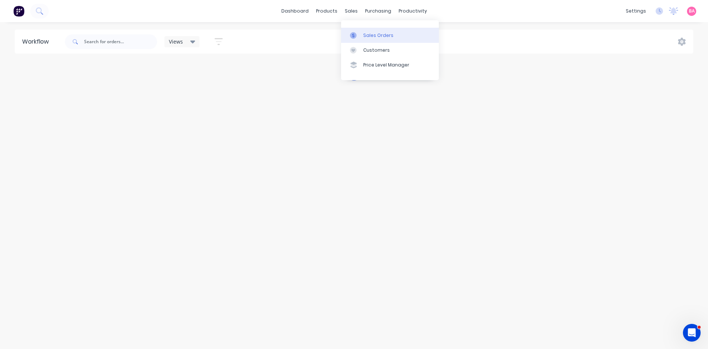
click at [369, 34] on div "Sales Orders" at bounding box center [378, 35] width 30 height 7
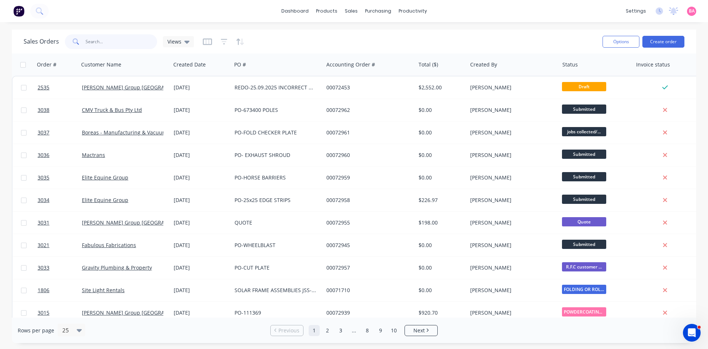
click at [94, 37] on input "text" at bounding box center [122, 41] width 72 height 15
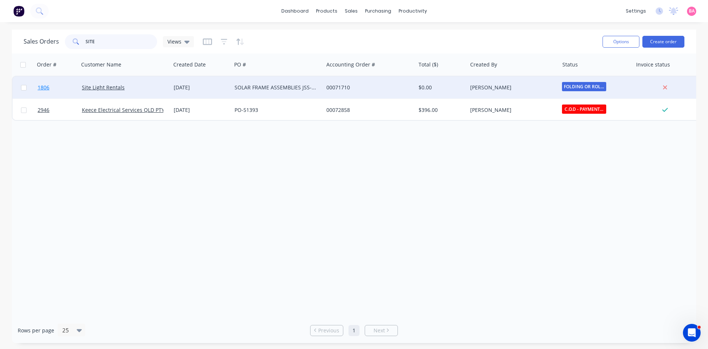
type input "SITE"
click at [41, 87] on span "1806" at bounding box center [44, 87] width 12 height 7
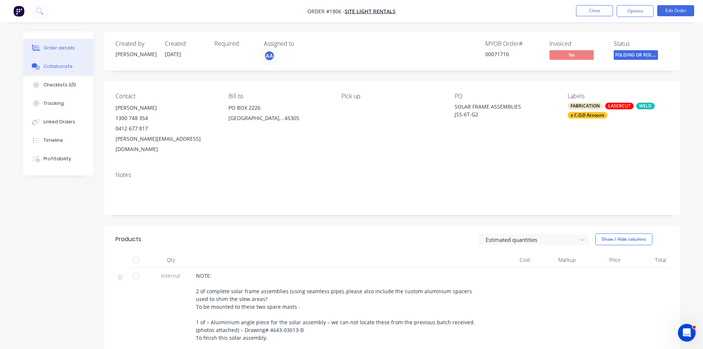
click at [61, 69] on div "Collaborate" at bounding box center [58, 66] width 29 height 7
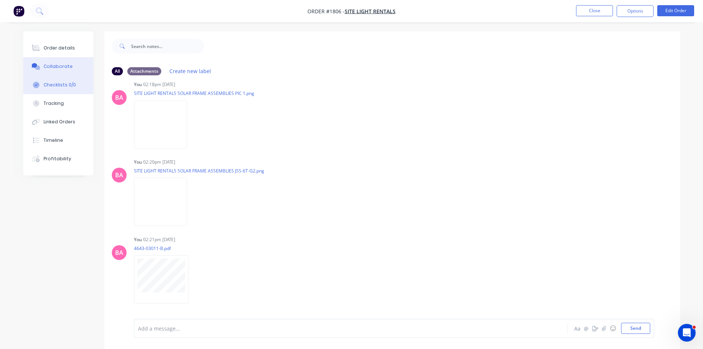
scroll to position [148, 0]
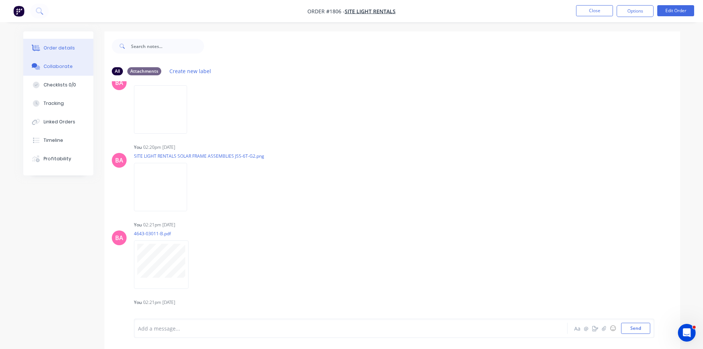
click at [59, 48] on div "Order details" at bounding box center [59, 48] width 31 height 7
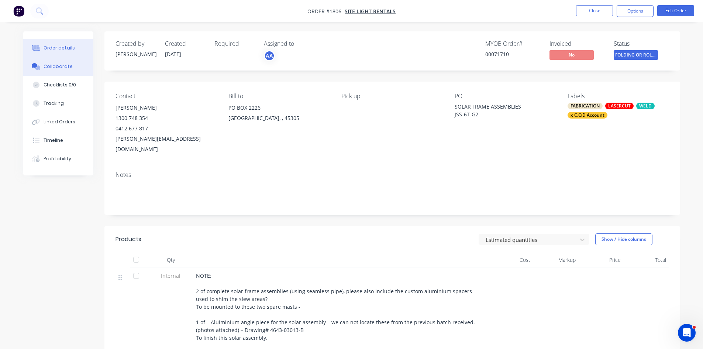
click at [55, 66] on div "Collaborate" at bounding box center [58, 66] width 29 height 7
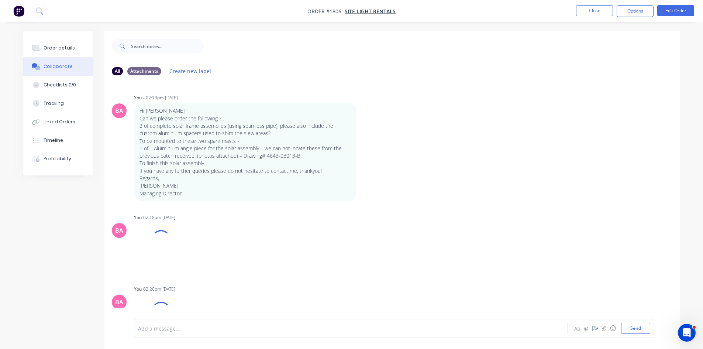
click at [177, 328] on div at bounding box center [330, 328] width 384 height 8
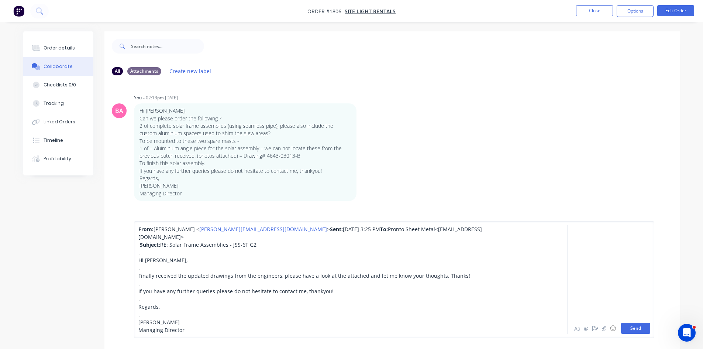
click at [639, 326] on button "Send" at bounding box center [635, 327] width 29 height 11
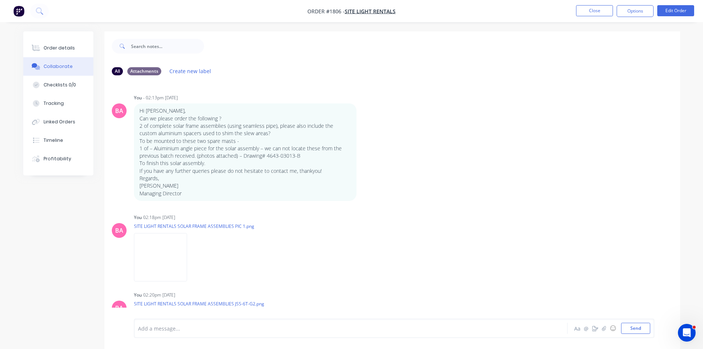
scroll to position [819, 0]
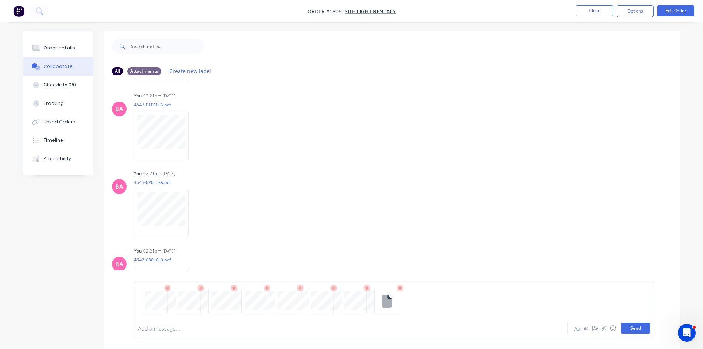
click at [638, 328] on button "Send" at bounding box center [635, 327] width 29 height 11
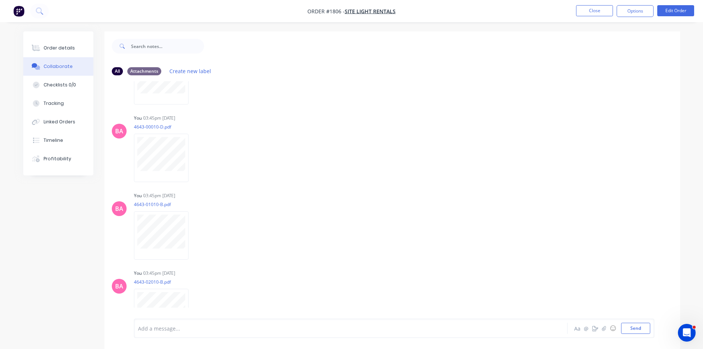
scroll to position [1502, 0]
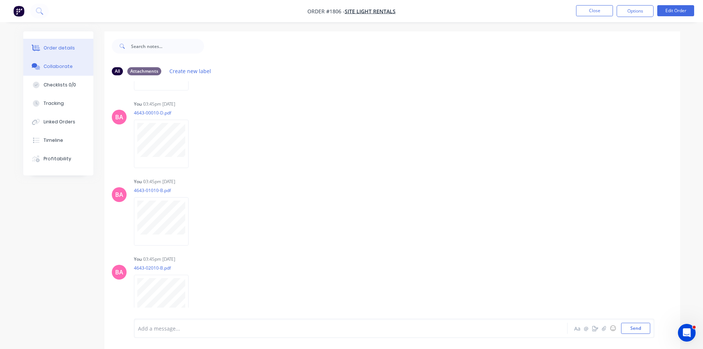
click at [51, 48] on div "Order details" at bounding box center [59, 48] width 31 height 7
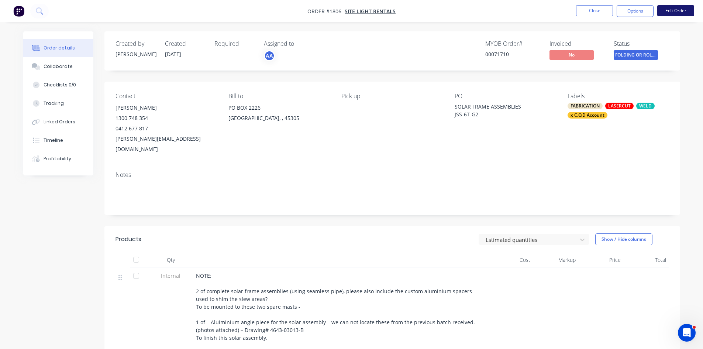
click at [679, 13] on button "Edit Order" at bounding box center [675, 10] width 37 height 11
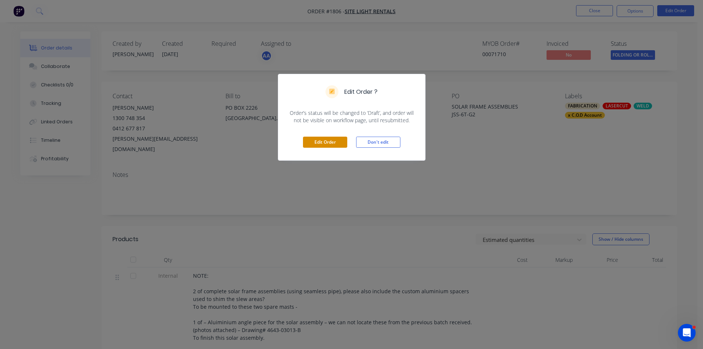
click at [323, 140] on button "Edit Order" at bounding box center [325, 141] width 44 height 11
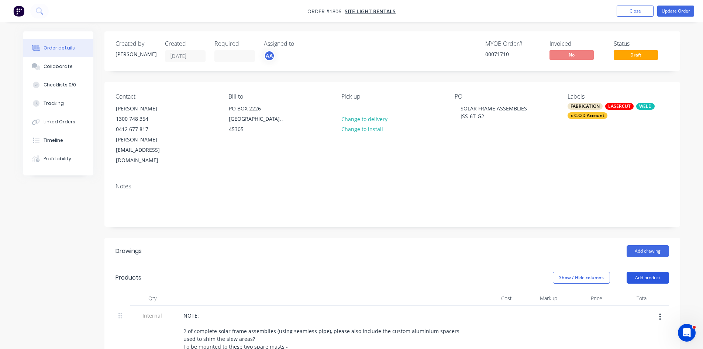
click at [657, 271] on button "Add product" at bounding box center [647, 277] width 42 height 12
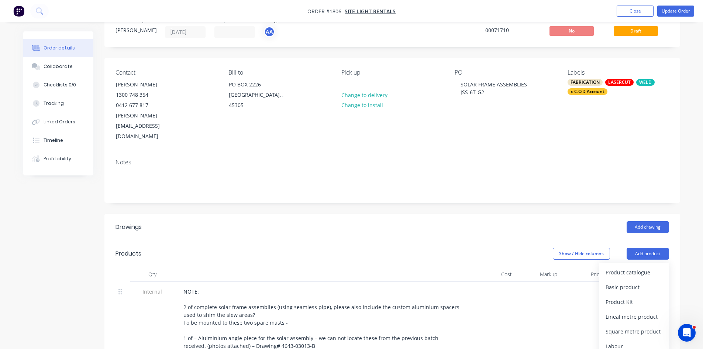
scroll to position [62, 0]
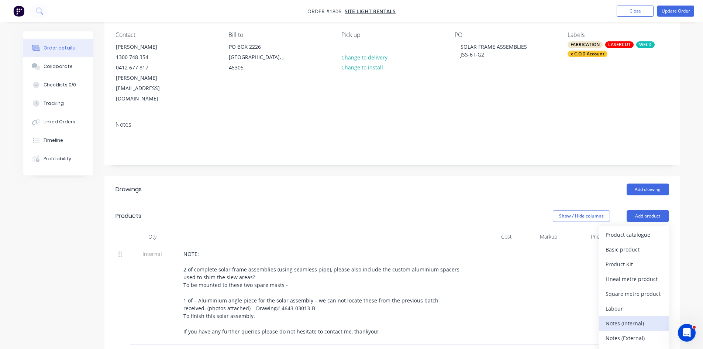
click at [633, 318] on div "Notes (Internal)" at bounding box center [633, 323] width 57 height 11
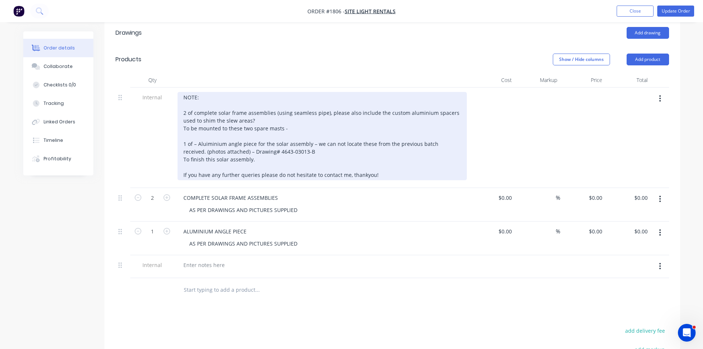
scroll to position [283, 0]
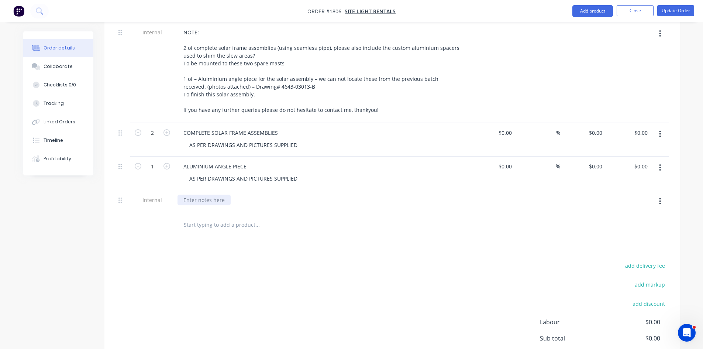
click at [192, 194] on div at bounding box center [203, 199] width 53 height 11
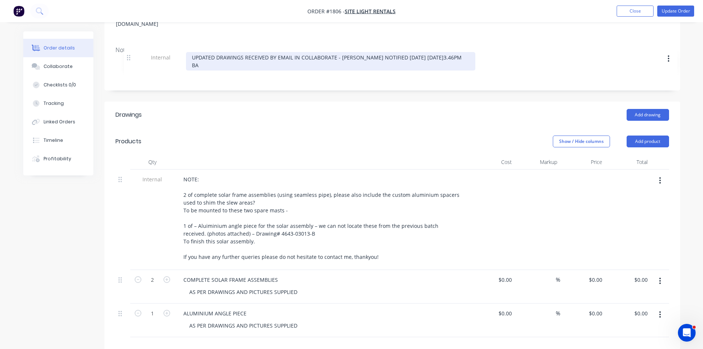
scroll to position [132, 0]
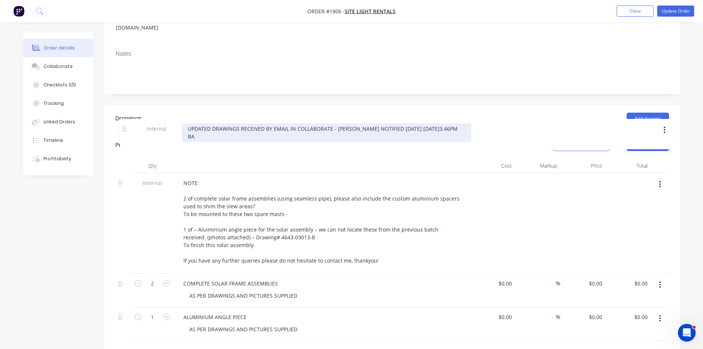
drag, startPoint x: 121, startPoint y: 179, endPoint x: 126, endPoint y: 125, distance: 54.1
click at [126, 132] on div "Products Show / Hide columns Add product Qty Cost Markup Price Total Internal N…" at bounding box center [391, 260] width 575 height 256
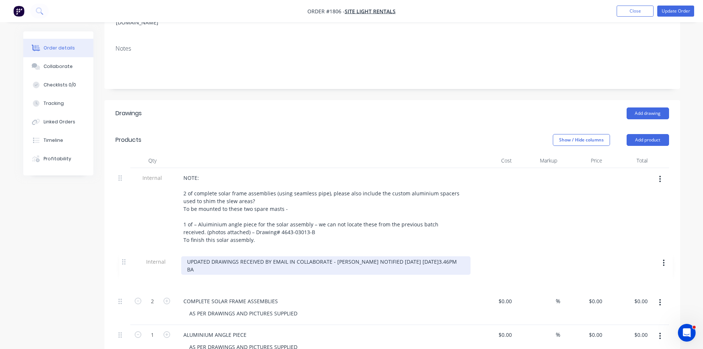
scroll to position [142, 0]
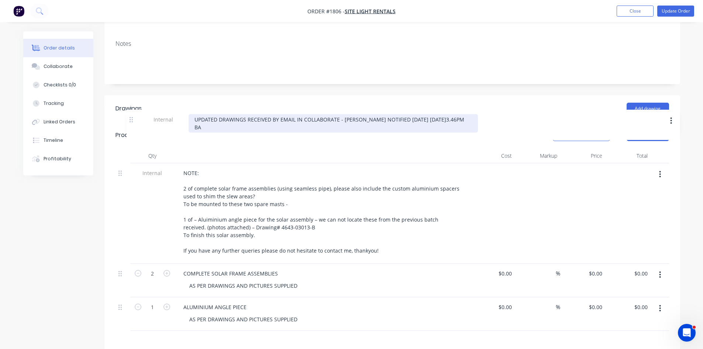
drag, startPoint x: 121, startPoint y: 331, endPoint x: 132, endPoint y: 118, distance: 212.4
click at [132, 122] on div "Products Show / Hide columns Add product Qty Cost Markup Price Total Internal N…" at bounding box center [391, 250] width 575 height 256
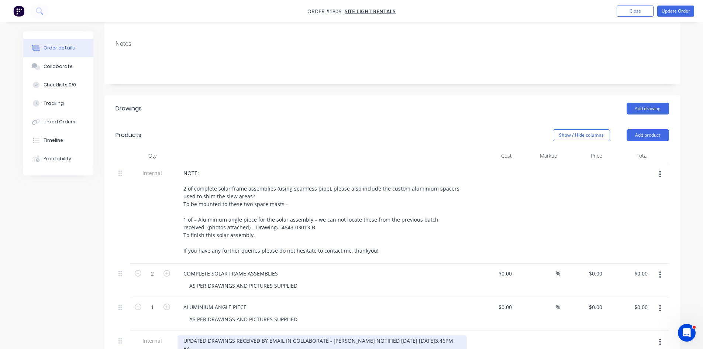
scroll to position [150, 0]
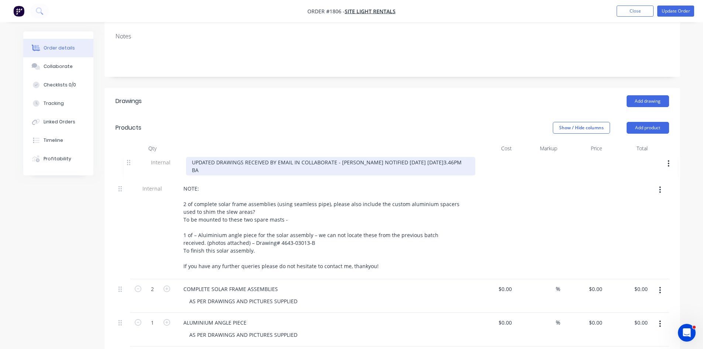
drag, startPoint x: 120, startPoint y: 319, endPoint x: 132, endPoint y: 101, distance: 219.1
click at [132, 114] on div "Products Show / Hide columns Add product Qty Cost Markup Price Total Internal N…" at bounding box center [391, 242] width 575 height 256
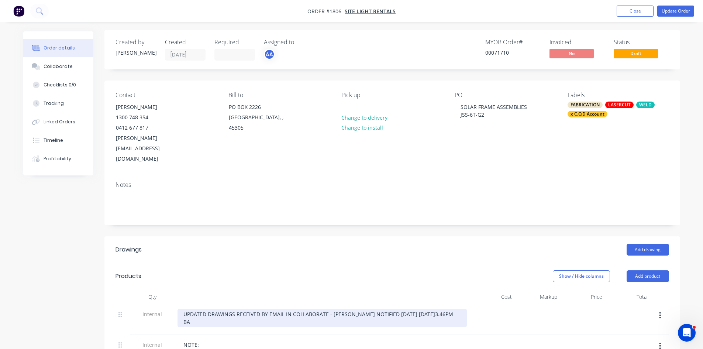
scroll to position [0, 0]
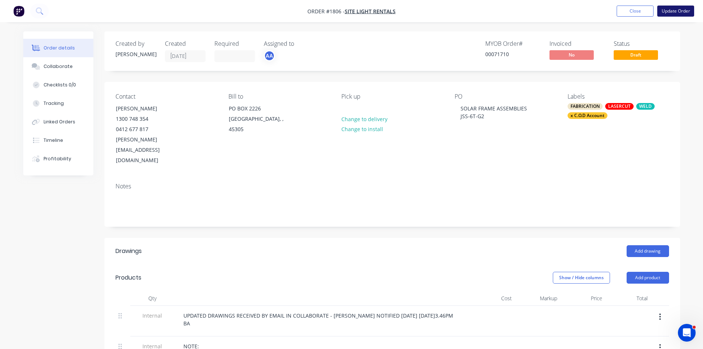
click at [681, 9] on button "Update Order" at bounding box center [675, 11] width 37 height 11
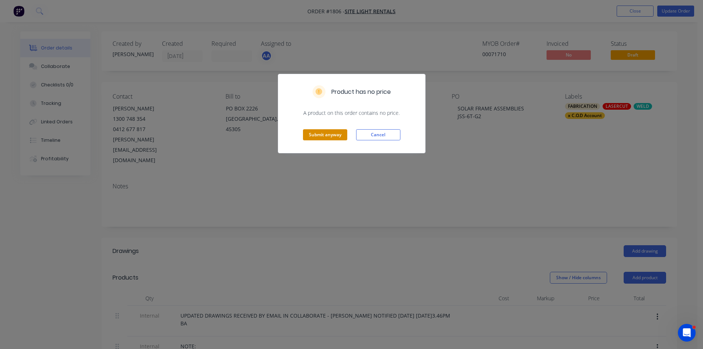
click at [329, 134] on button "Submit anyway" at bounding box center [325, 134] width 44 height 11
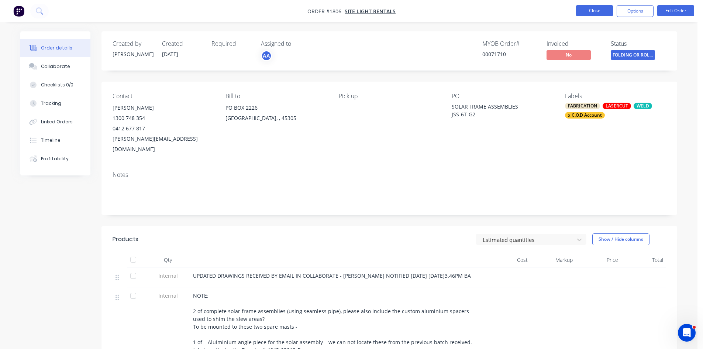
click at [599, 8] on button "Close" at bounding box center [594, 10] width 37 height 11
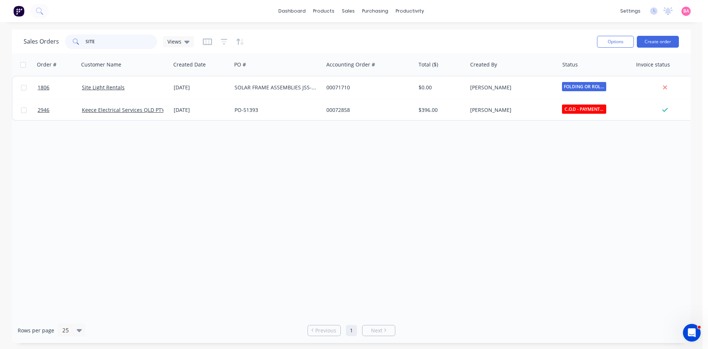
drag, startPoint x: 98, startPoint y: 41, endPoint x: 70, endPoint y: 39, distance: 27.7
click at [70, 39] on div "SITE" at bounding box center [111, 41] width 92 height 15
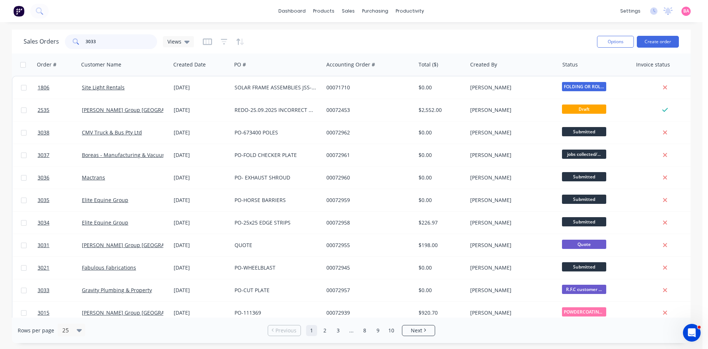
type input "3033"
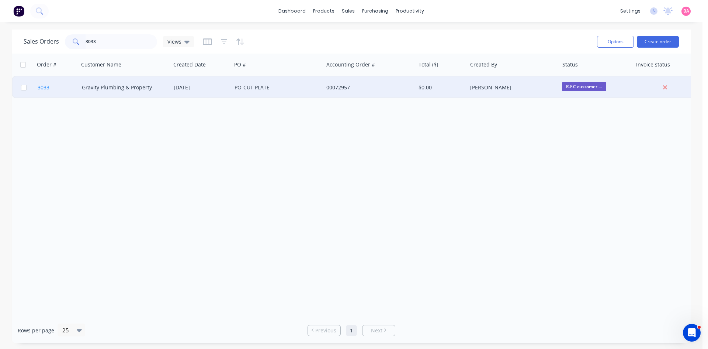
click at [42, 85] on span "3033" at bounding box center [44, 87] width 12 height 7
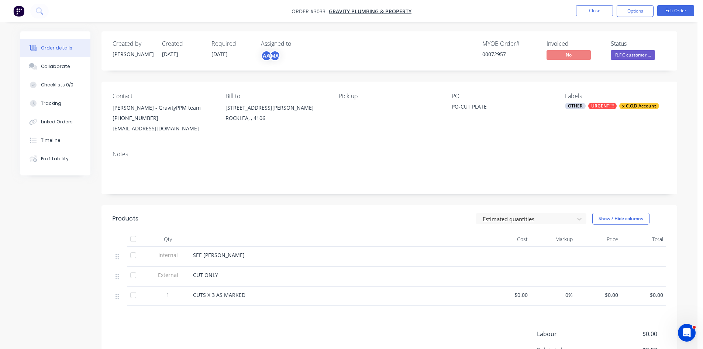
click at [654, 294] on span "$0.00" at bounding box center [643, 295] width 39 height 8
click at [674, 11] on button "Edit Order" at bounding box center [675, 10] width 37 height 11
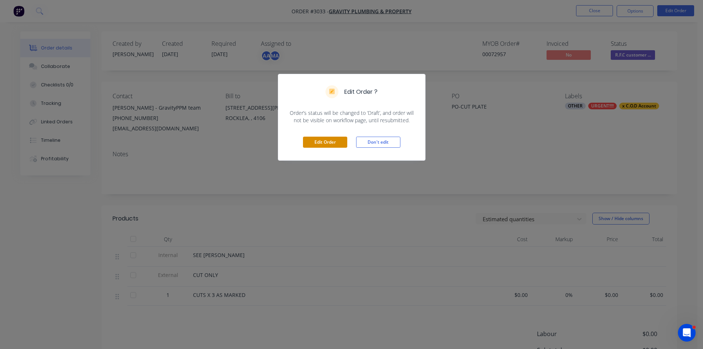
click at [331, 142] on button "Edit Order" at bounding box center [325, 141] width 44 height 11
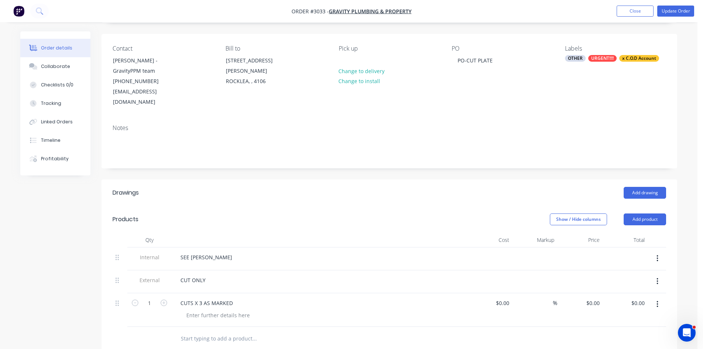
scroll to position [49, 0]
click at [638, 296] on input "0.00" at bounding box center [638, 301] width 17 height 11
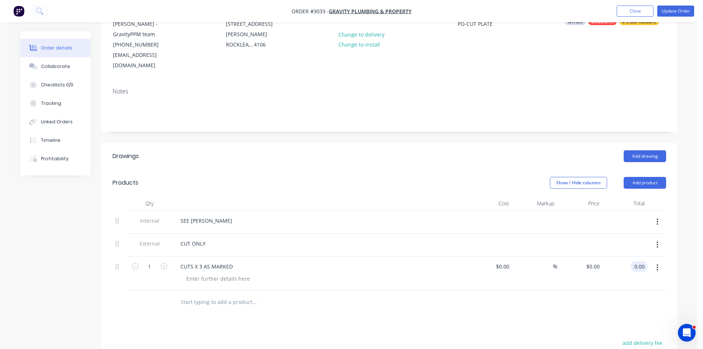
scroll to position [86, 0]
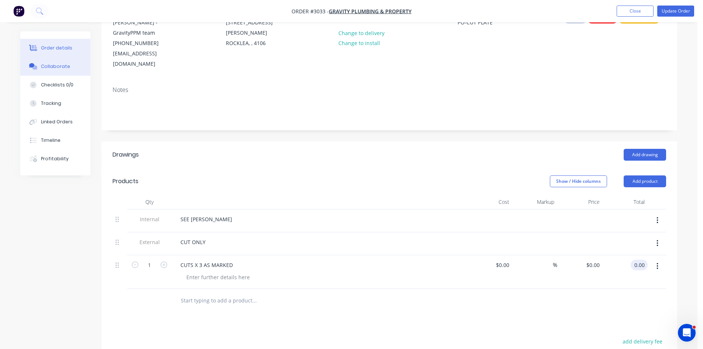
type input "$0.00"
click at [58, 62] on button "Collaborate" at bounding box center [55, 66] width 70 height 18
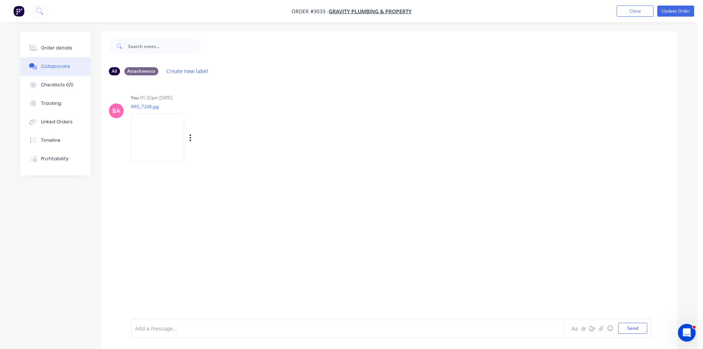
click at [166, 145] on img at bounding box center [157, 137] width 53 height 48
click at [62, 47] on div "Order details" at bounding box center [56, 48] width 31 height 7
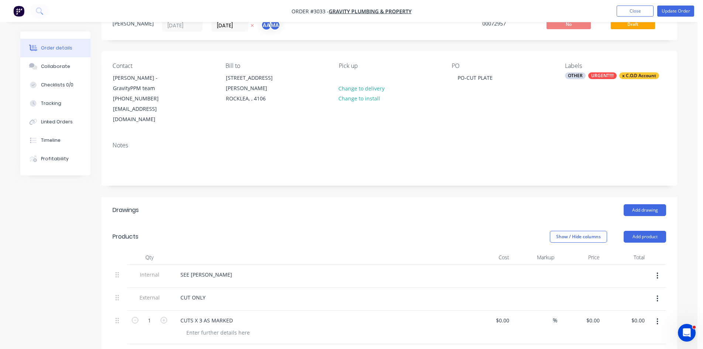
scroll to position [37, 0]
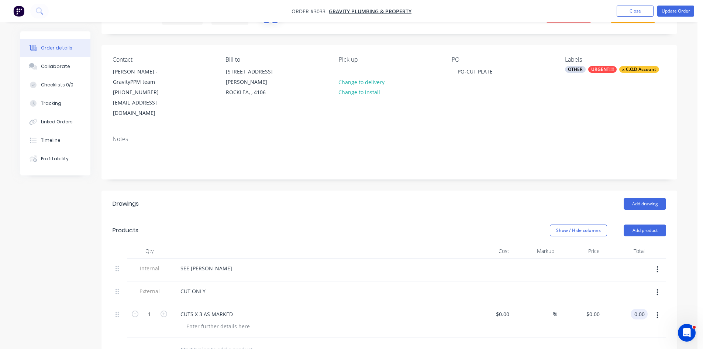
click at [637, 308] on input "0.00" at bounding box center [640, 313] width 14 height 11
type input "75.00"
type input "$75.00"
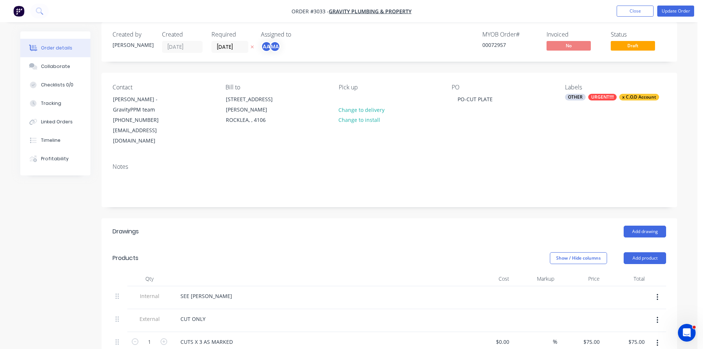
scroll to position [0, 0]
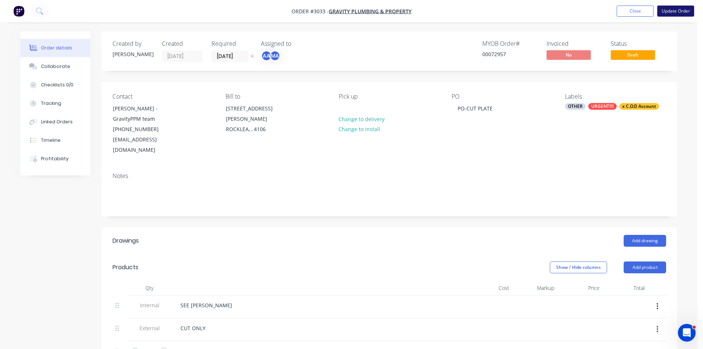
click at [680, 10] on button "Update Order" at bounding box center [675, 11] width 37 height 11
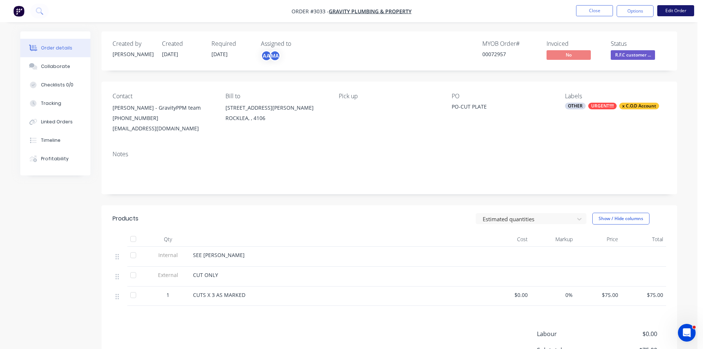
click at [675, 7] on button "Edit Order" at bounding box center [675, 10] width 37 height 11
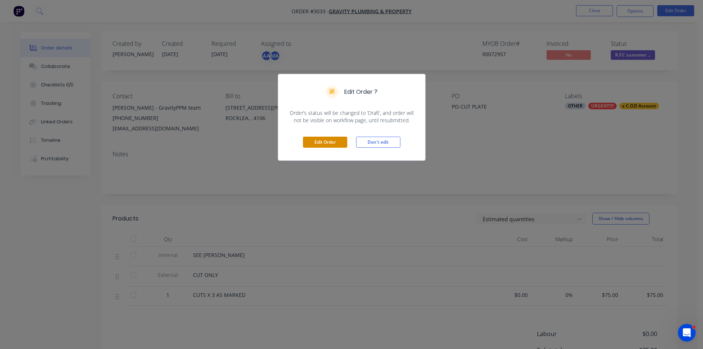
click at [323, 143] on button "Edit Order" at bounding box center [325, 141] width 44 height 11
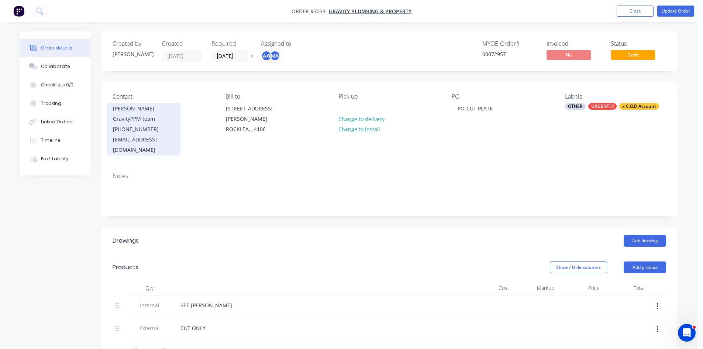
click at [126, 117] on div "CJ Anderson - GravityPPM team" at bounding box center [143, 113] width 61 height 21
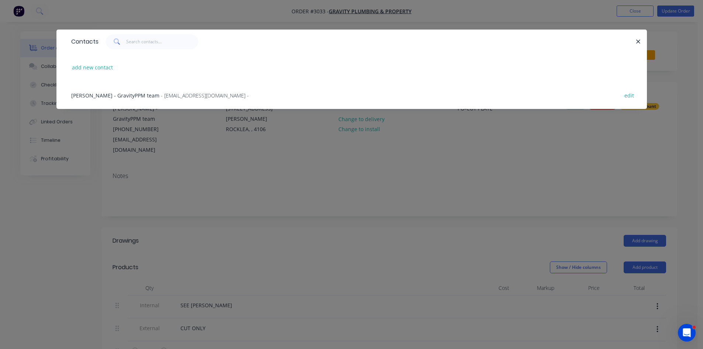
click at [174, 96] on span "- cj@gravityppm.com.au -" at bounding box center [205, 95] width 88 height 7
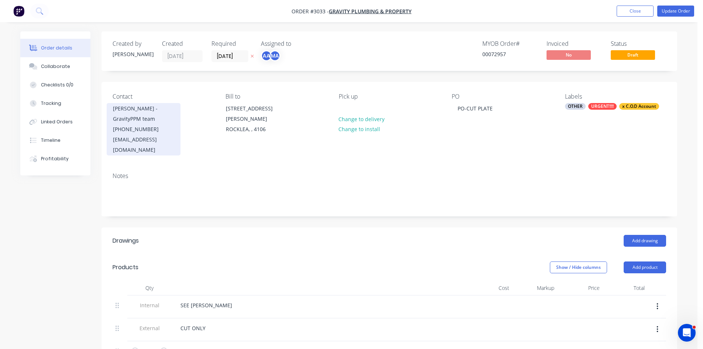
click at [134, 133] on div "(07) 3110 9890" at bounding box center [143, 129] width 61 height 10
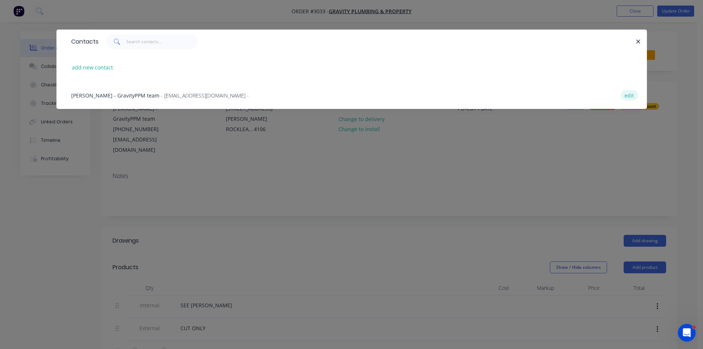
click at [632, 96] on button "edit" at bounding box center [628, 95] width 17 height 10
select select "AU"
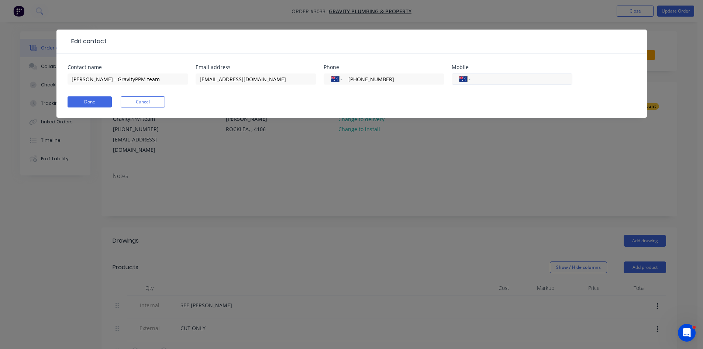
click at [511, 78] on input "tel" at bounding box center [519, 79] width 89 height 8
type input "0432 996 502"
click at [82, 99] on button "Done" at bounding box center [90, 101] width 44 height 11
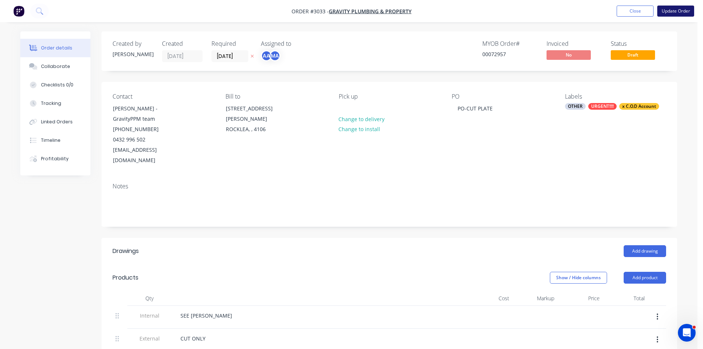
click at [682, 9] on button "Update Order" at bounding box center [675, 11] width 37 height 11
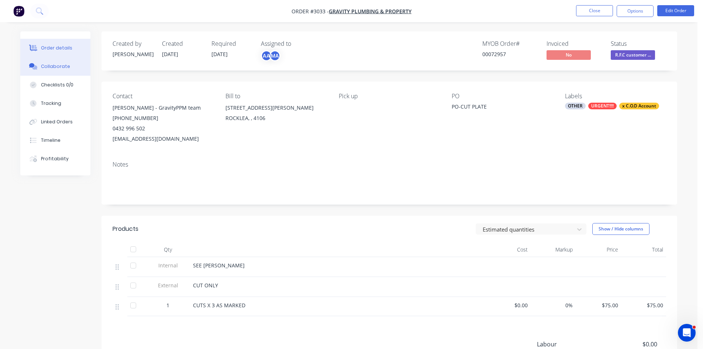
click at [45, 63] on div "Collaborate" at bounding box center [55, 66] width 29 height 7
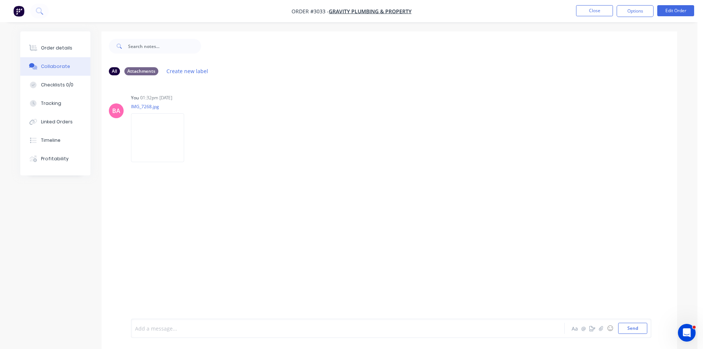
click at [167, 331] on div at bounding box center [327, 328] width 384 height 8
click at [60, 49] on div "Order details" at bounding box center [56, 48] width 31 height 7
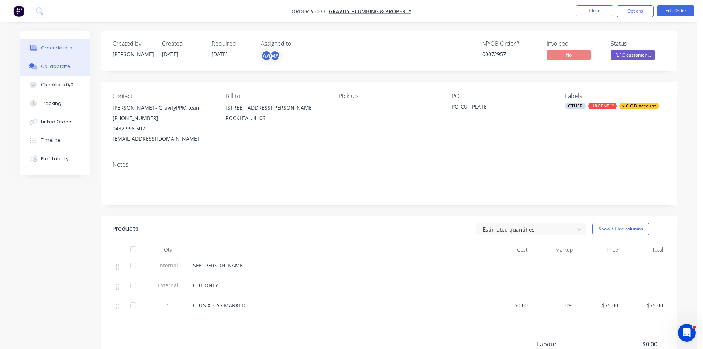
click at [53, 63] on div "Collaborate" at bounding box center [55, 66] width 29 height 7
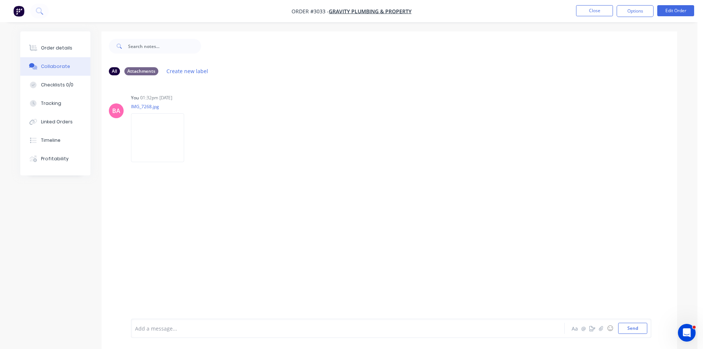
click at [205, 323] on div "Add a message..." at bounding box center [327, 327] width 384 height 11
click at [620, 329] on button "Send" at bounding box center [632, 327] width 29 height 11
click at [51, 45] on div "Order details" at bounding box center [56, 48] width 31 height 7
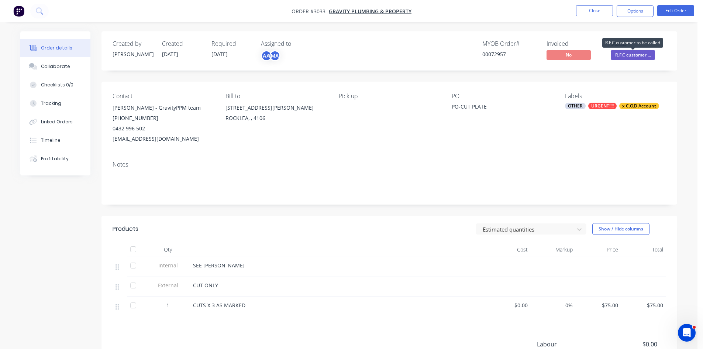
click at [641, 54] on span "R.F.C customer ..." at bounding box center [632, 54] width 44 height 9
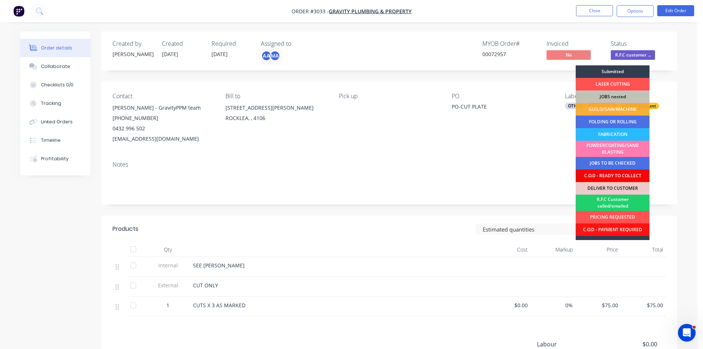
click at [623, 173] on div "C.O.D - READY TO COLLECT" at bounding box center [612, 175] width 74 height 13
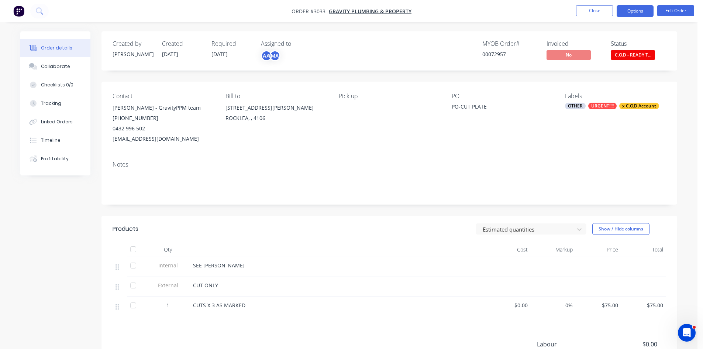
click at [636, 10] on button "Options" at bounding box center [634, 11] width 37 height 12
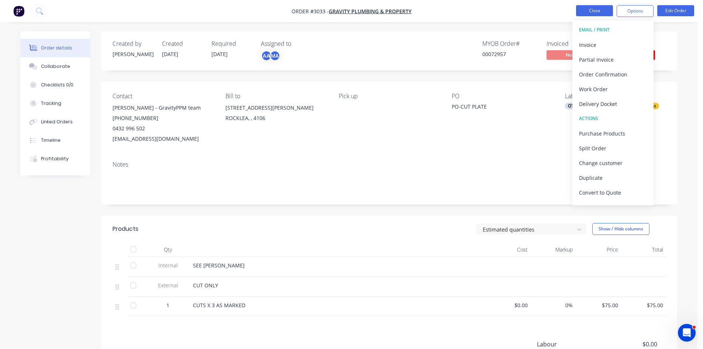
click at [592, 9] on button "Close" at bounding box center [594, 10] width 37 height 11
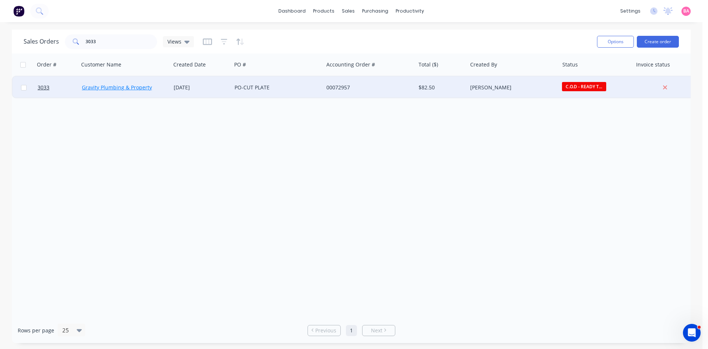
click at [110, 85] on link "Gravity Plumbing & Property" at bounding box center [117, 87] width 70 height 7
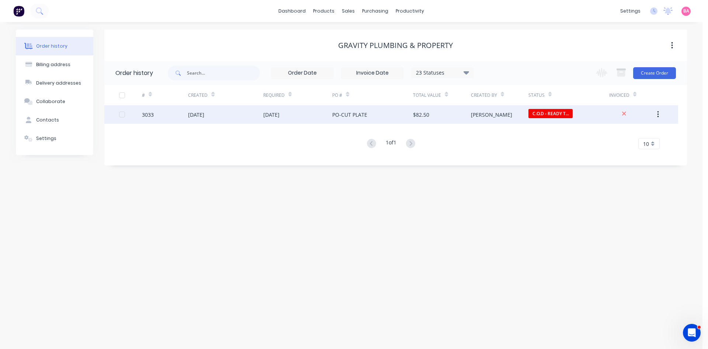
click at [203, 116] on div "[DATE]" at bounding box center [196, 115] width 16 height 8
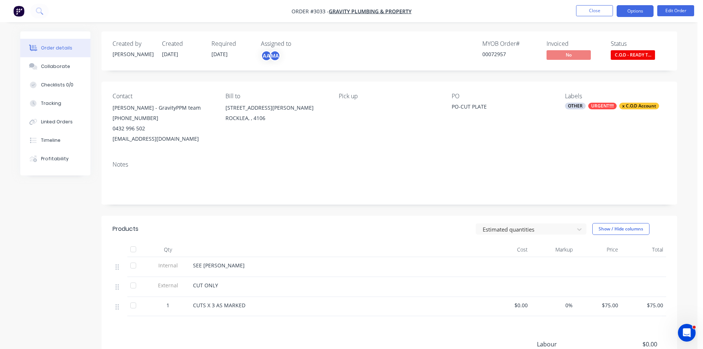
click at [638, 12] on button "Options" at bounding box center [634, 11] width 37 height 12
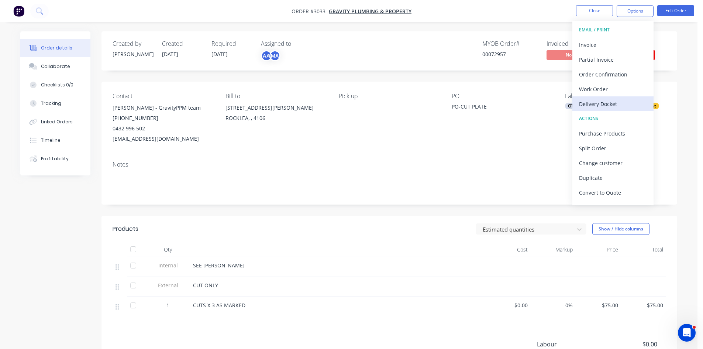
click at [603, 103] on div "Delivery Docket" at bounding box center [613, 103] width 68 height 11
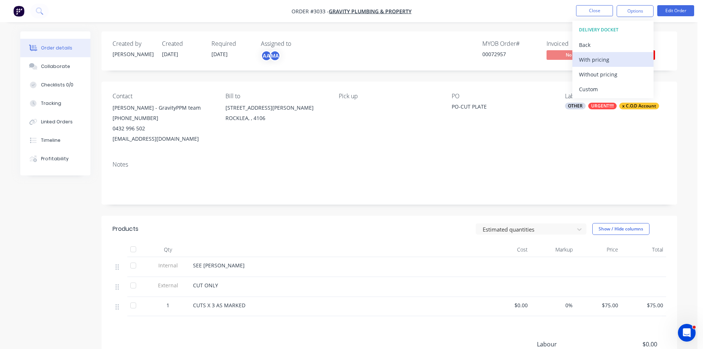
click at [599, 59] on div "With pricing" at bounding box center [613, 59] width 68 height 11
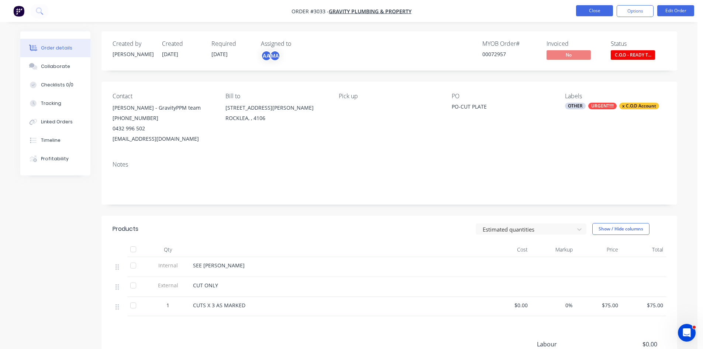
click at [595, 13] on button "Close" at bounding box center [594, 10] width 37 height 11
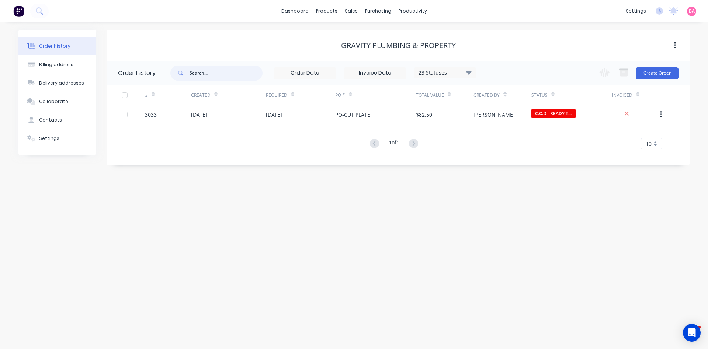
click at [226, 74] on input "text" at bounding box center [226, 73] width 73 height 15
type input "2539"
click at [211, 72] on input "text" at bounding box center [226, 73] width 73 height 15
type input "2539"
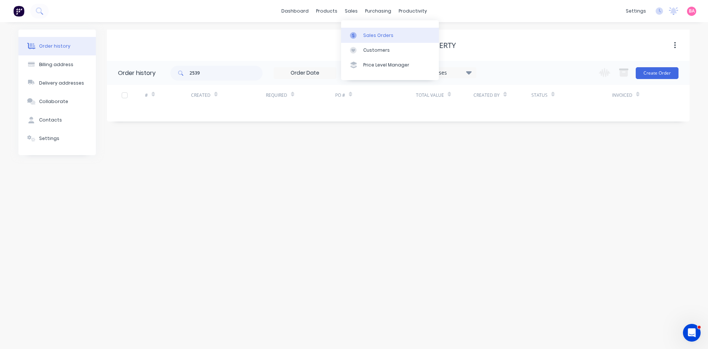
click at [369, 37] on div "Sales Orders" at bounding box center [378, 35] width 30 height 7
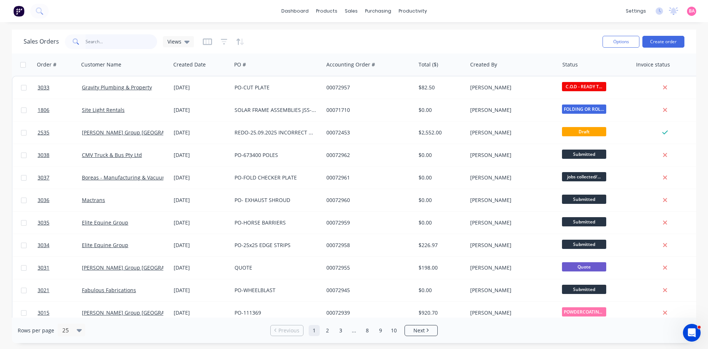
click at [110, 44] on input "text" at bounding box center [122, 41] width 72 height 15
type input "2539"
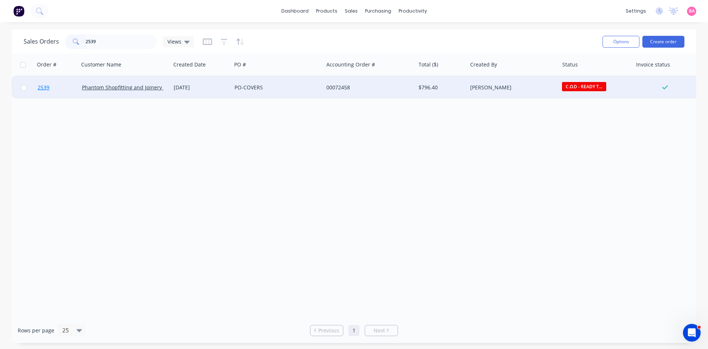
click at [44, 86] on span "2539" at bounding box center [44, 87] width 12 height 7
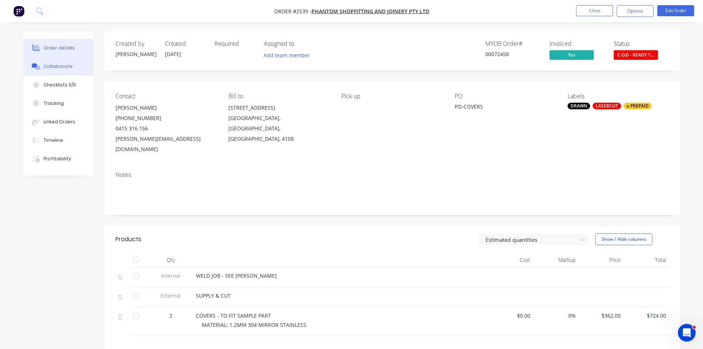
click at [63, 66] on div "Collaborate" at bounding box center [58, 66] width 29 height 7
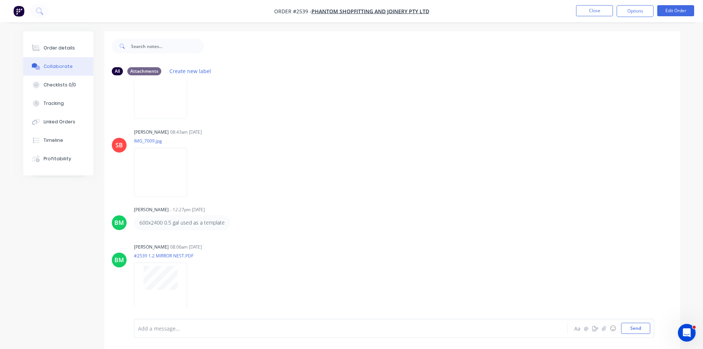
scroll to position [28, 0]
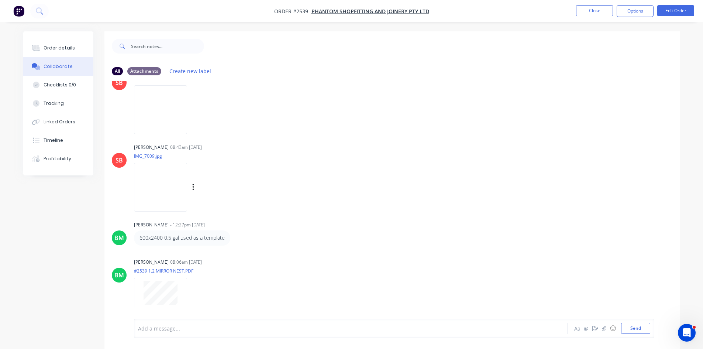
click at [157, 180] on img at bounding box center [160, 187] width 53 height 48
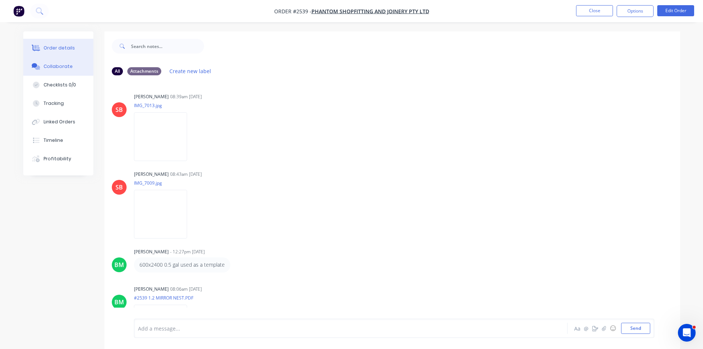
scroll to position [0, 0]
click at [54, 45] on div "Order details" at bounding box center [59, 48] width 31 height 7
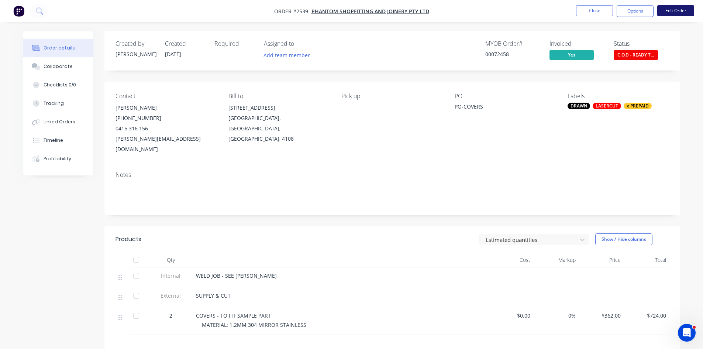
click at [665, 10] on button "Edit Order" at bounding box center [675, 10] width 37 height 11
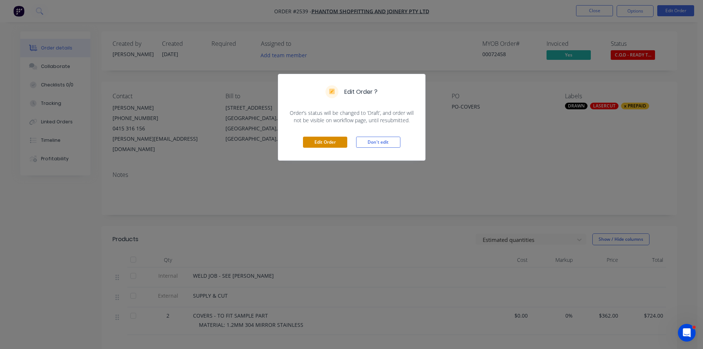
click at [326, 142] on button "Edit Order" at bounding box center [325, 141] width 44 height 11
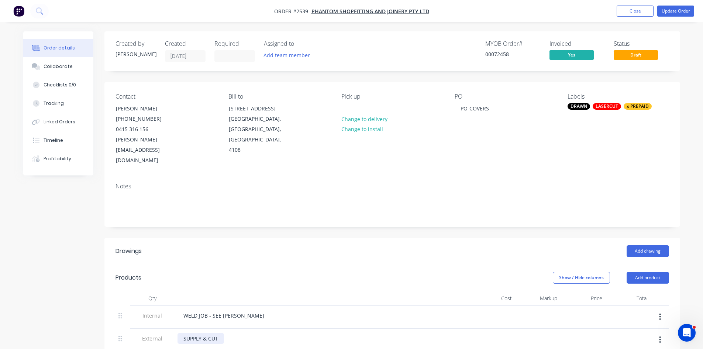
click at [210, 333] on div "SUPPLY & CUT" at bounding box center [200, 338] width 46 height 11
click at [207, 333] on div "SUPPLY & CUT" at bounding box center [200, 338] width 46 height 11
click at [216, 333] on div "SUPPLY, CUT" at bounding box center [198, 338] width 42 height 11
click at [606, 105] on div "LASERCUT" at bounding box center [606, 106] width 28 height 7
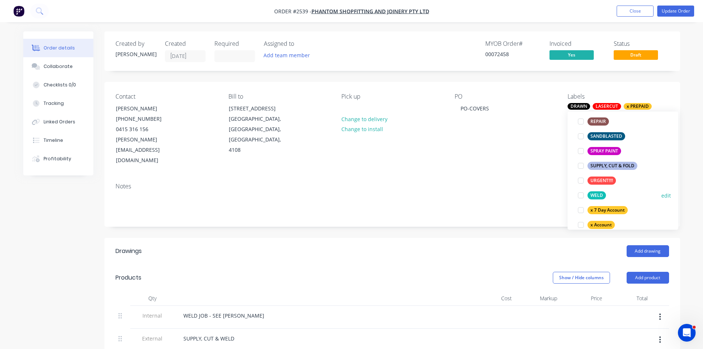
click at [581, 196] on div at bounding box center [580, 195] width 15 height 15
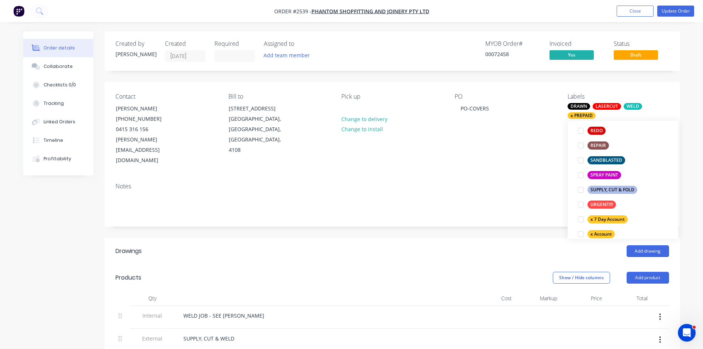
scroll to position [5, 0]
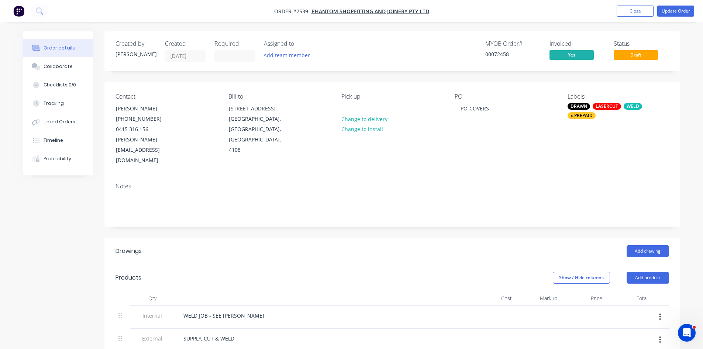
click at [572, 95] on div "Labels" at bounding box center [617, 96] width 101 height 7
click at [540, 105] on div "PO PO-COVERS" at bounding box center [504, 129] width 101 height 73
click at [563, 177] on div "Notes" at bounding box center [391, 201] width 575 height 49
click at [669, 11] on button "Update Order" at bounding box center [675, 11] width 37 height 11
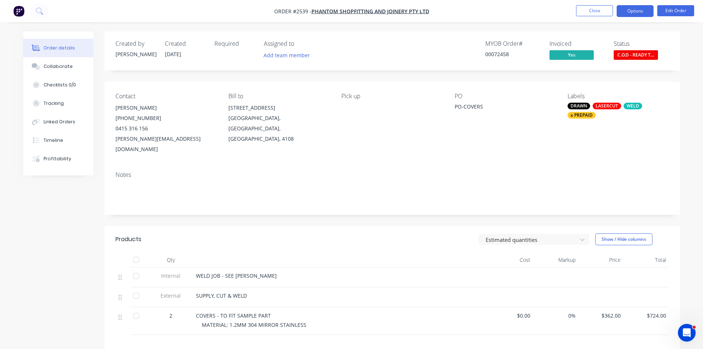
click at [639, 10] on button "Options" at bounding box center [634, 11] width 37 height 12
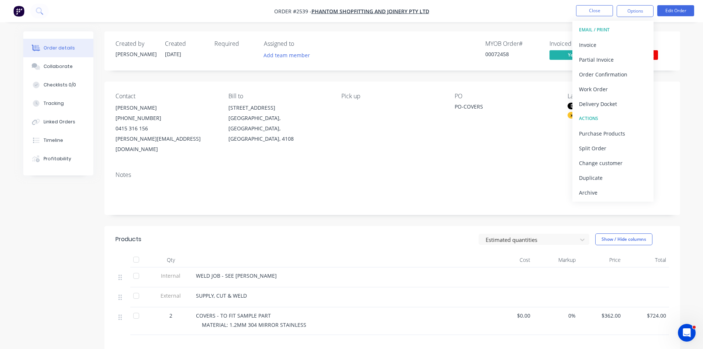
click at [245, 272] on div "WELD JOB - SEE [PERSON_NAME]" at bounding box center [340, 277] width 295 height 20
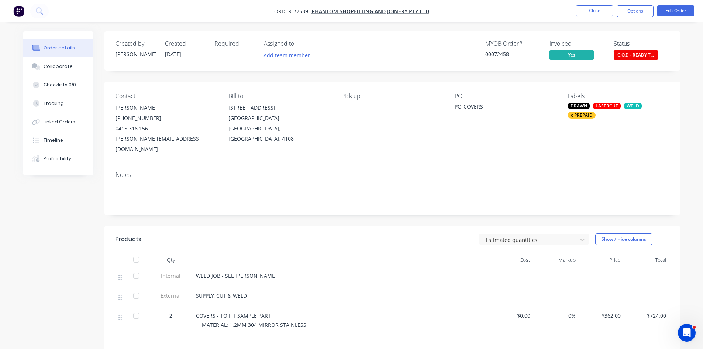
click at [252, 271] on div "WELD JOB - SEE [PERSON_NAME]" at bounding box center [340, 275] width 289 height 8
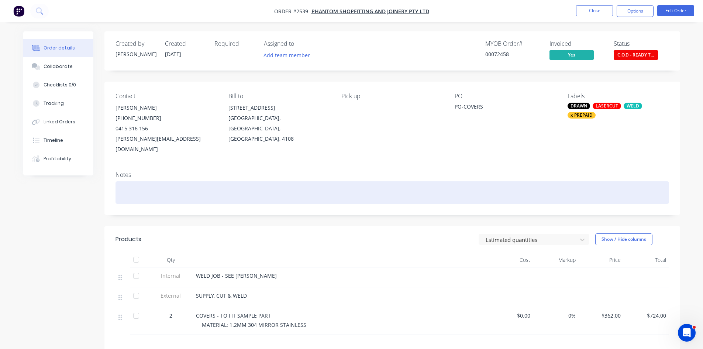
click at [129, 181] on div at bounding box center [391, 192] width 553 height 23
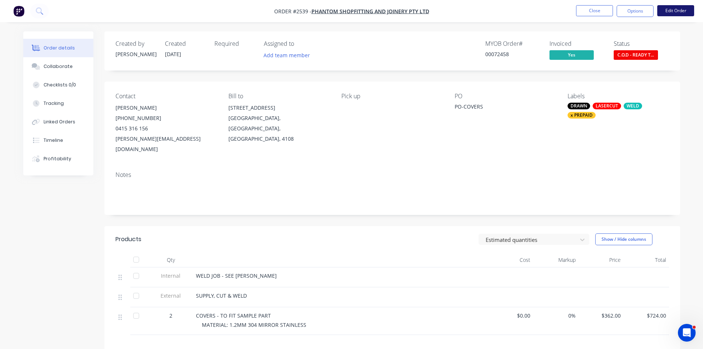
click at [672, 10] on button "Edit Order" at bounding box center [675, 10] width 37 height 11
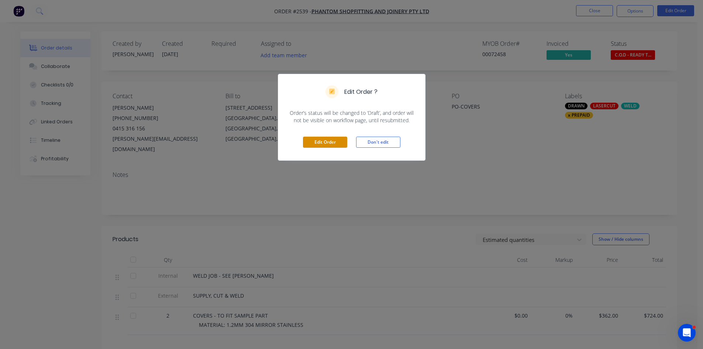
click at [329, 142] on button "Edit Order" at bounding box center [325, 141] width 44 height 11
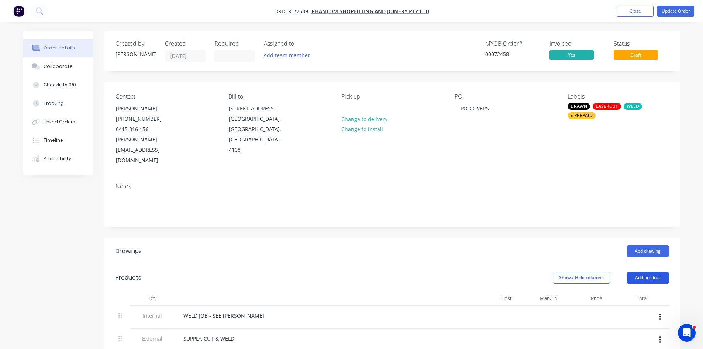
click at [651, 271] on button "Add product" at bounding box center [647, 277] width 42 height 12
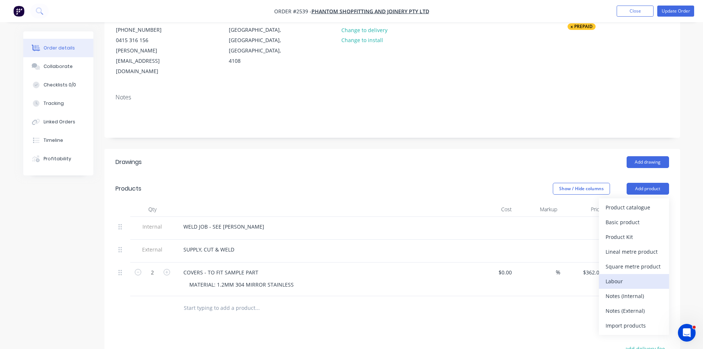
scroll to position [111, 0]
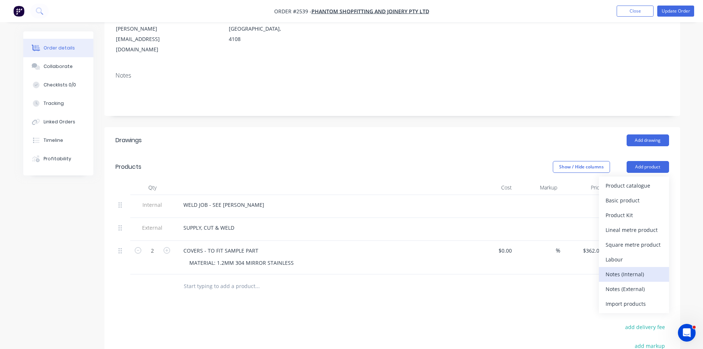
click at [631, 269] on div "Notes (Internal)" at bounding box center [633, 274] width 57 height 11
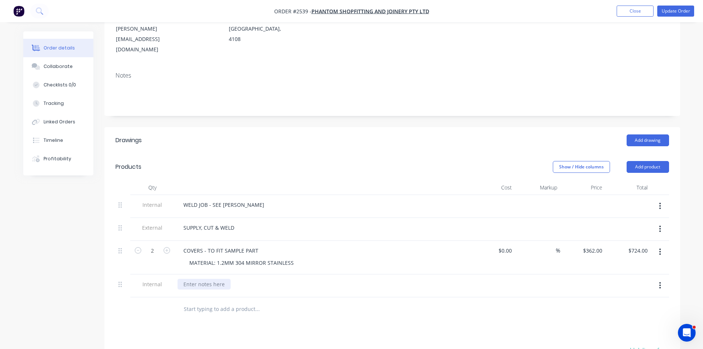
click at [202, 278] on div at bounding box center [203, 283] width 53 height 11
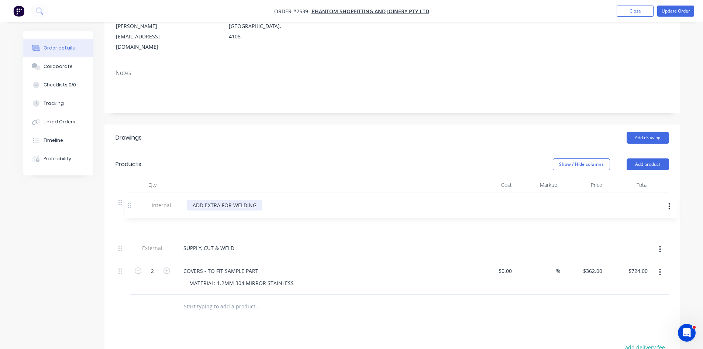
drag, startPoint x: 121, startPoint y: 275, endPoint x: 130, endPoint y: 204, distance: 71.4
click at [130, 204] on div "Internal WELD JOB - SEE [PERSON_NAME] External SUPPLY, CUT & WELD 2 COVERS - TO…" at bounding box center [391, 243] width 553 height 102
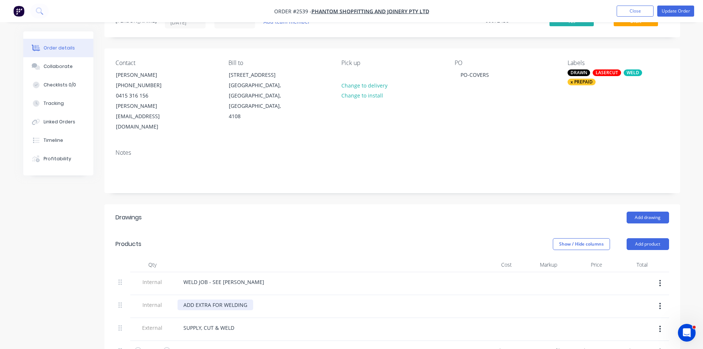
scroll to position [0, 0]
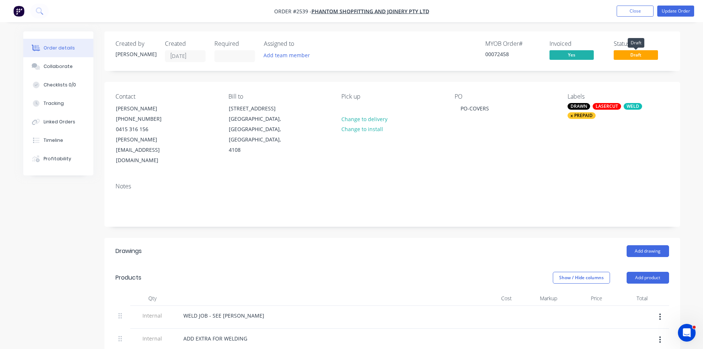
click at [633, 55] on span "Draft" at bounding box center [635, 54] width 44 height 9
click at [683, 11] on button "Update Order" at bounding box center [675, 11] width 37 height 11
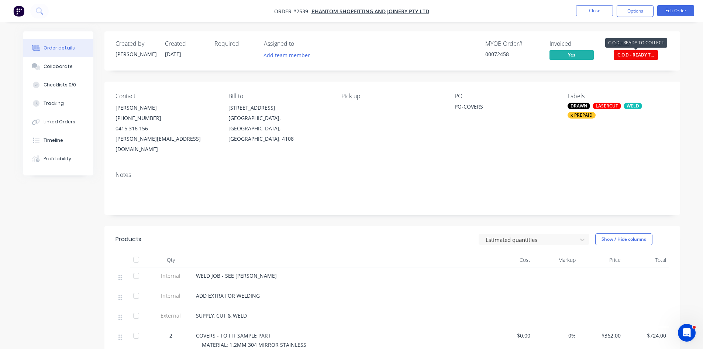
click at [643, 55] on span "C.O.D - READY T..." at bounding box center [635, 54] width 44 height 9
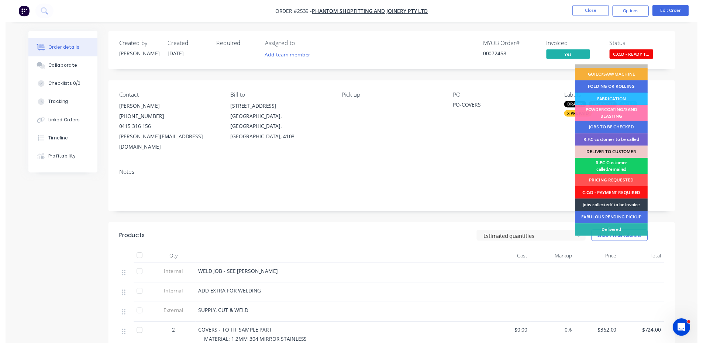
scroll to position [37, 0]
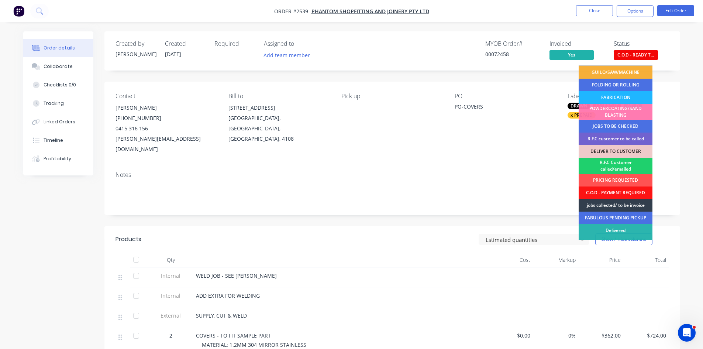
click at [615, 94] on div "FABRICATION" at bounding box center [615, 97] width 74 height 13
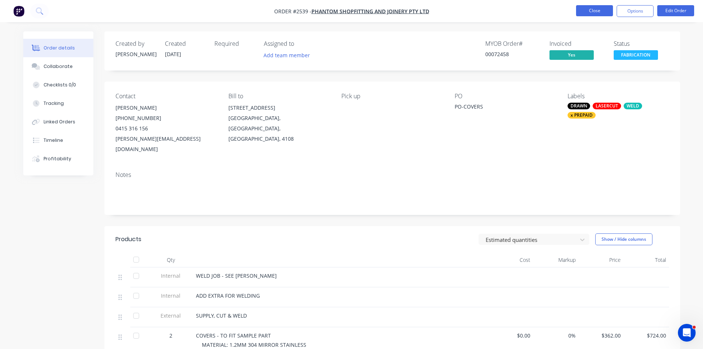
click at [599, 7] on button "Close" at bounding box center [594, 10] width 37 height 11
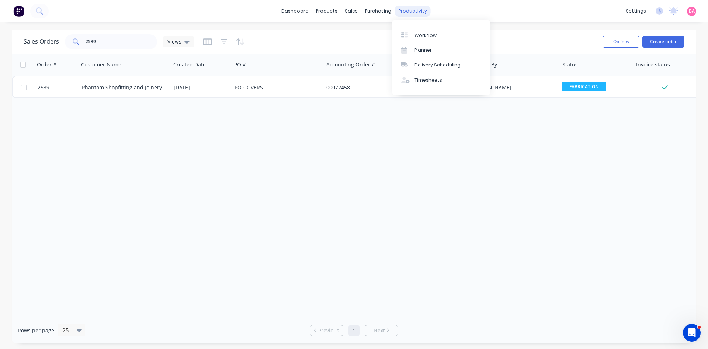
click at [411, 10] on div "productivity" at bounding box center [413, 11] width 36 height 11
click at [425, 36] on div "Workflow" at bounding box center [426, 35] width 22 height 7
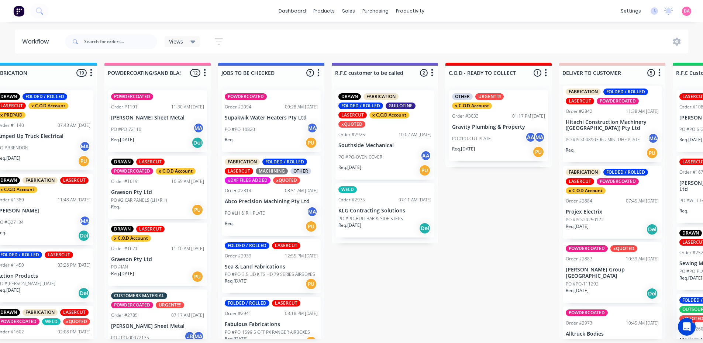
scroll to position [79, 0]
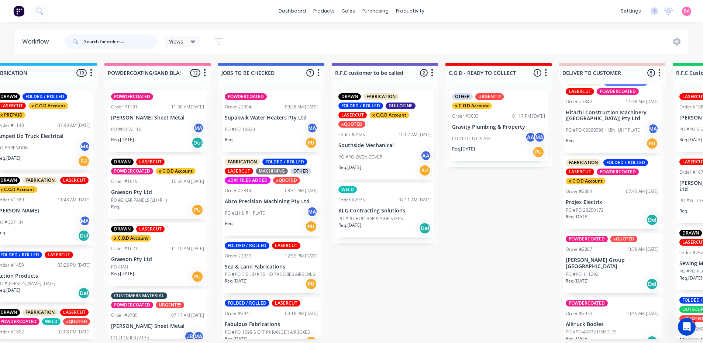
click at [114, 42] on input "text" at bounding box center [120, 41] width 73 height 15
type input "JONLIN"
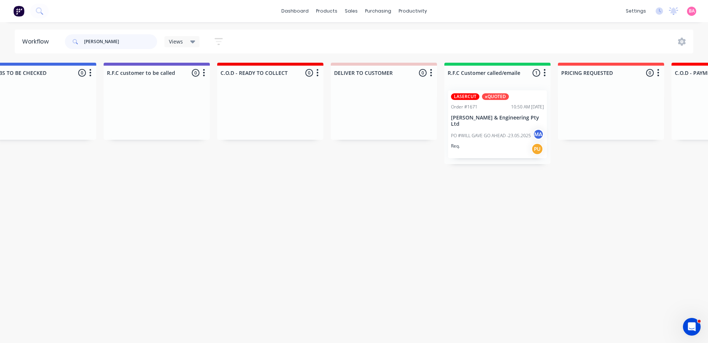
scroll to position [0, 822]
click at [486, 138] on p "PO #WILL GAVE GO AHEAD -23.05.2025" at bounding box center [490, 135] width 80 height 7
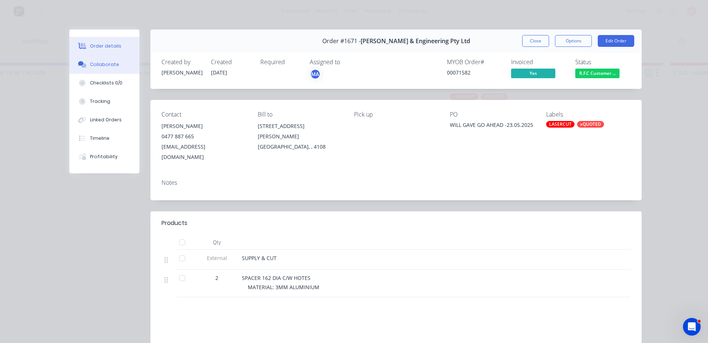
click at [106, 63] on div "Collaborate" at bounding box center [104, 64] width 29 height 7
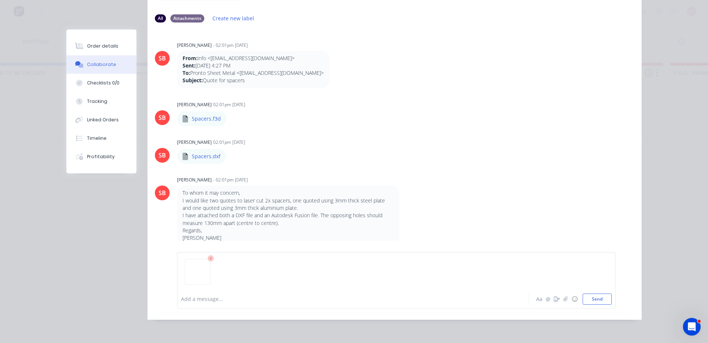
scroll to position [77, 0]
click at [215, 299] on div at bounding box center [342, 299] width 323 height 8
click at [591, 298] on button "Send" at bounding box center [597, 299] width 29 height 11
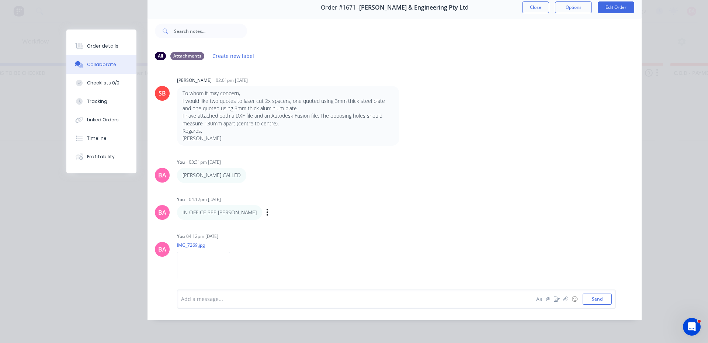
scroll to position [157, 0]
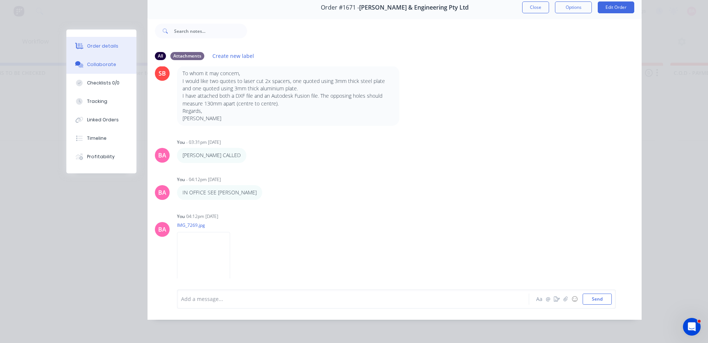
click at [106, 47] on div "Order details" at bounding box center [102, 46] width 31 height 7
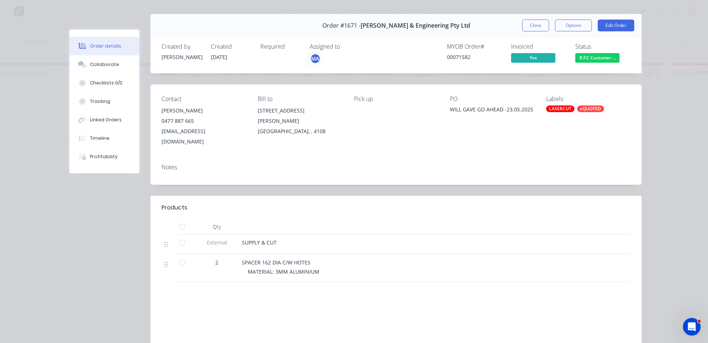
scroll to position [0, 0]
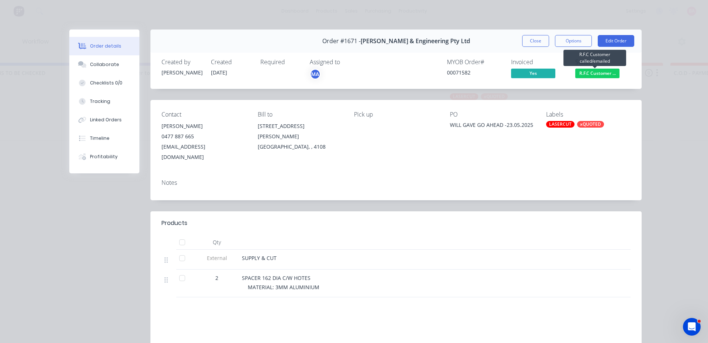
click at [597, 73] on span "R.F.C Customer ..." at bounding box center [597, 73] width 44 height 9
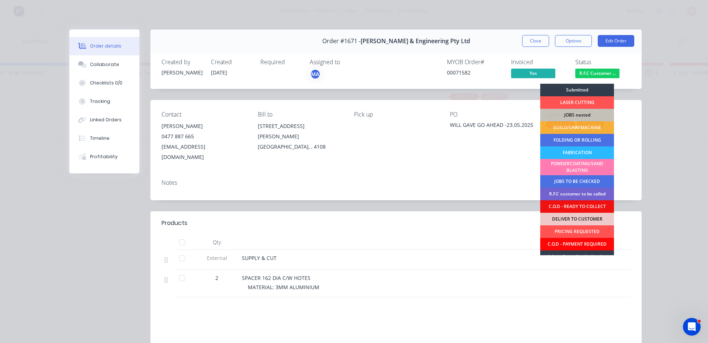
click at [590, 242] on div "C.O.D - PAYMENT REQUIRED" at bounding box center [577, 244] width 74 height 13
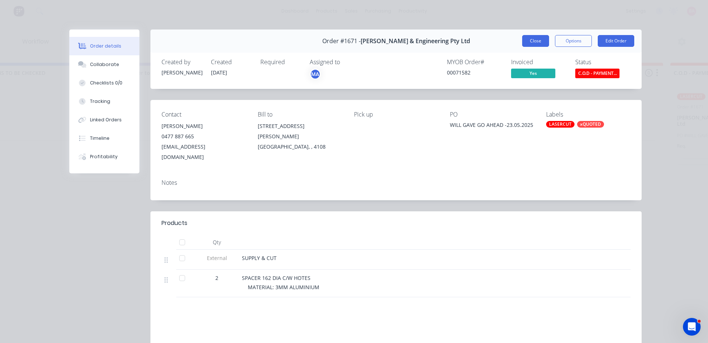
click at [528, 39] on button "Close" at bounding box center [535, 41] width 27 height 12
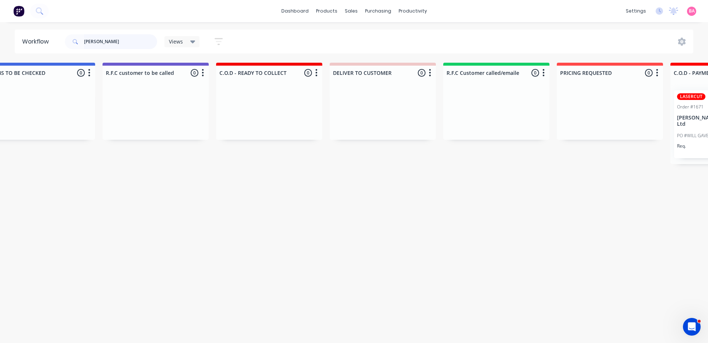
drag, startPoint x: 108, startPoint y: 43, endPoint x: 15, endPoint y: 38, distance: 93.4
click at [15, 38] on header "Workflow JONLIN Views Save new view None (Default) edit Show/Hide statuses Show…" at bounding box center [354, 42] width 679 height 24
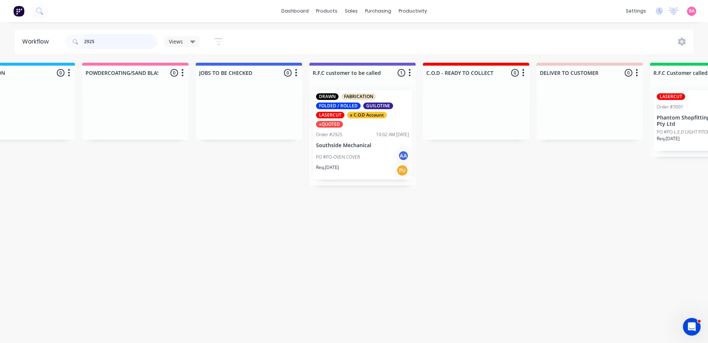
scroll to position [0, 616]
click at [354, 114] on div "x C.O.D Account" at bounding box center [366, 115] width 40 height 7
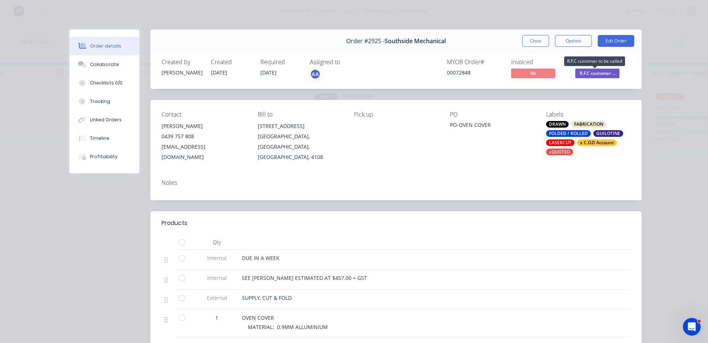
click at [601, 73] on span "R.F.C customer ..." at bounding box center [597, 73] width 44 height 9
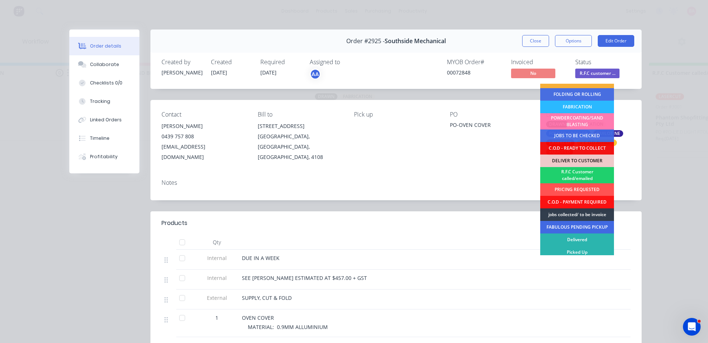
scroll to position [46, 0]
click at [582, 187] on div "PRICING REQUESTED" at bounding box center [577, 189] width 74 height 13
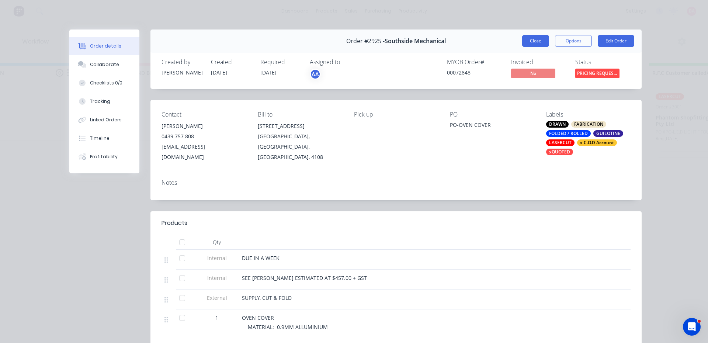
click at [534, 42] on button "Close" at bounding box center [535, 41] width 27 height 12
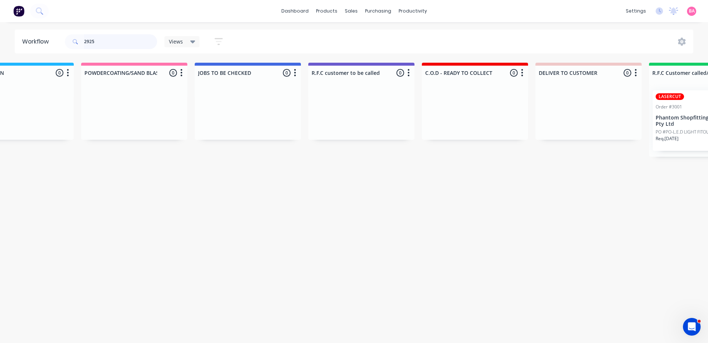
drag, startPoint x: 119, startPoint y: 41, endPoint x: 19, endPoint y: 30, distance: 100.9
click at [19, 30] on header "Workflow 2925 Views Save new view None (Default) edit Show/Hide statuses Show l…" at bounding box center [354, 42] width 679 height 24
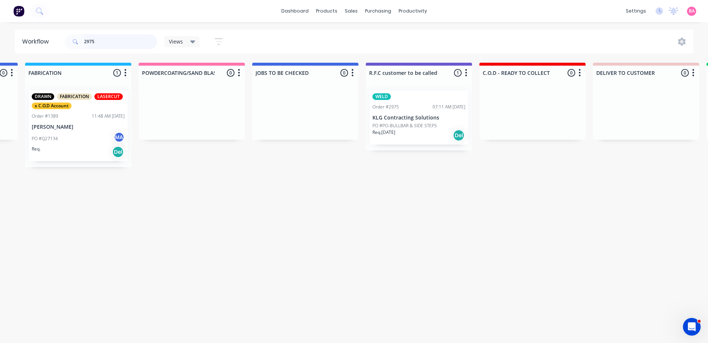
scroll to position [0, 557]
click at [415, 131] on div "Req. 22/09/25 Del" at bounding box center [421, 135] width 93 height 13
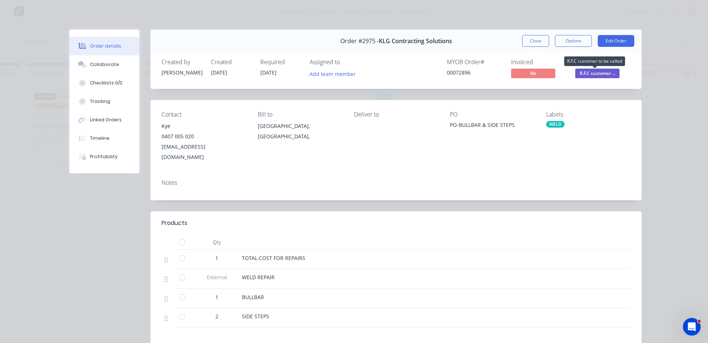
click at [594, 70] on span "R.F.C customer ..." at bounding box center [597, 73] width 44 height 9
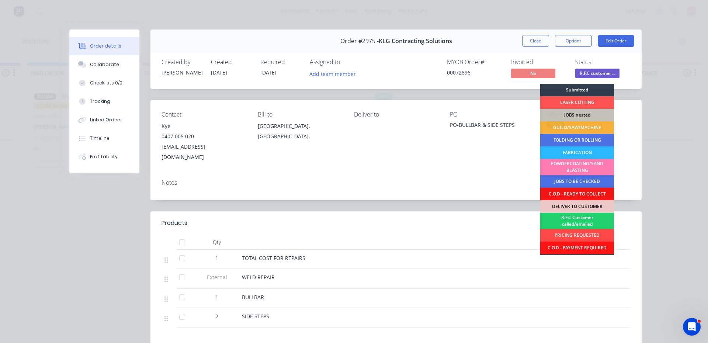
click at [581, 235] on div "PRICING REQUESTED" at bounding box center [577, 235] width 74 height 13
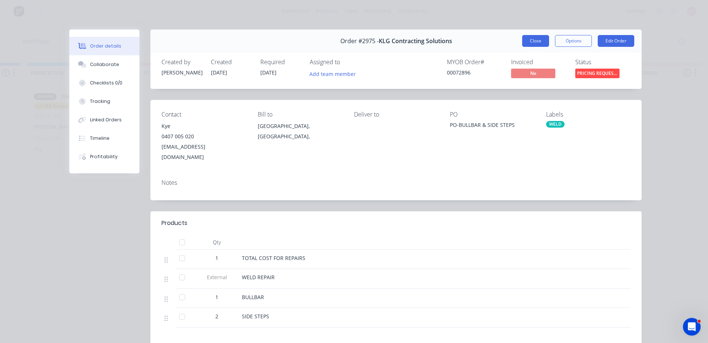
click at [533, 40] on button "Close" at bounding box center [535, 41] width 27 height 12
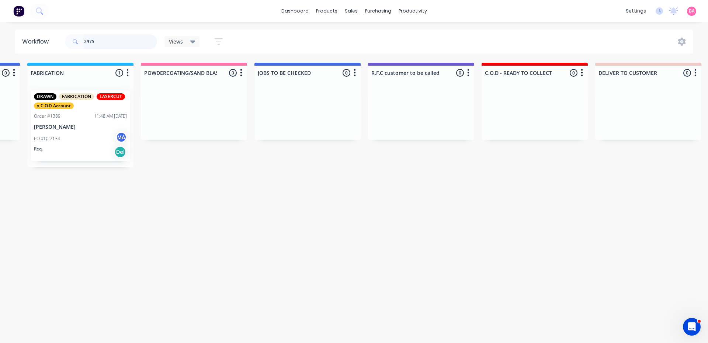
drag, startPoint x: 104, startPoint y: 41, endPoint x: 55, endPoint y: 42, distance: 49.5
click at [55, 42] on header "Workflow 2975 Views Save new view None (Default) edit Show/Hide statuses Show l…" at bounding box center [354, 42] width 679 height 24
type input "PHANTOM"
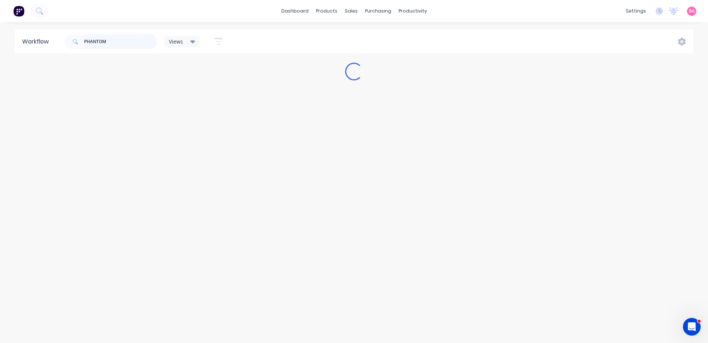
scroll to position [0, 0]
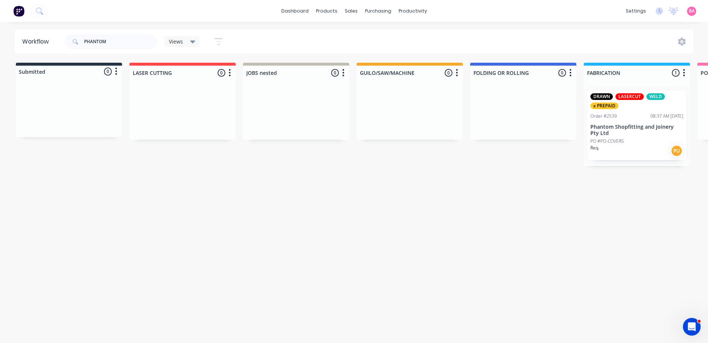
click at [634, 135] on p "Phantom Shopfitting and Joinery Pty Ltd" at bounding box center [637, 130] width 93 height 13
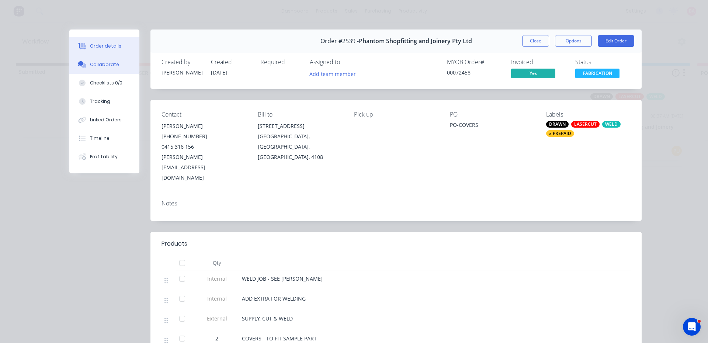
click at [98, 62] on div "Collaborate" at bounding box center [104, 64] width 29 height 7
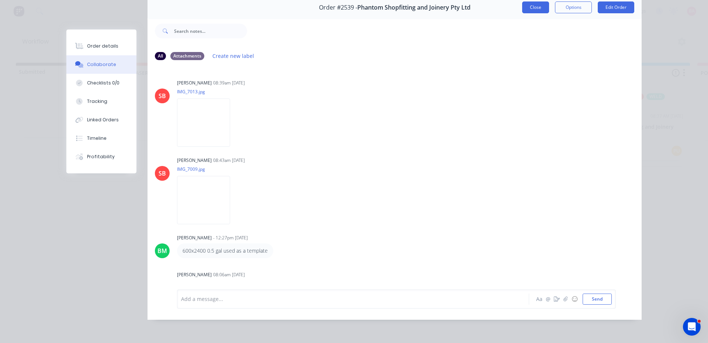
click at [534, 6] on button "Close" at bounding box center [535, 7] width 27 height 12
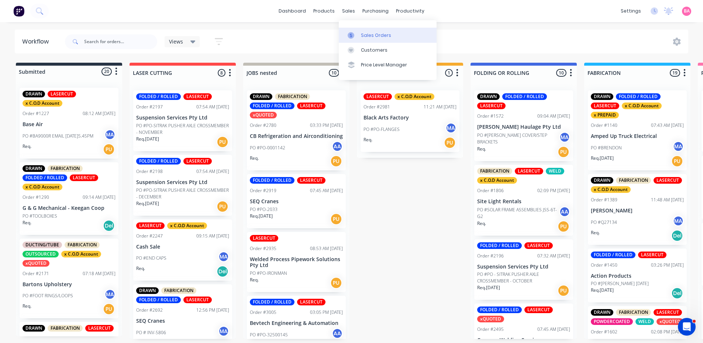
click at [370, 32] on div "Sales Orders" at bounding box center [376, 35] width 30 height 7
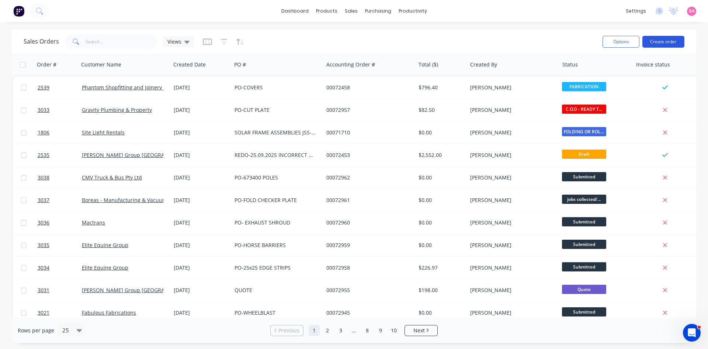
click at [668, 42] on button "Create order" at bounding box center [664, 42] width 42 height 12
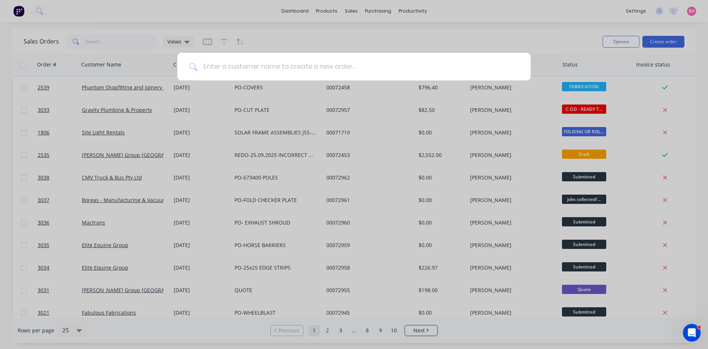
click at [115, 156] on div at bounding box center [354, 174] width 708 height 349
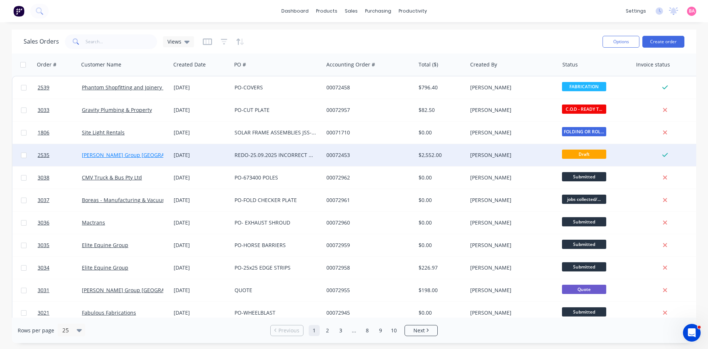
click at [115, 156] on link "[PERSON_NAME] Group [GEOGRAPHIC_DATA]" at bounding box center [137, 154] width 111 height 7
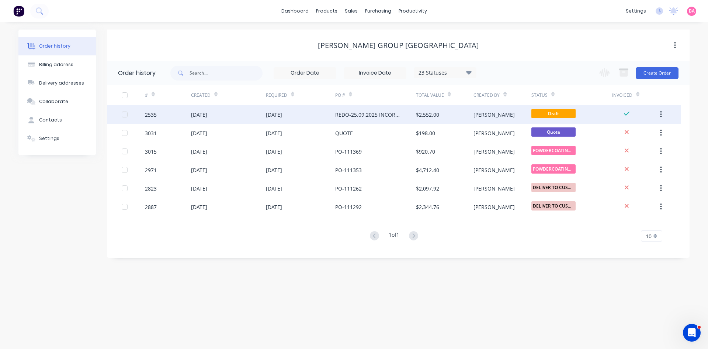
click at [378, 114] on div "REDO-25.09.2025 INCORRECT COLOUR PO-111138" at bounding box center [368, 115] width 66 height 8
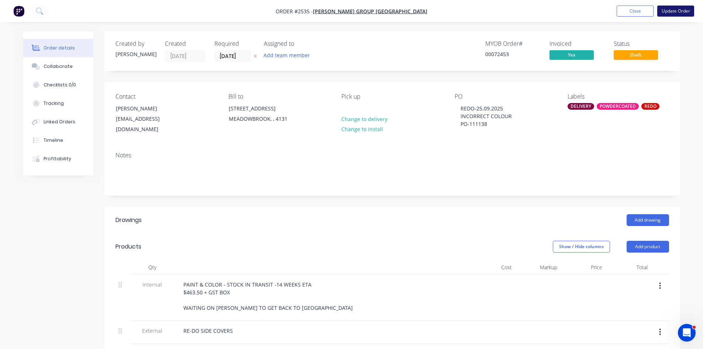
click at [677, 9] on button "Update Order" at bounding box center [675, 11] width 37 height 11
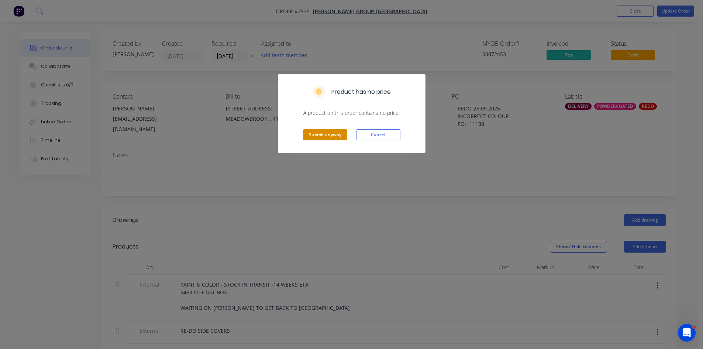
click at [324, 133] on button "Submit anyway" at bounding box center [325, 134] width 44 height 11
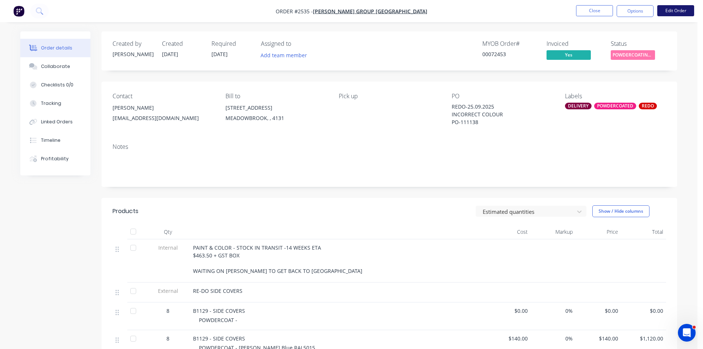
click at [685, 7] on button "Edit Order" at bounding box center [675, 10] width 37 height 11
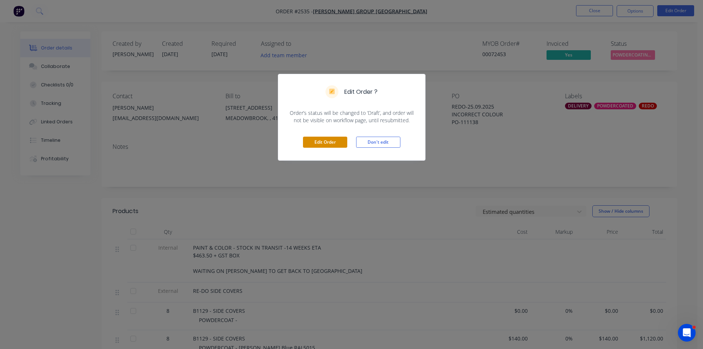
click at [321, 142] on button "Edit Order" at bounding box center [325, 141] width 44 height 11
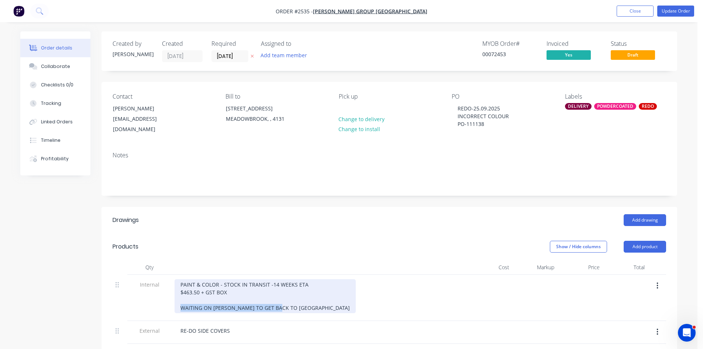
drag, startPoint x: 263, startPoint y: 305, endPoint x: 131, endPoint y: 310, distance: 131.8
click at [140, 307] on div "Internal PAINT & COLOR - STOCK IN TRANSIT -14 WEEKS ETA $463.50 + GST BOX WAITI…" at bounding box center [389, 297] width 553 height 46
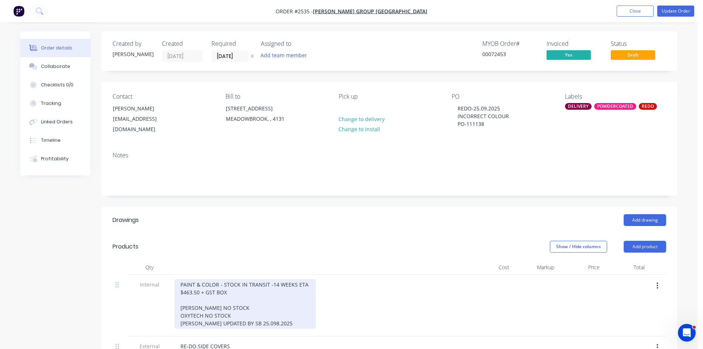
click at [250, 315] on div "PAINT & COLOR - STOCK IN TRANSIT -14 WEEKS ETA $463.50 + GST BOX YATES NO STOCK…" at bounding box center [244, 303] width 141 height 49
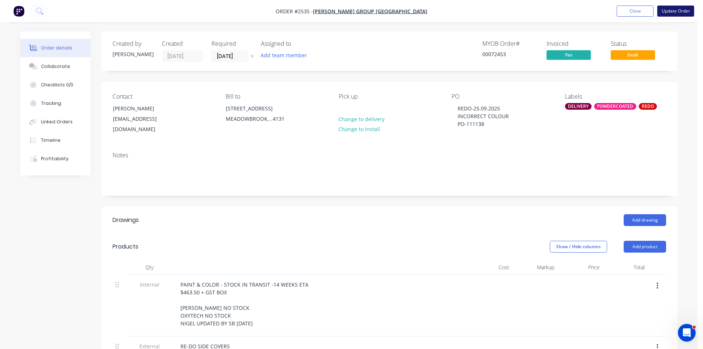
click at [675, 9] on button "Update Order" at bounding box center [675, 11] width 37 height 11
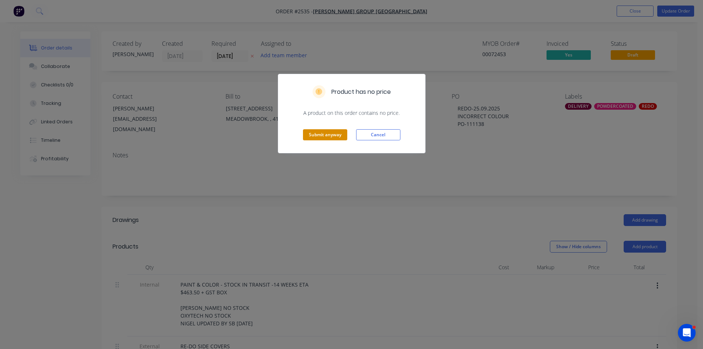
click at [330, 133] on button "Submit anyway" at bounding box center [325, 134] width 44 height 11
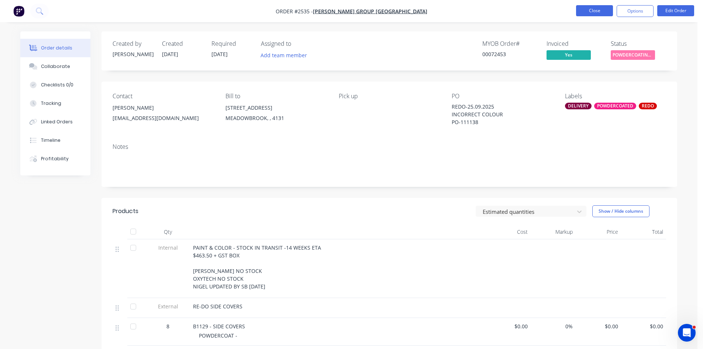
click at [585, 11] on button "Close" at bounding box center [594, 10] width 37 height 11
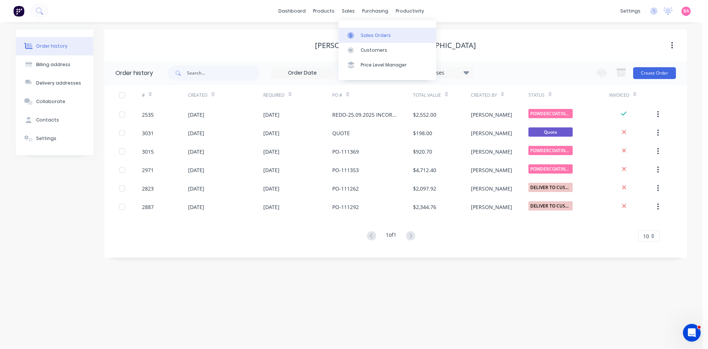
click at [363, 34] on div "Sales Orders" at bounding box center [376, 35] width 30 height 7
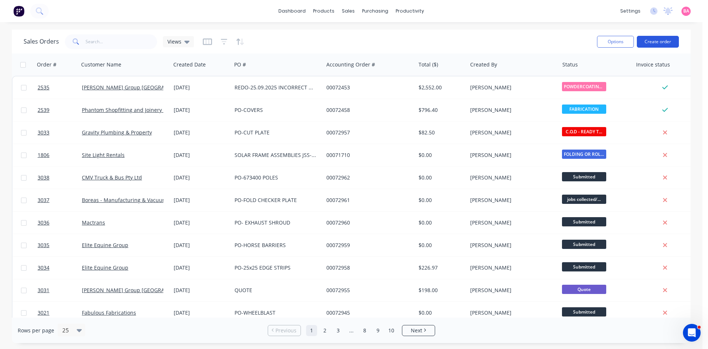
click at [664, 38] on button "Create order" at bounding box center [658, 42] width 42 height 12
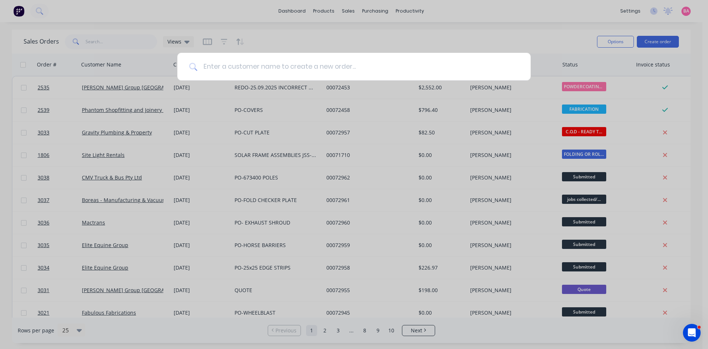
click at [229, 67] on input at bounding box center [358, 67] width 322 height 28
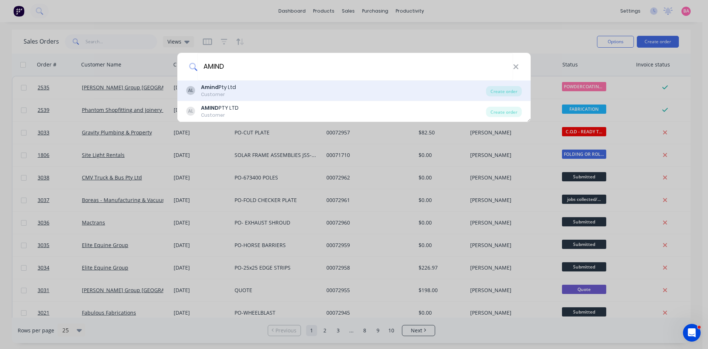
type input "AMIND"
click at [224, 87] on div "Amind Pty Ltd" at bounding box center [218, 87] width 35 height 8
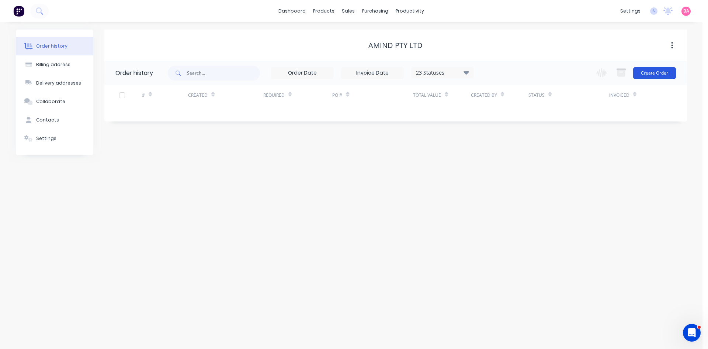
click at [669, 72] on button "Create Order" at bounding box center [654, 73] width 43 height 12
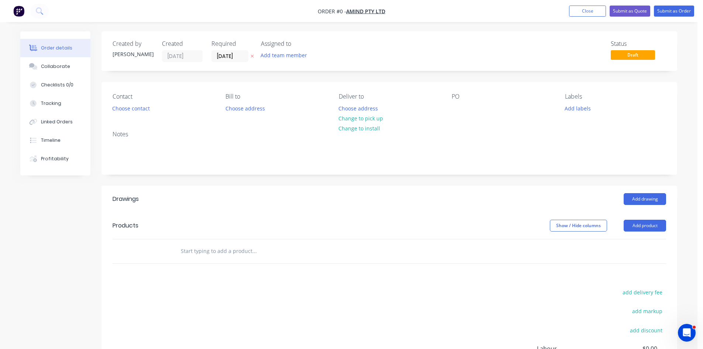
click at [255, 57] on button "button" at bounding box center [252, 56] width 8 height 8
click at [283, 56] on button "Add team member" at bounding box center [284, 55] width 54 height 10
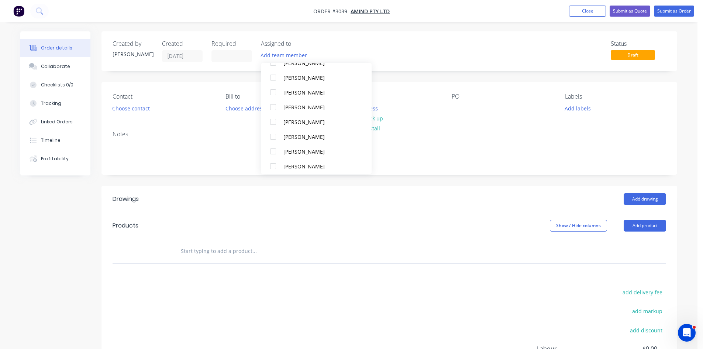
scroll to position [66, 0]
click at [292, 148] on div "[PERSON_NAME]" at bounding box center [320, 148] width 74 height 8
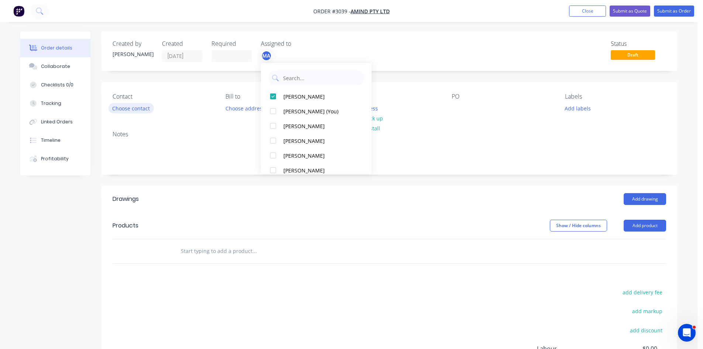
click at [124, 108] on button "Choose contact" at bounding box center [130, 108] width 45 height 10
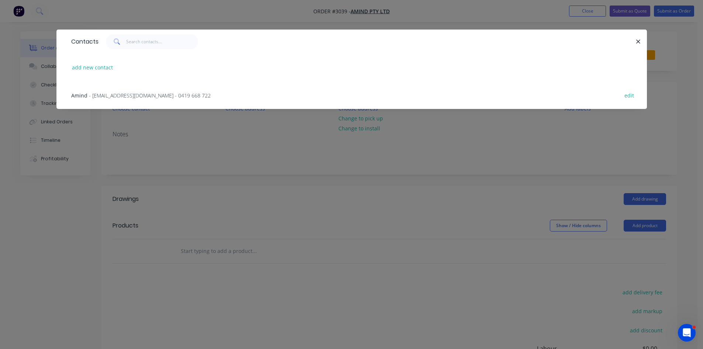
click at [94, 95] on span "- amin@amind.com.au - 0419 668 722" at bounding box center [150, 95] width 122 height 7
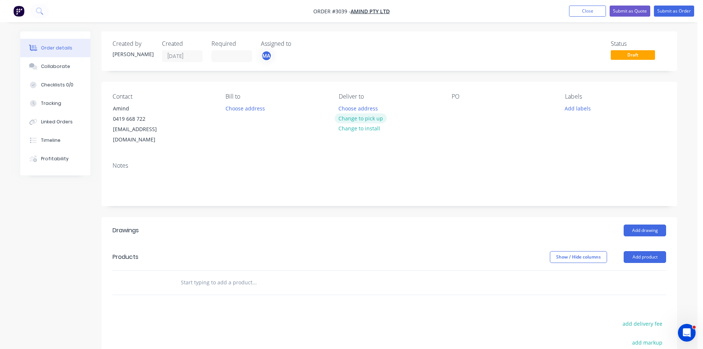
click at [369, 119] on button "Change to pick up" at bounding box center [361, 118] width 52 height 10
click at [459, 107] on div at bounding box center [457, 108] width 12 height 11
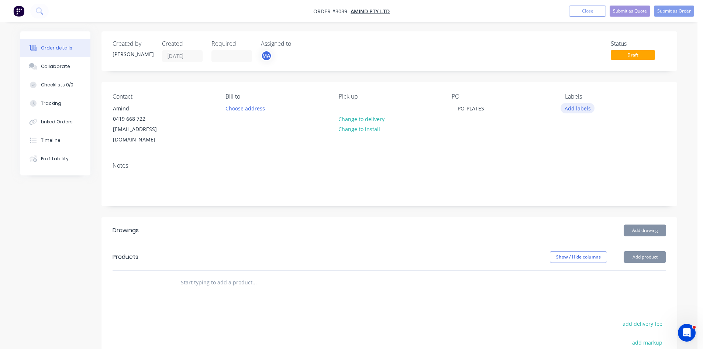
click at [574, 105] on button "Add labels" at bounding box center [577, 108] width 34 height 10
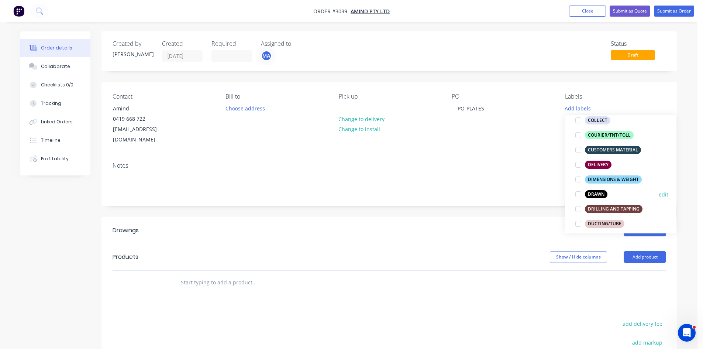
scroll to position [98, 0]
click at [599, 193] on div "DRAWN" at bounding box center [596, 194] width 23 height 8
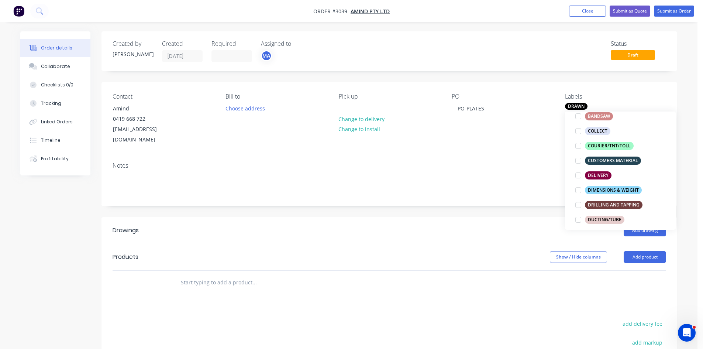
scroll to position [0, 0]
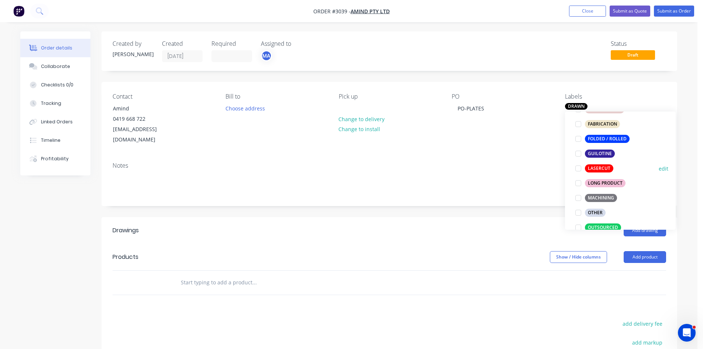
click at [602, 167] on div "LASERCUT" at bounding box center [599, 168] width 28 height 8
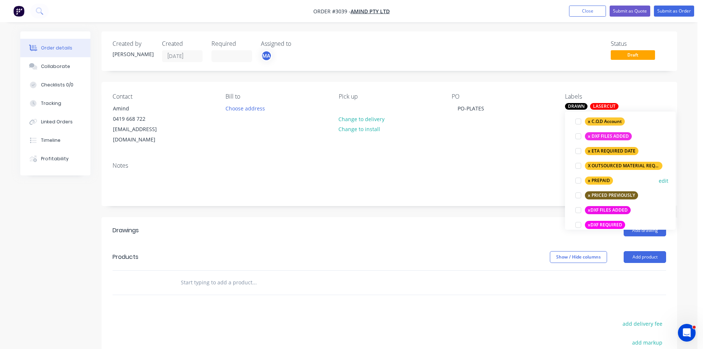
scroll to position [509, 0]
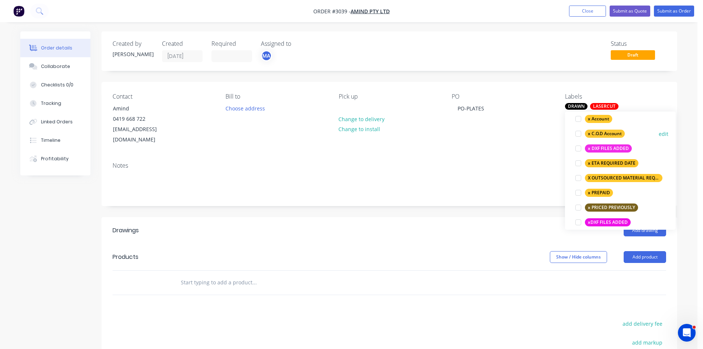
click at [578, 134] on div at bounding box center [578, 133] width 15 height 15
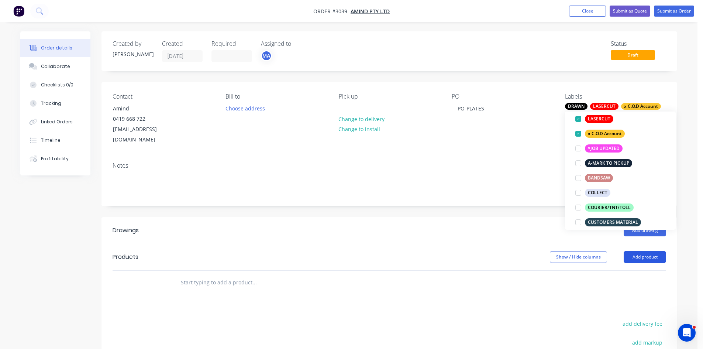
click at [644, 251] on button "Add product" at bounding box center [644, 257] width 42 height 12
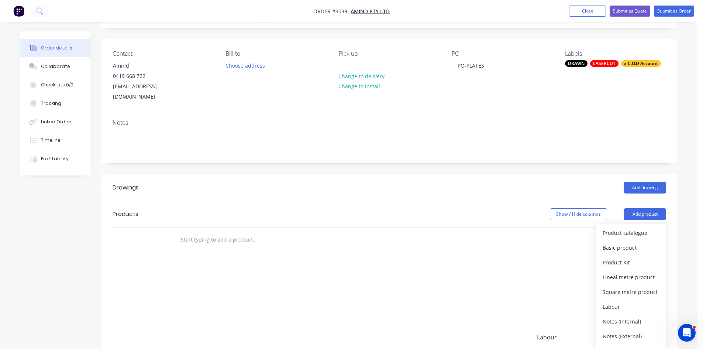
scroll to position [62, 0]
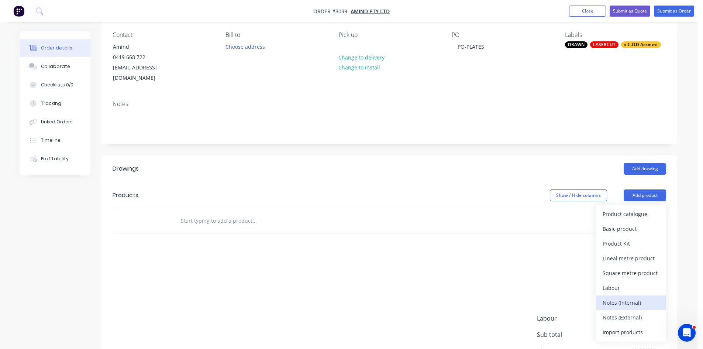
click at [630, 297] on div "Notes (Internal)" at bounding box center [630, 302] width 57 height 11
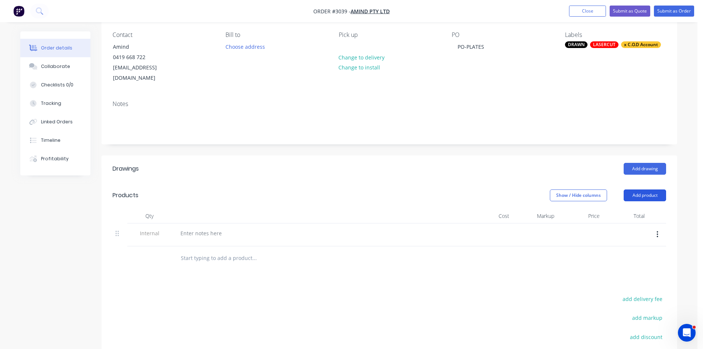
click at [651, 189] on button "Add product" at bounding box center [644, 195] width 42 height 12
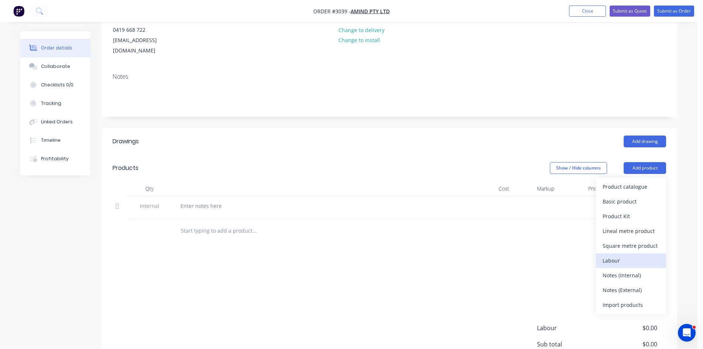
scroll to position [98, 0]
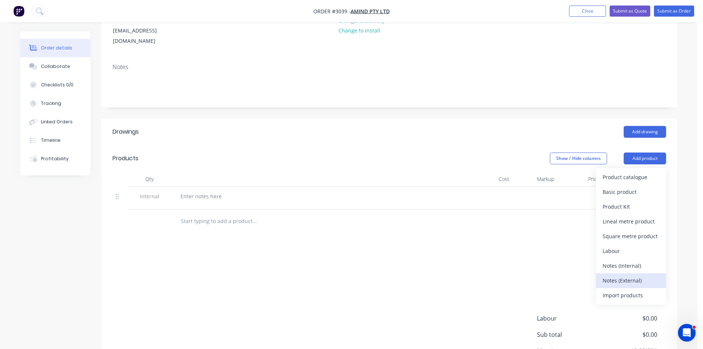
click at [631, 275] on div "Notes (External)" at bounding box center [630, 280] width 57 height 11
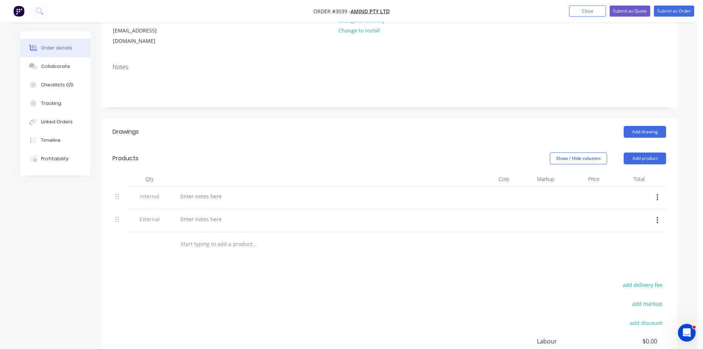
click at [654, 191] on button "button" at bounding box center [656, 197] width 17 height 13
click at [609, 226] on div "Delete" at bounding box center [630, 231] width 57 height 11
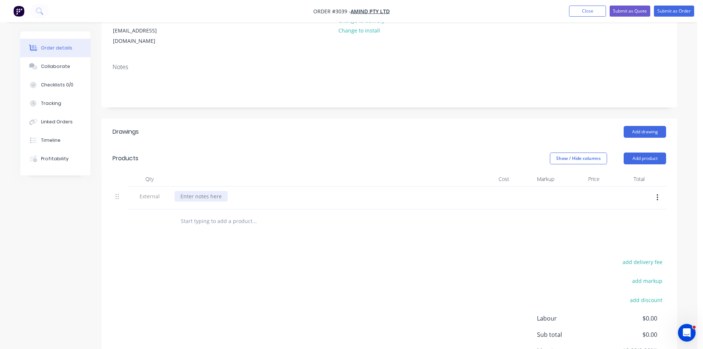
click at [213, 191] on div at bounding box center [200, 196] width 53 height 11
click at [221, 214] on input "text" at bounding box center [254, 221] width 148 height 15
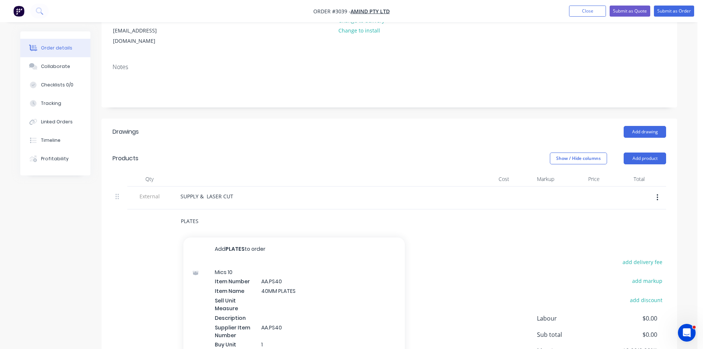
click at [181, 214] on input "PLATES" at bounding box center [254, 221] width 148 height 15
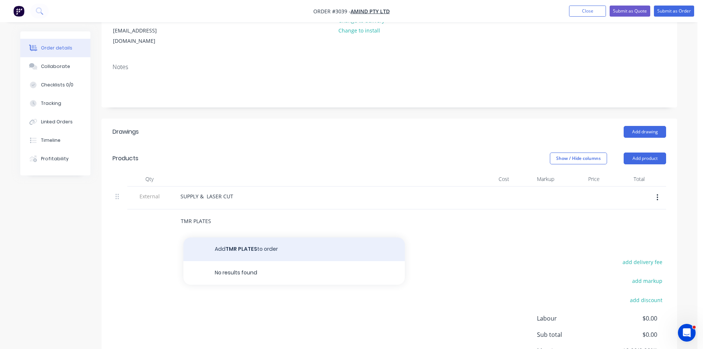
type input "TMR PLATES"
click at [238, 237] on button "Add TMR PLATES to order" at bounding box center [293, 249] width 221 height 24
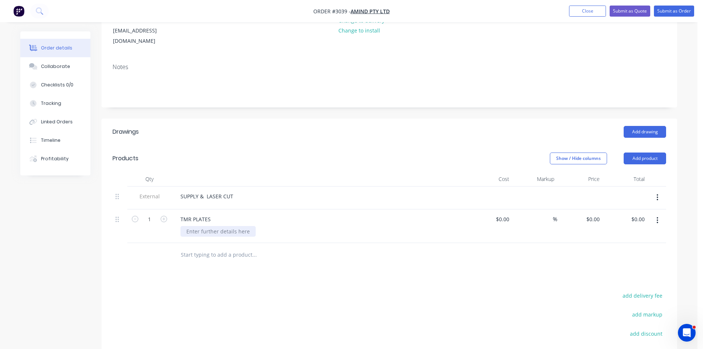
click at [202, 226] on div at bounding box center [217, 231] width 75 height 11
click at [150, 214] on input "1" at bounding box center [149, 219] width 19 height 11
type input "30"
click at [52, 65] on div "Collaborate" at bounding box center [55, 66] width 29 height 7
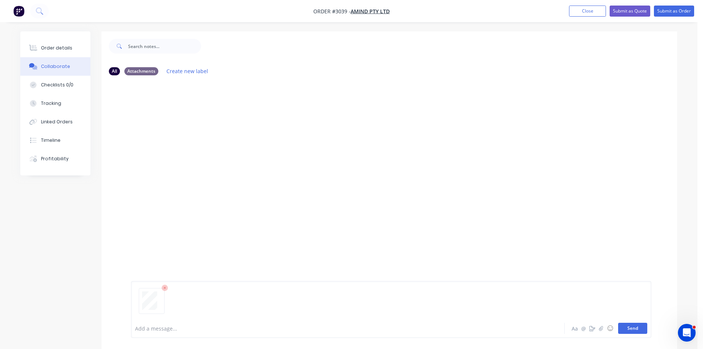
click at [629, 326] on button "Send" at bounding box center [632, 327] width 29 height 11
click at [146, 325] on div at bounding box center [327, 328] width 384 height 8
click at [637, 328] on button "Send" at bounding box center [632, 327] width 29 height 11
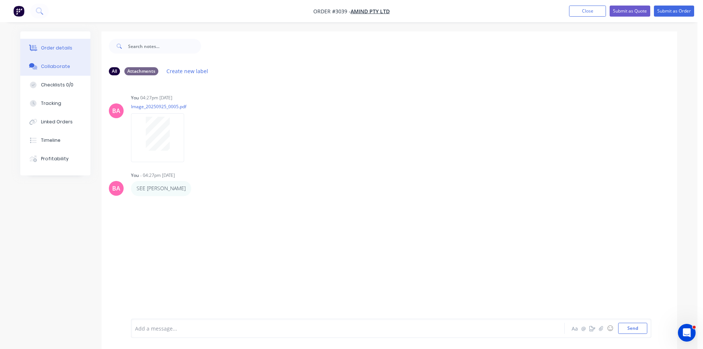
click at [55, 48] on div "Order details" at bounding box center [56, 48] width 31 height 7
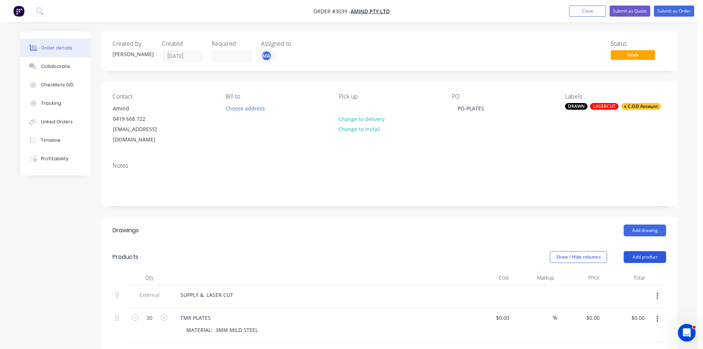
click at [655, 251] on button "Add product" at bounding box center [644, 257] width 42 height 12
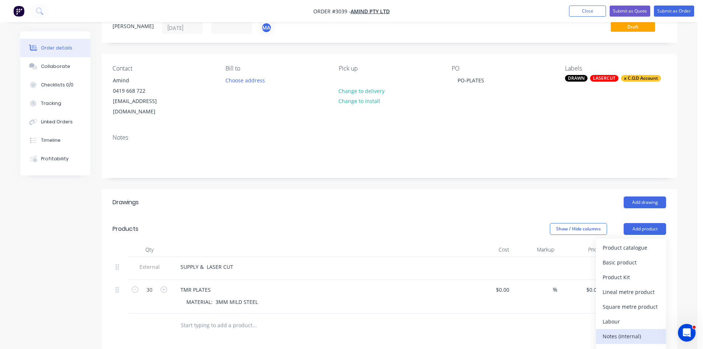
scroll to position [62, 0]
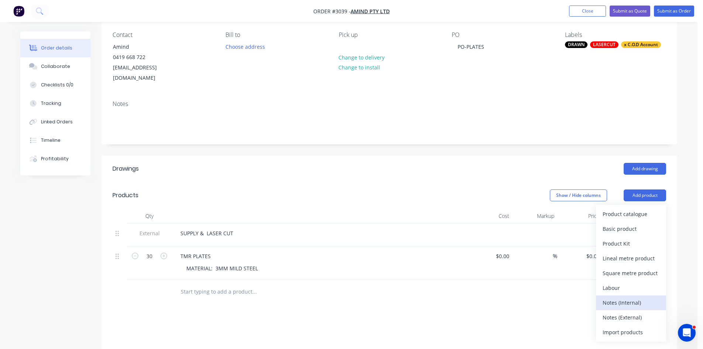
click at [631, 297] on div "Notes (Internal)" at bounding box center [630, 302] width 57 height 11
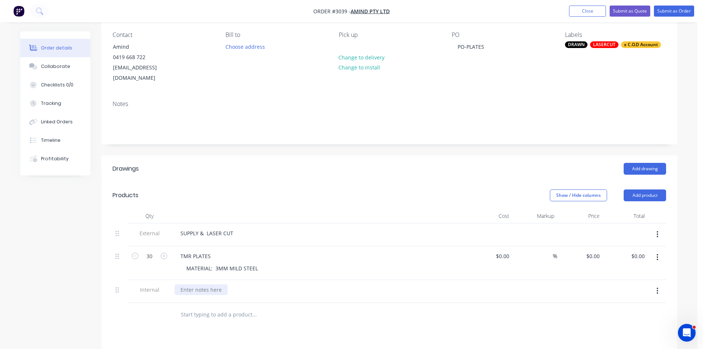
click at [217, 284] on div at bounding box center [200, 289] width 53 height 11
click at [113, 280] on div at bounding box center [120, 291] width 15 height 23
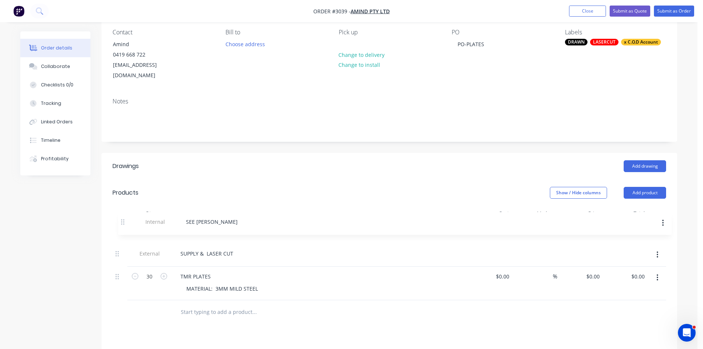
drag, startPoint x: 117, startPoint y: 278, endPoint x: 124, endPoint y: 216, distance: 62.7
click at [124, 221] on div "External SUPPLY & LASER CUT 30 TMR PLATES MATERIAL: 3MM MILD STEEL $0.00 $0.00 …" at bounding box center [389, 260] width 553 height 79
click at [677, 11] on button "Submit as Order" at bounding box center [674, 11] width 40 height 11
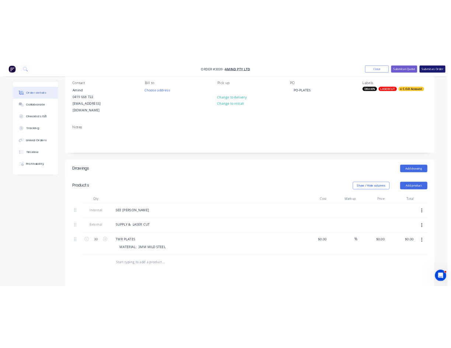
scroll to position [0, 0]
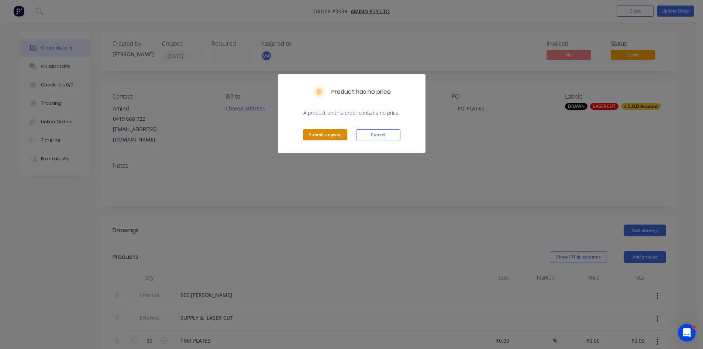
click at [330, 135] on button "Submit anyway" at bounding box center [325, 134] width 44 height 11
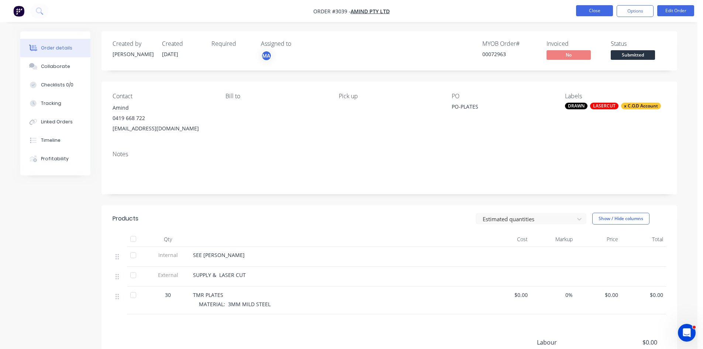
click at [588, 7] on button "Close" at bounding box center [594, 10] width 37 height 11
